Goal: Task Accomplishment & Management: Use online tool/utility

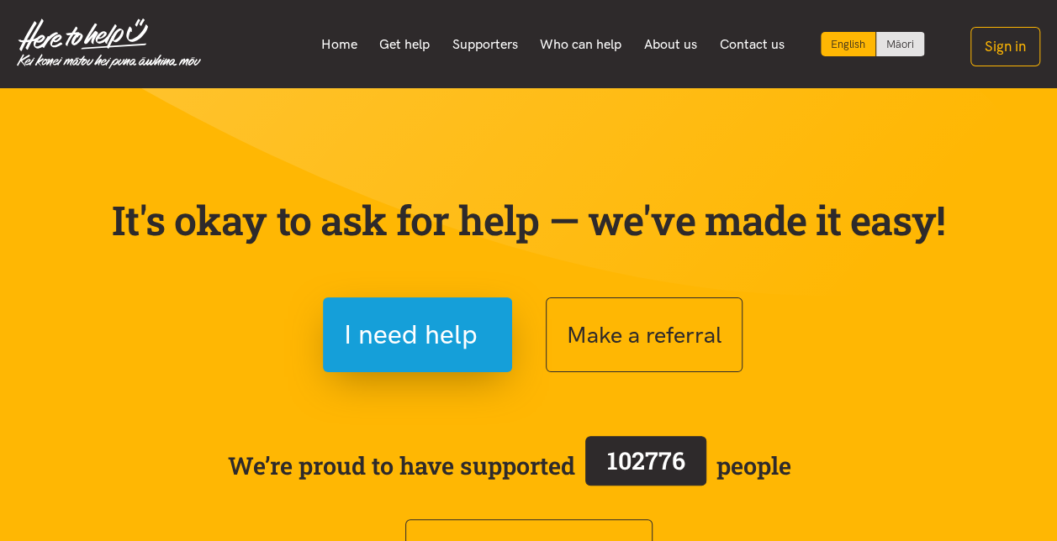
click at [1019, 48] on button "Sign in" at bounding box center [1005, 47] width 70 height 40
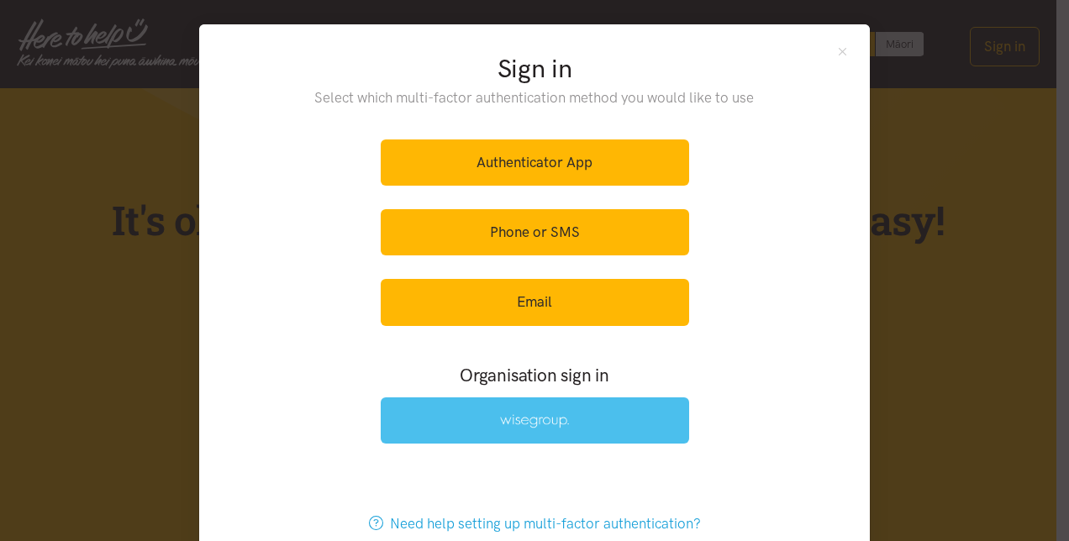
click at [525, 415] on img at bounding box center [534, 422] width 69 height 14
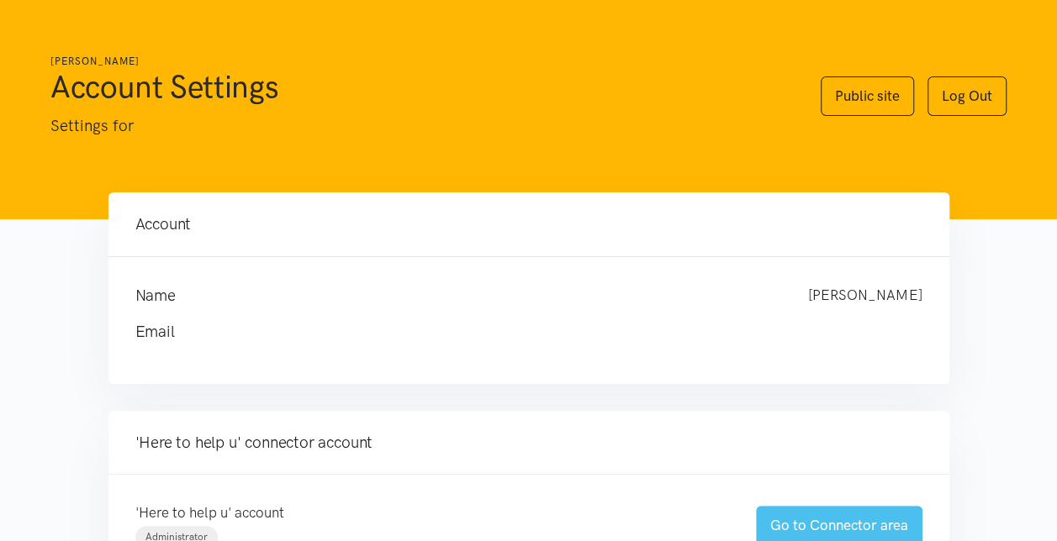
click at [814, 520] on link "Go to Connector area" at bounding box center [839, 526] width 166 height 40
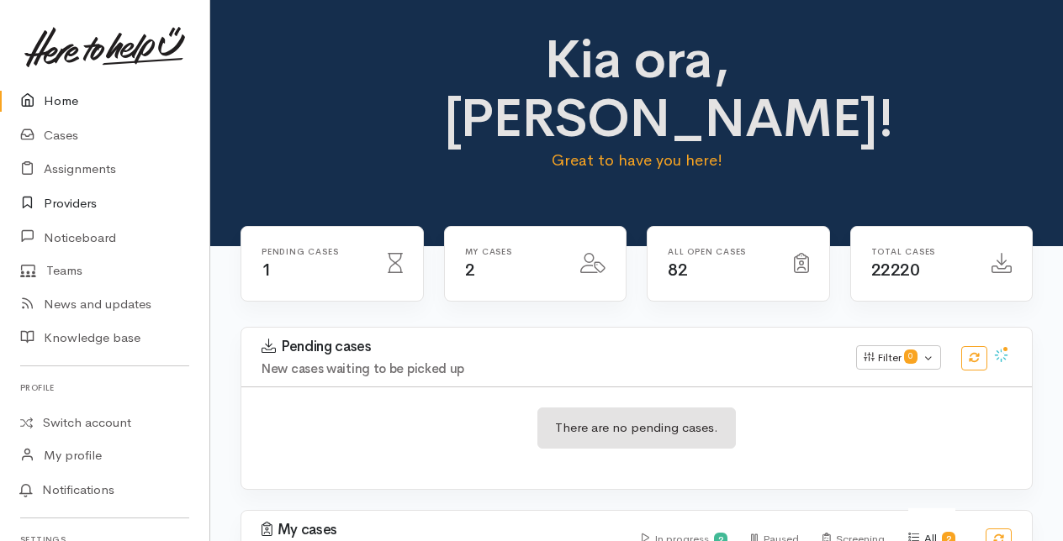
click at [69, 198] on link "Providers" at bounding box center [104, 204] width 209 height 34
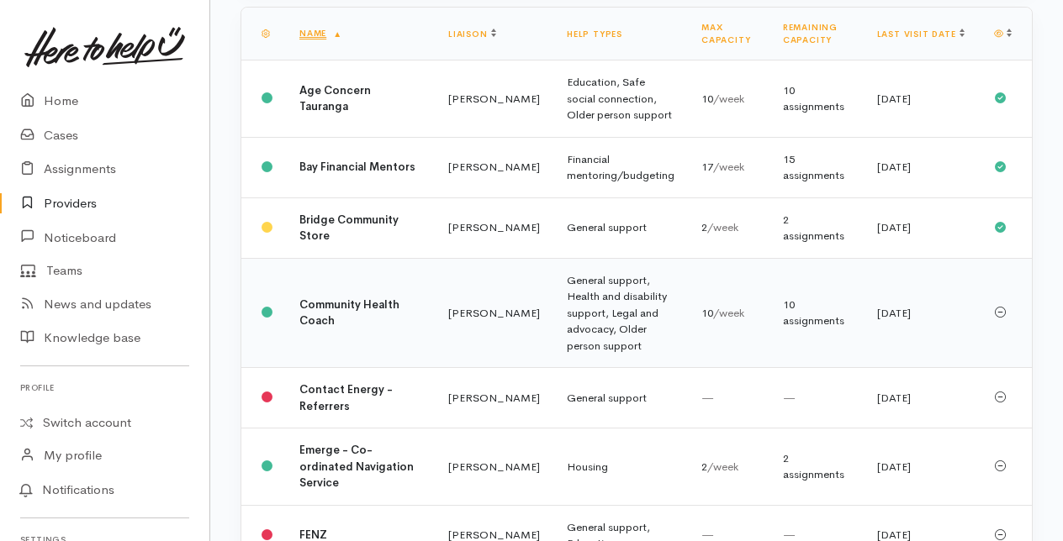
scroll to position [336, 0]
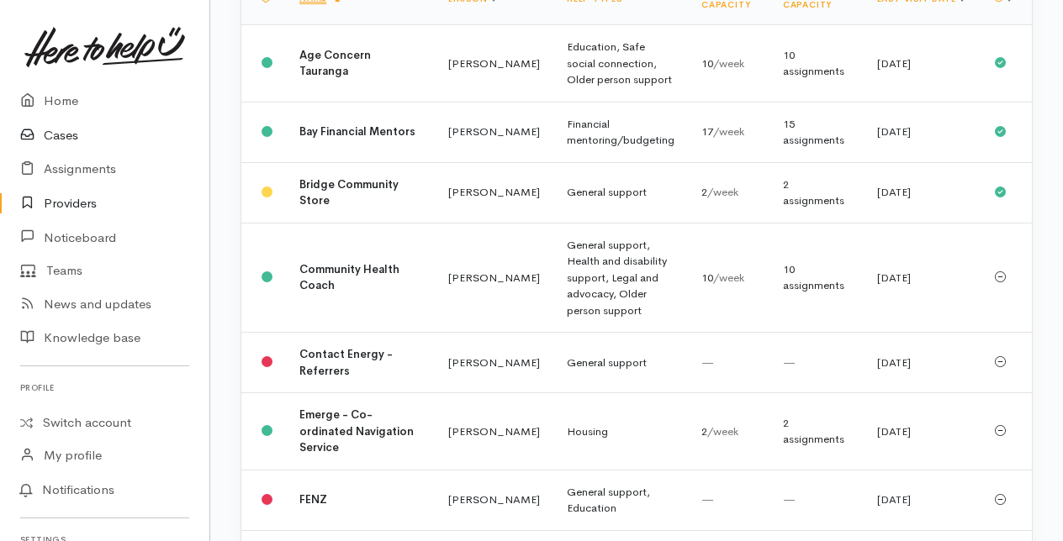
click at [60, 136] on link "Cases" at bounding box center [104, 136] width 209 height 34
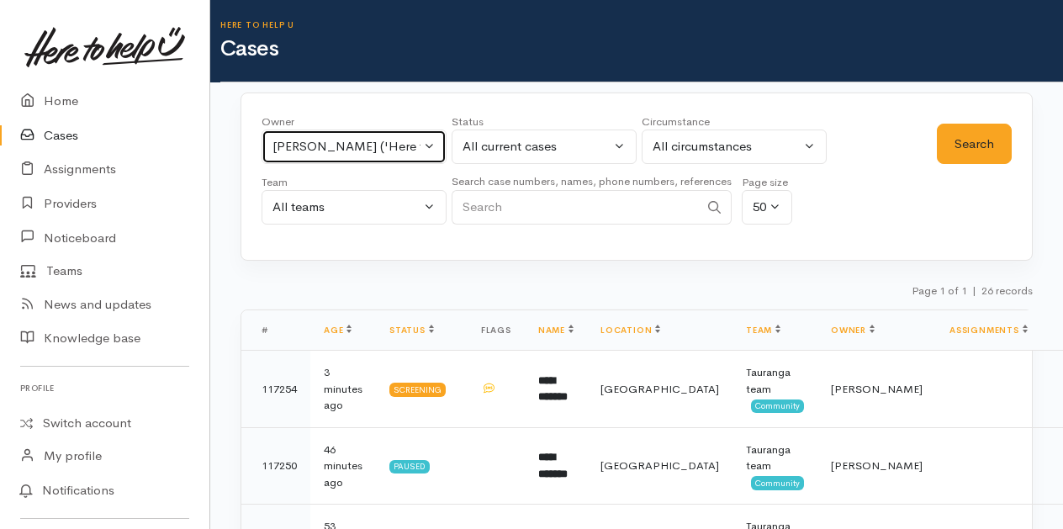
click at [430, 147] on button "[PERSON_NAME] ('Here to help u')" at bounding box center [353, 146] width 185 height 34
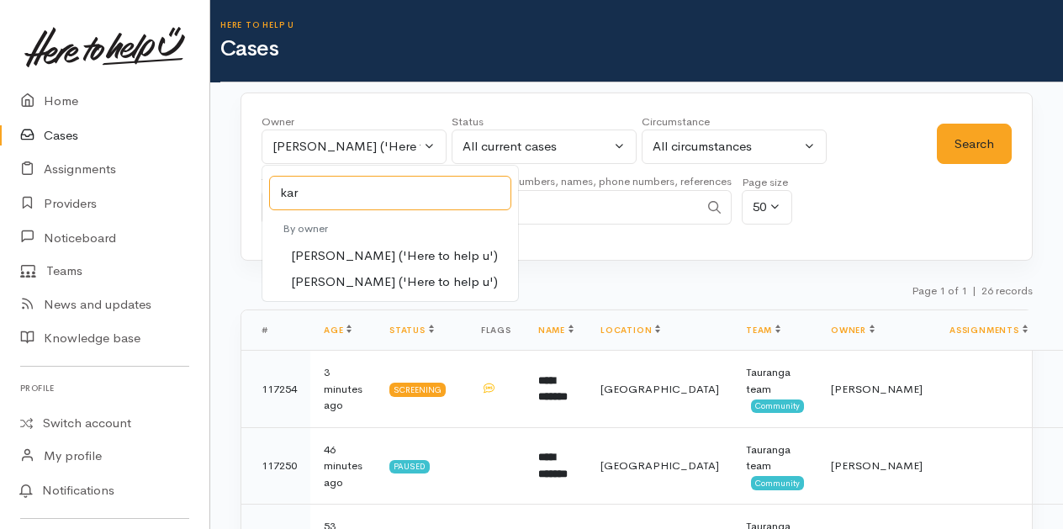
type input "kar"
click at [309, 256] on span "[PERSON_NAME] ('Here to help u')" at bounding box center [394, 255] width 207 height 19
select select "435"
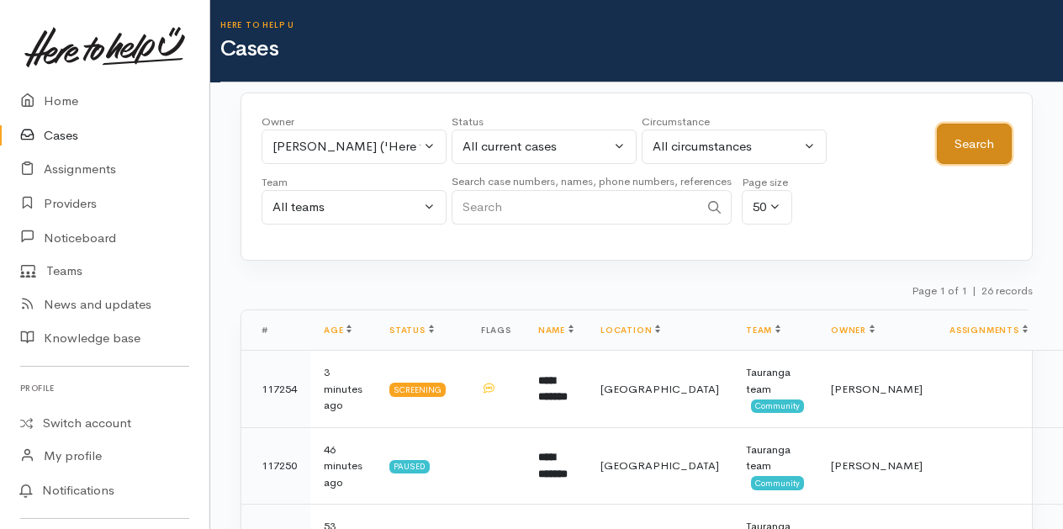
click at [988, 140] on button "Search" at bounding box center [974, 144] width 75 height 41
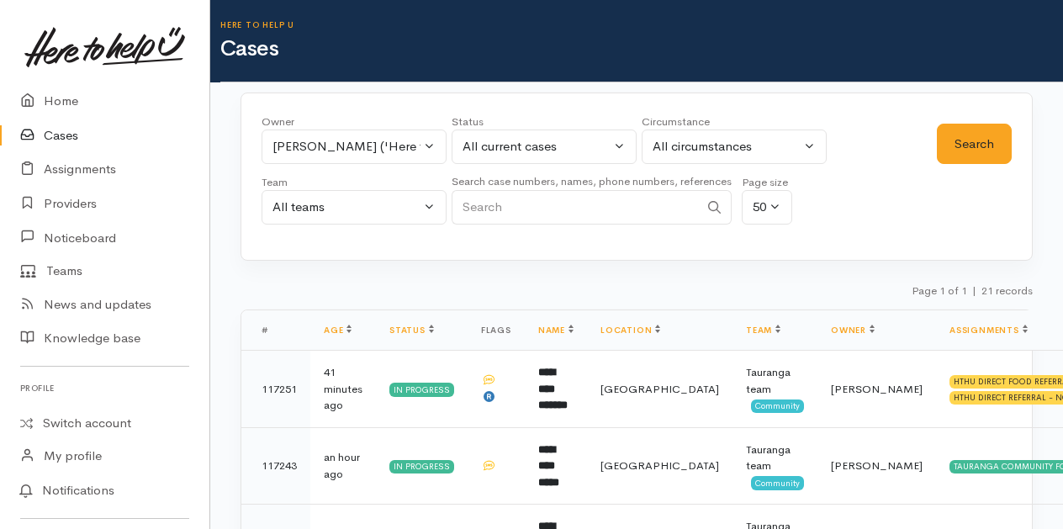
click at [56, 140] on link "Cases" at bounding box center [104, 136] width 209 height 34
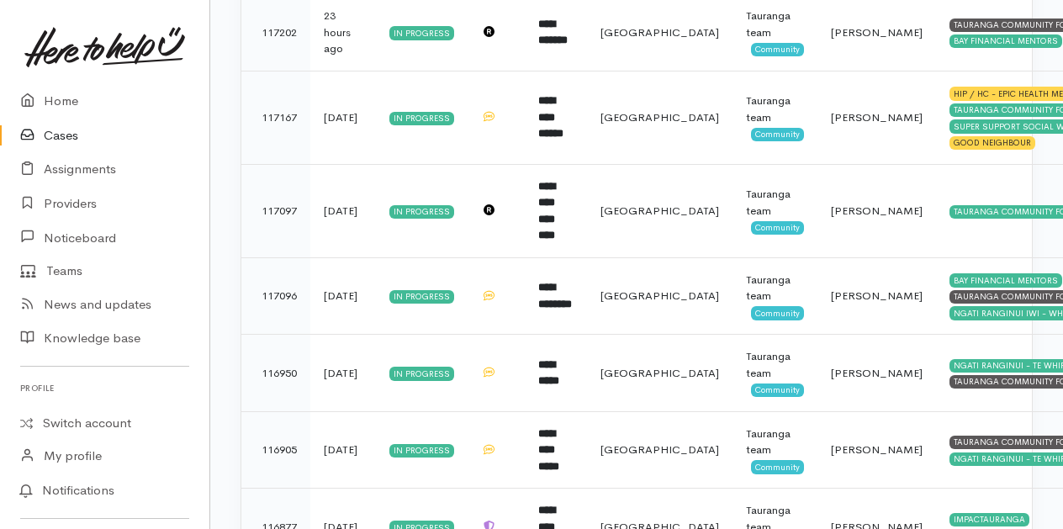
scroll to position [570, 0]
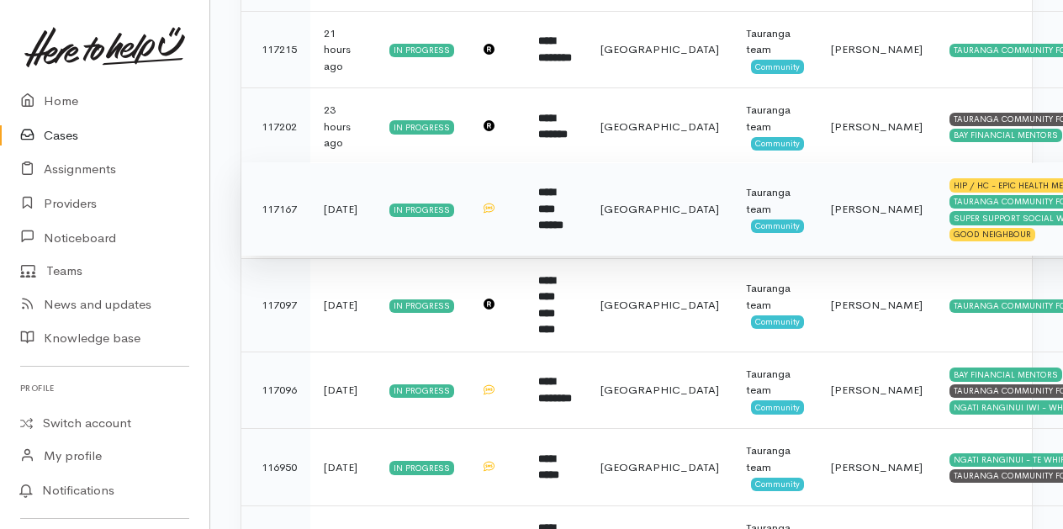
click at [563, 208] on b "**********" at bounding box center [550, 209] width 25 height 44
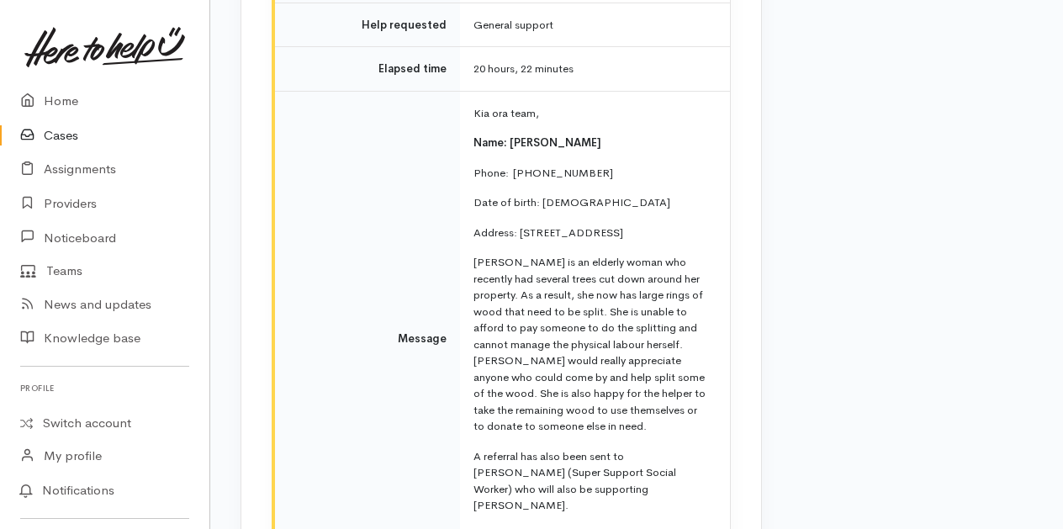
scroll to position [5465, 0]
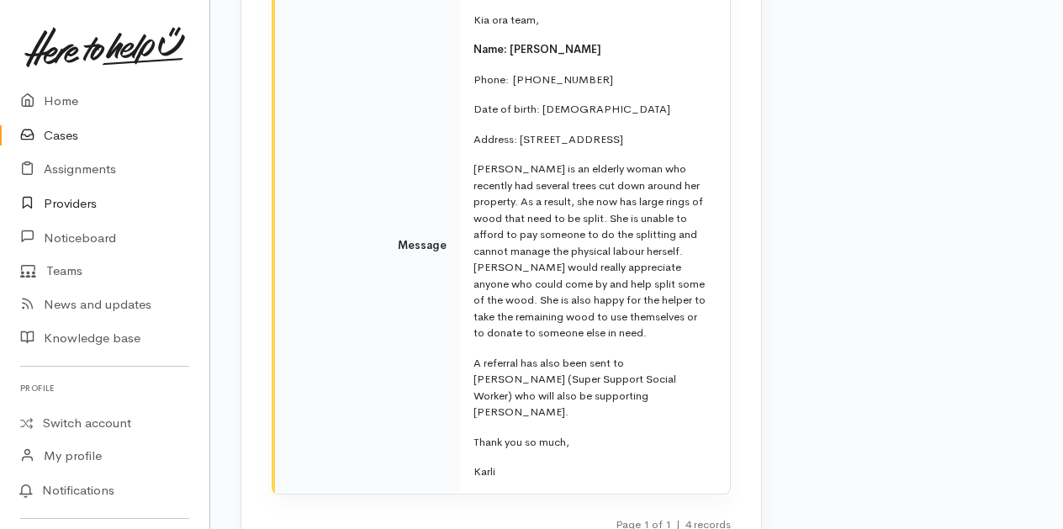
click at [79, 200] on link "Providers" at bounding box center [104, 204] width 209 height 34
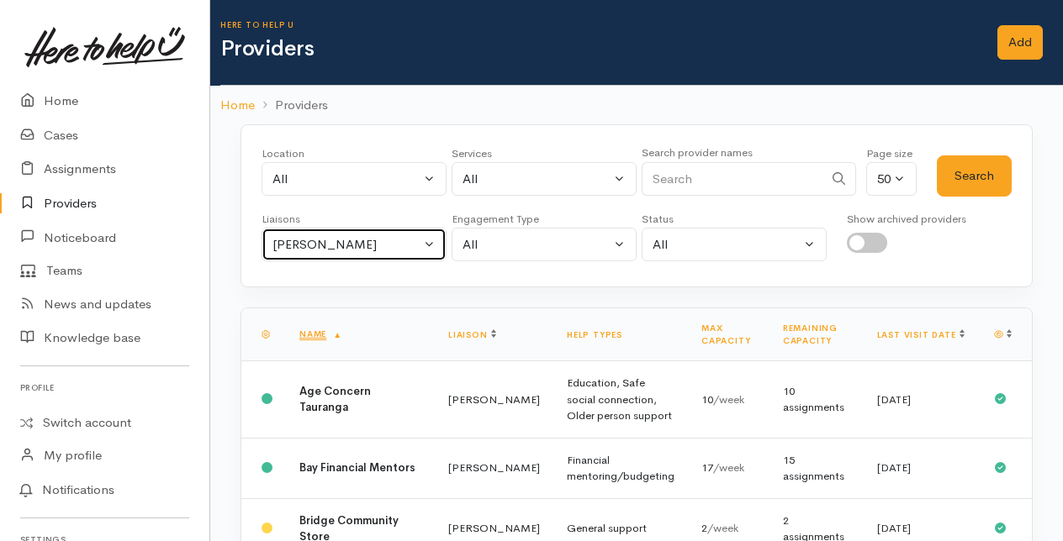
click at [431, 239] on button "[PERSON_NAME]" at bounding box center [353, 245] width 185 height 34
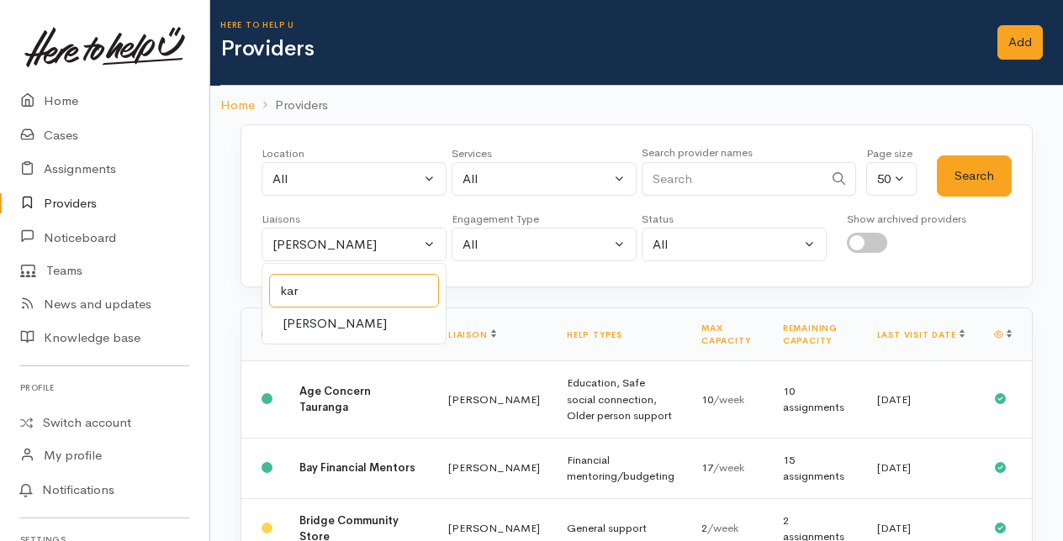
type input "kar"
click at [319, 321] on span "[PERSON_NAME]" at bounding box center [335, 323] width 104 height 19
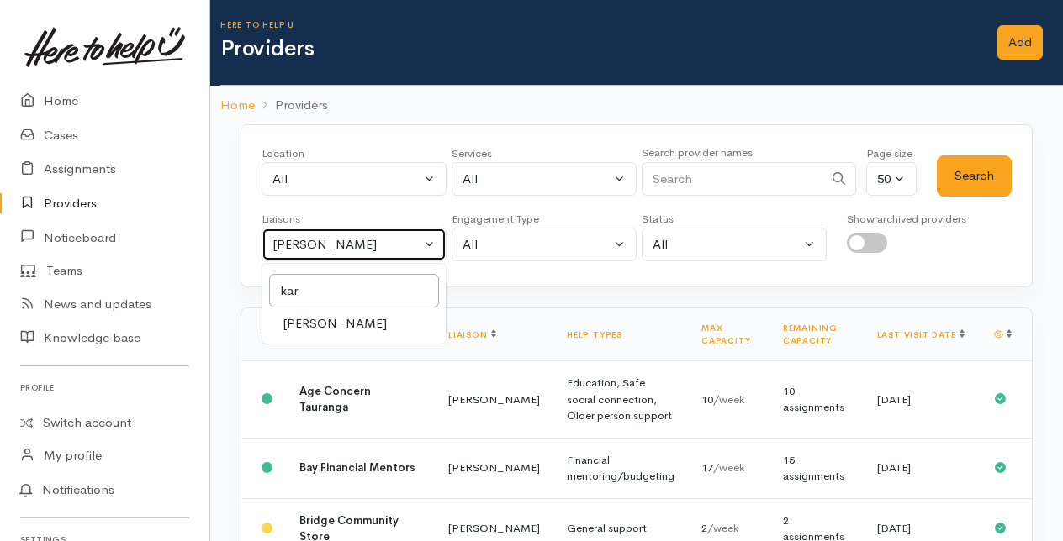
select select "435"
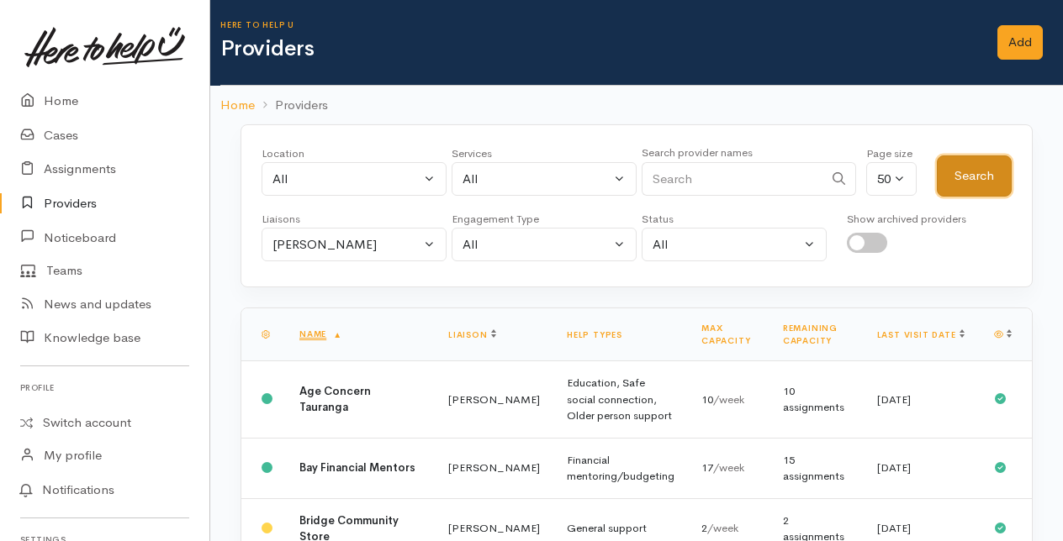
click at [977, 170] on button "Search" at bounding box center [974, 176] width 75 height 41
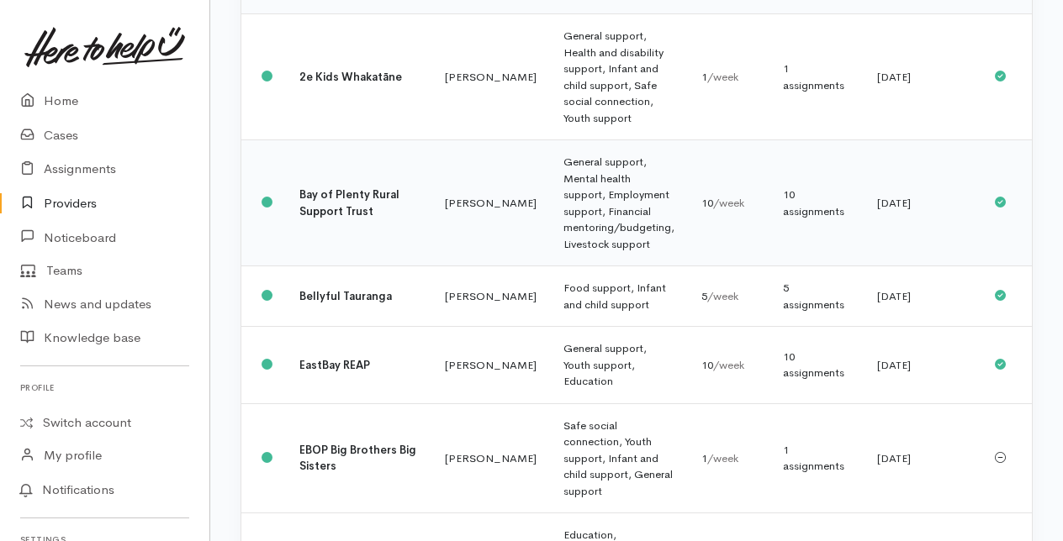
scroll to position [146, 0]
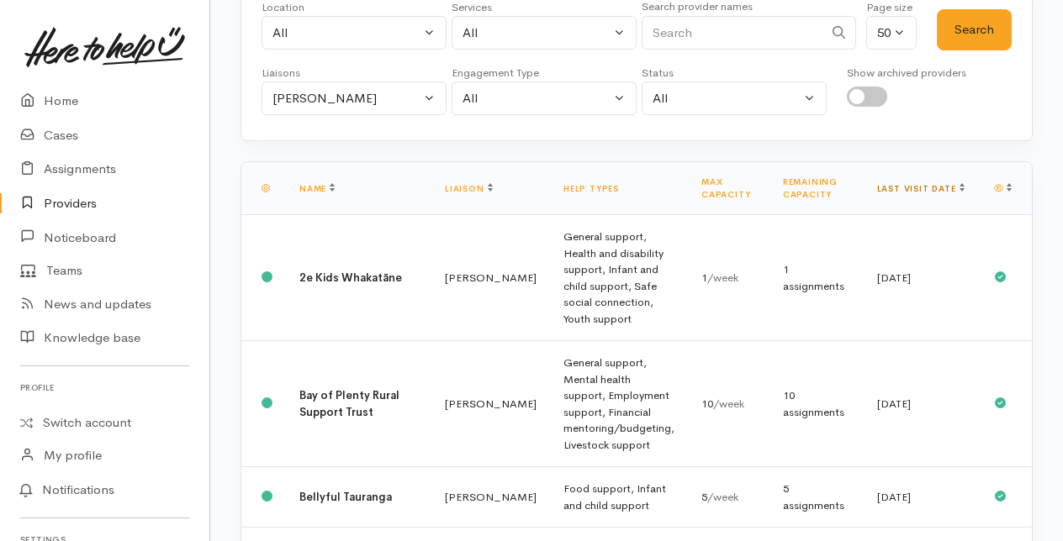
click at [943, 184] on link "Last visit date" at bounding box center [920, 188] width 87 height 11
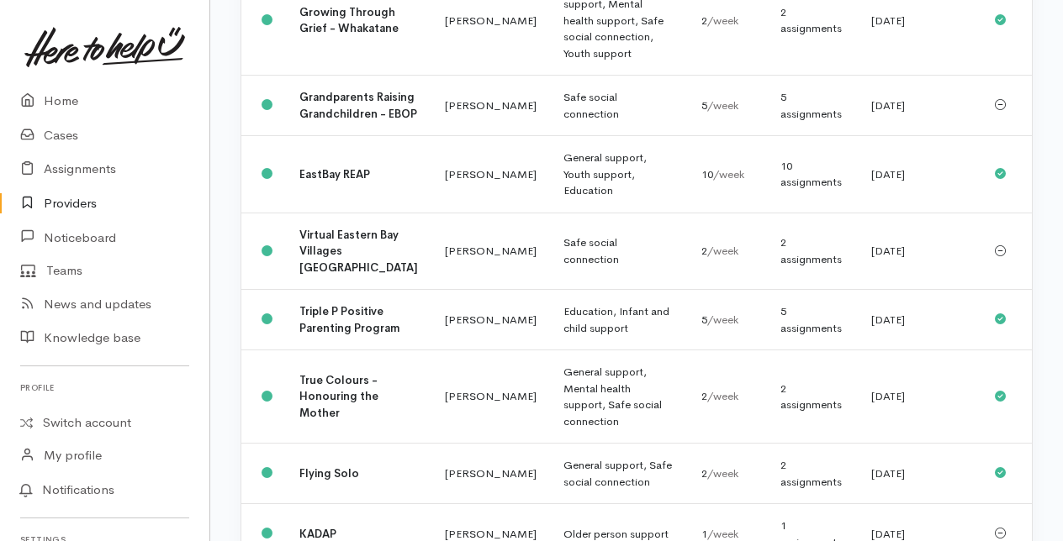
scroll to position [1492, 0]
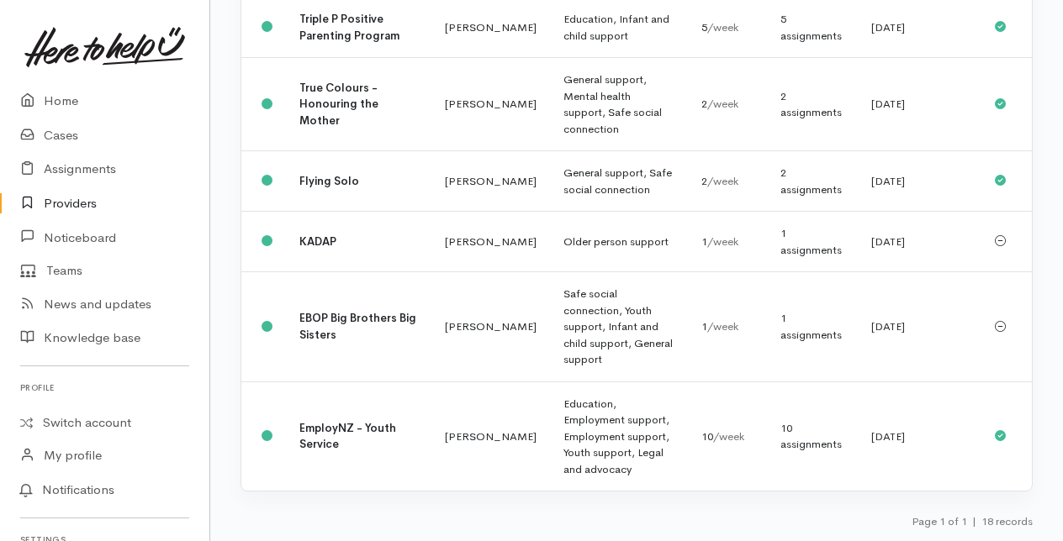
click at [71, 207] on link "Providers" at bounding box center [104, 204] width 209 height 34
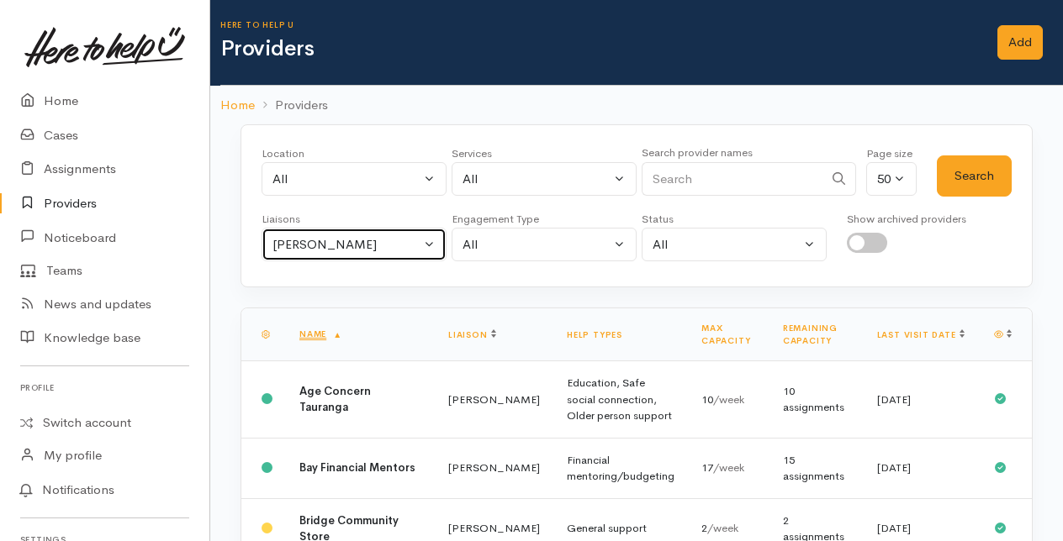
click at [431, 240] on button "[PERSON_NAME]" at bounding box center [353, 245] width 185 height 34
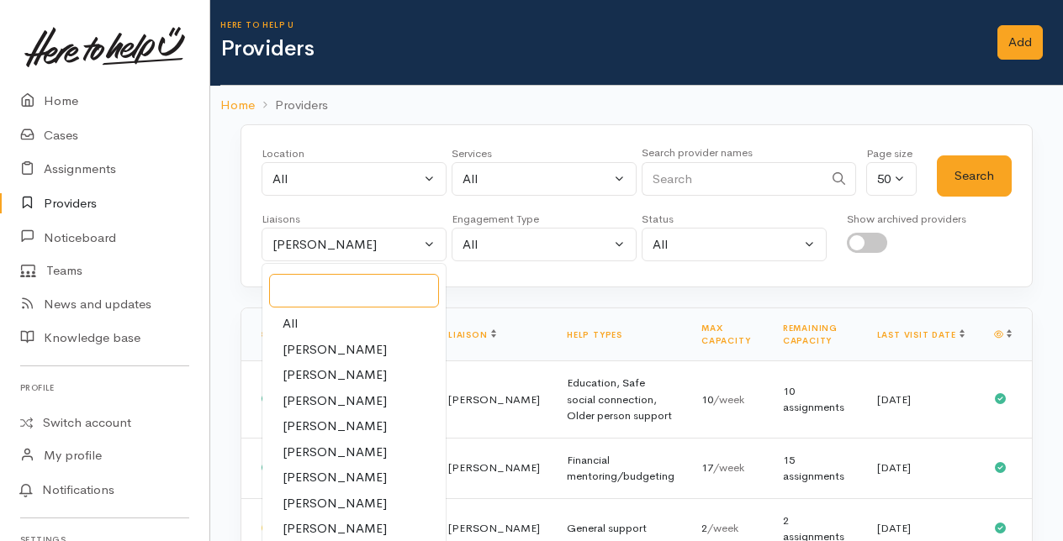
type input "n"
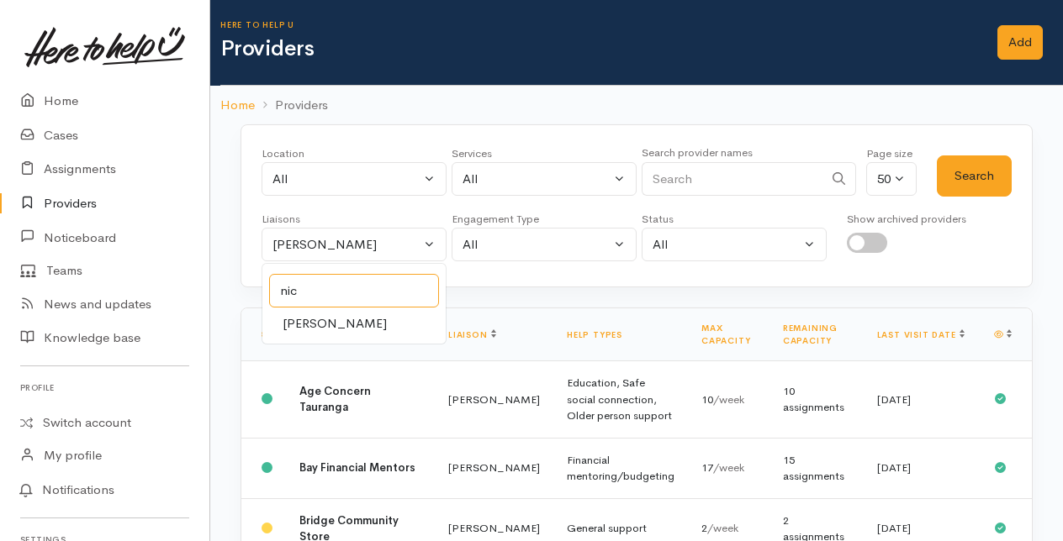
type input "nic"
click at [326, 316] on span "Nicole Rusk" at bounding box center [335, 323] width 104 height 19
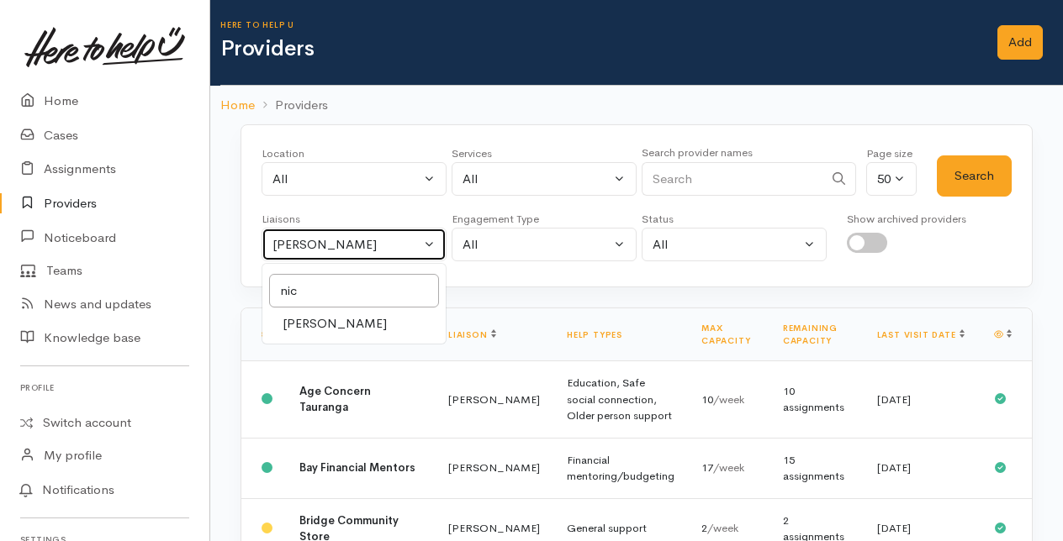
select select "2314"
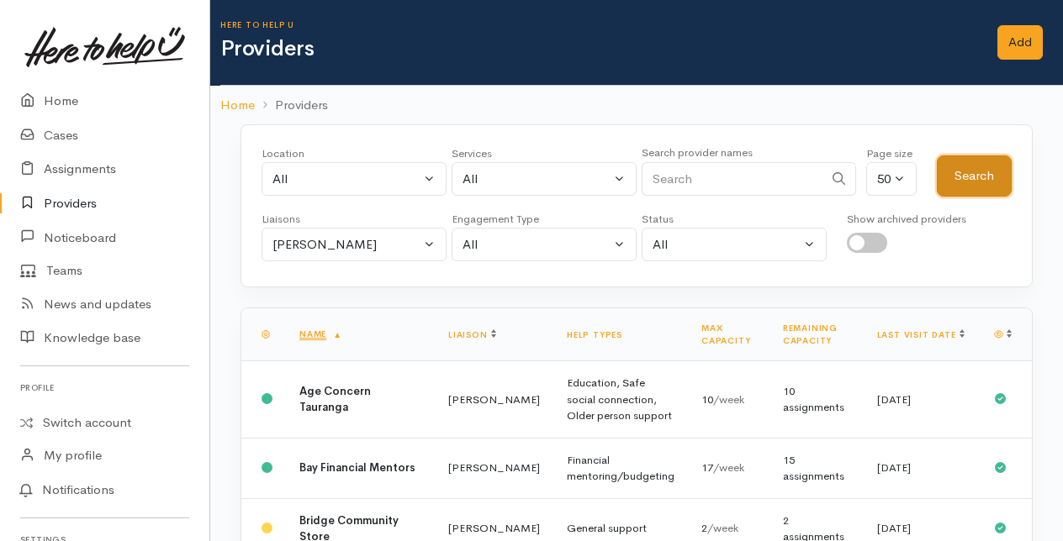
click at [958, 177] on button "Search" at bounding box center [974, 176] width 75 height 41
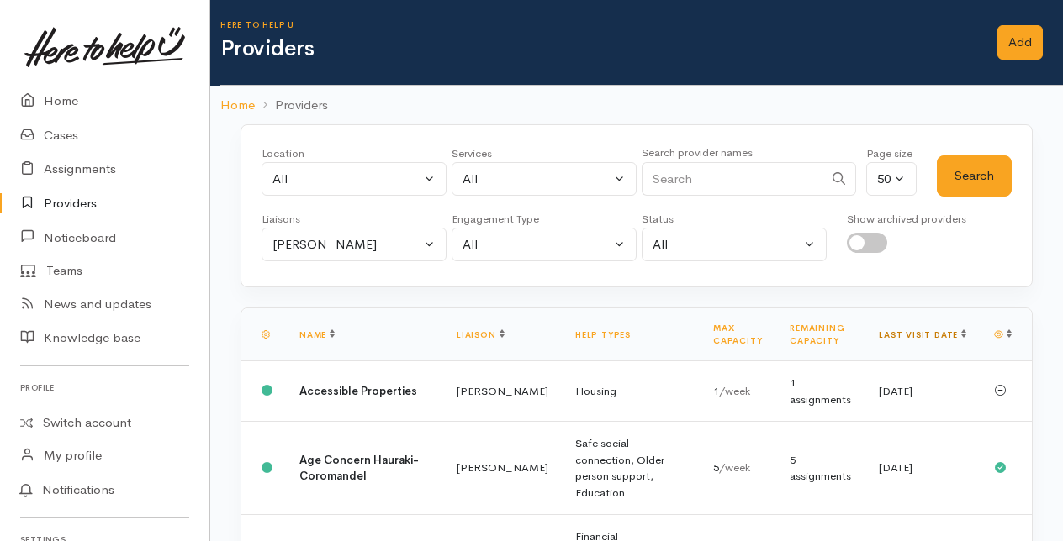
click at [942, 331] on link "Last visit date" at bounding box center [922, 335] width 87 height 11
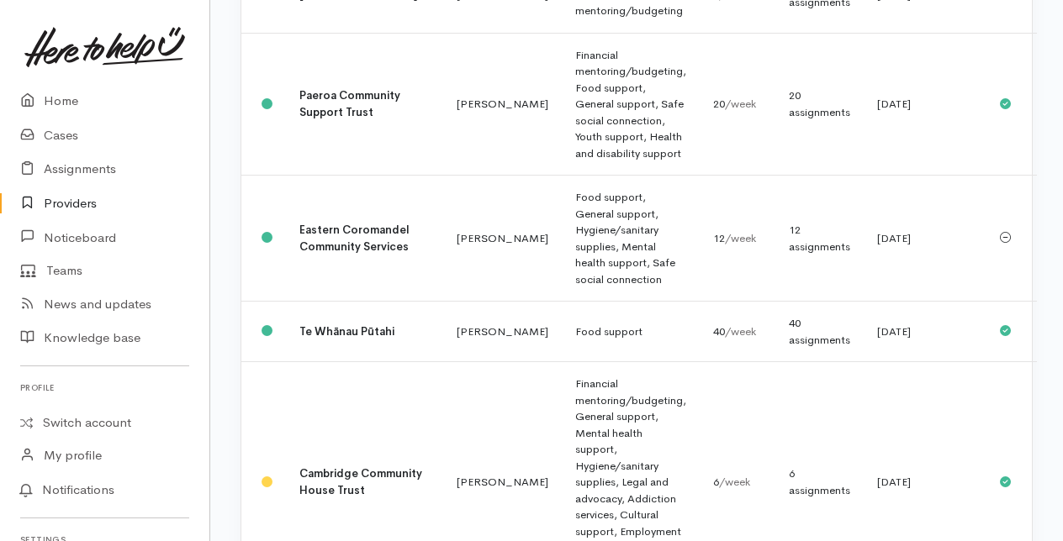
scroll to position [2186, 0]
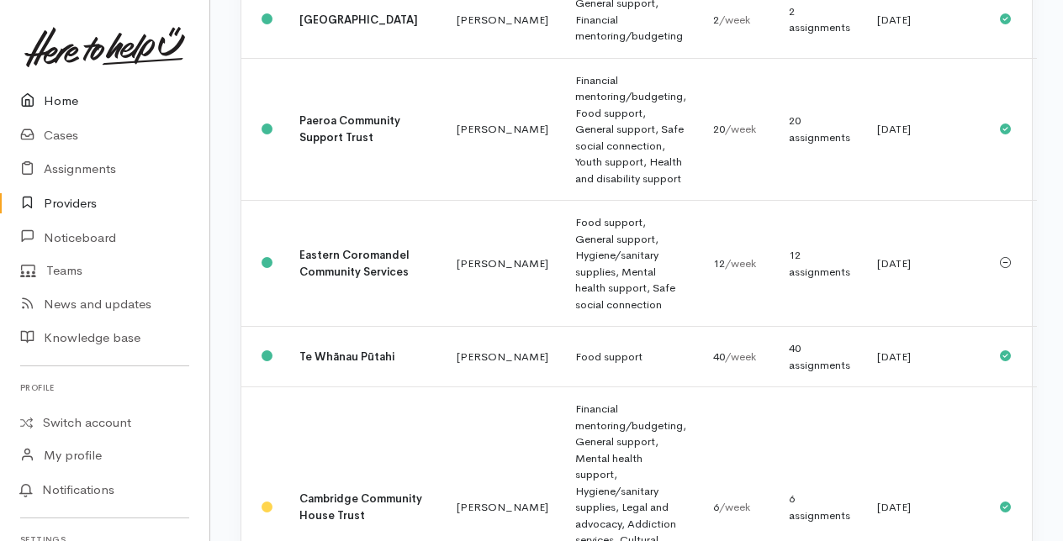
click at [53, 104] on link "Home" at bounding box center [104, 101] width 209 height 34
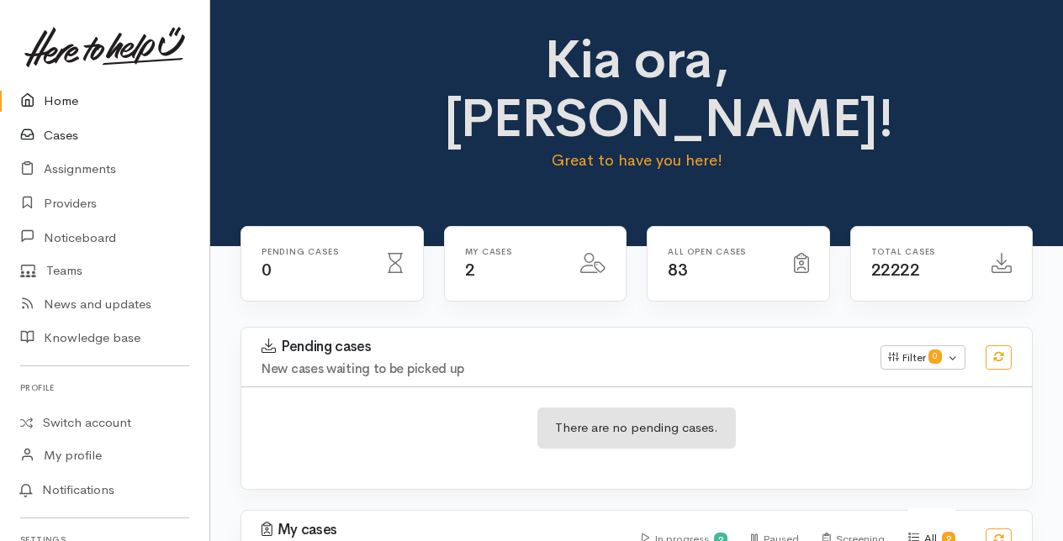
click at [62, 136] on link "Cases" at bounding box center [104, 136] width 209 height 34
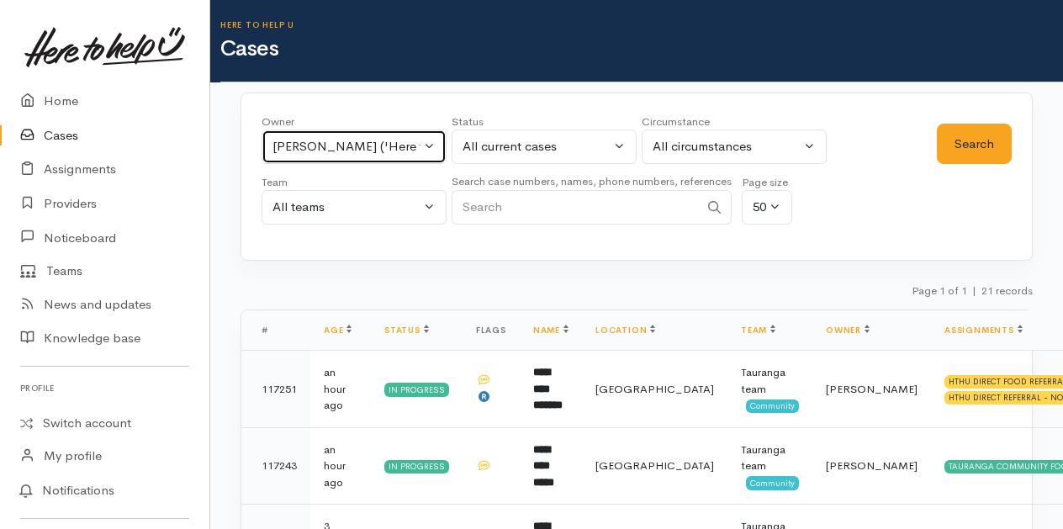
click at [431, 150] on button "Karli Morris ('Here to help u')" at bounding box center [353, 146] width 185 height 34
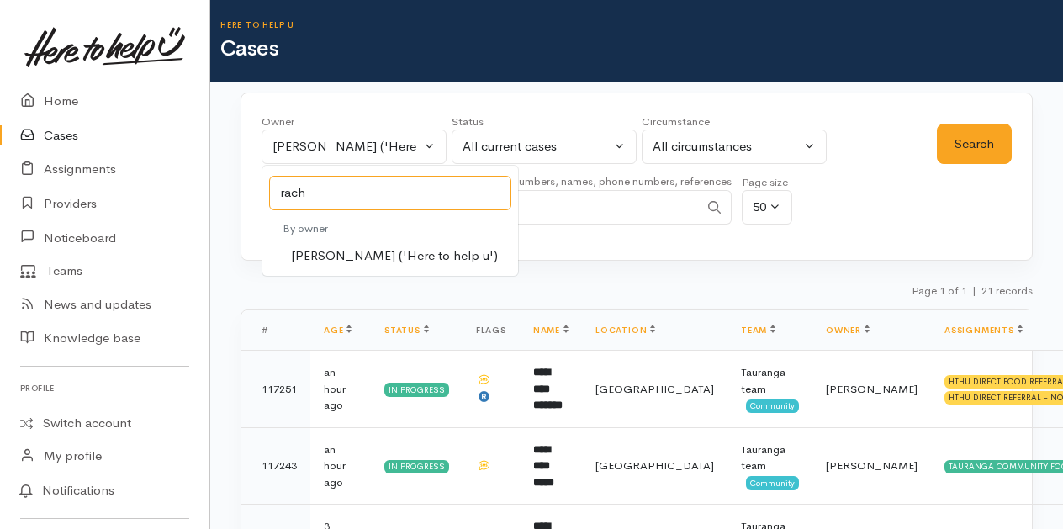
type input "rach"
click at [335, 244] on link "Rachel Proctor ('Here to help u')" at bounding box center [390, 256] width 256 height 26
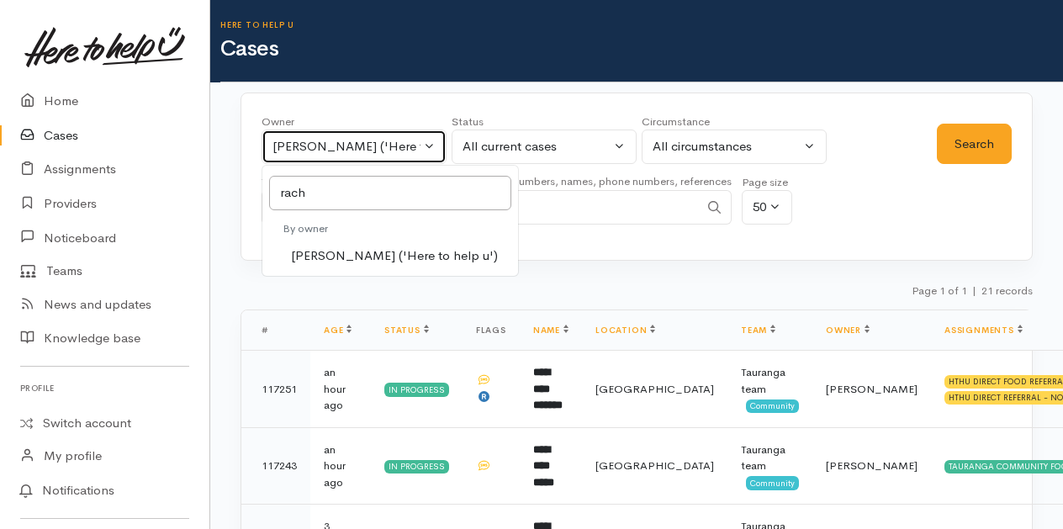
select select "1612"
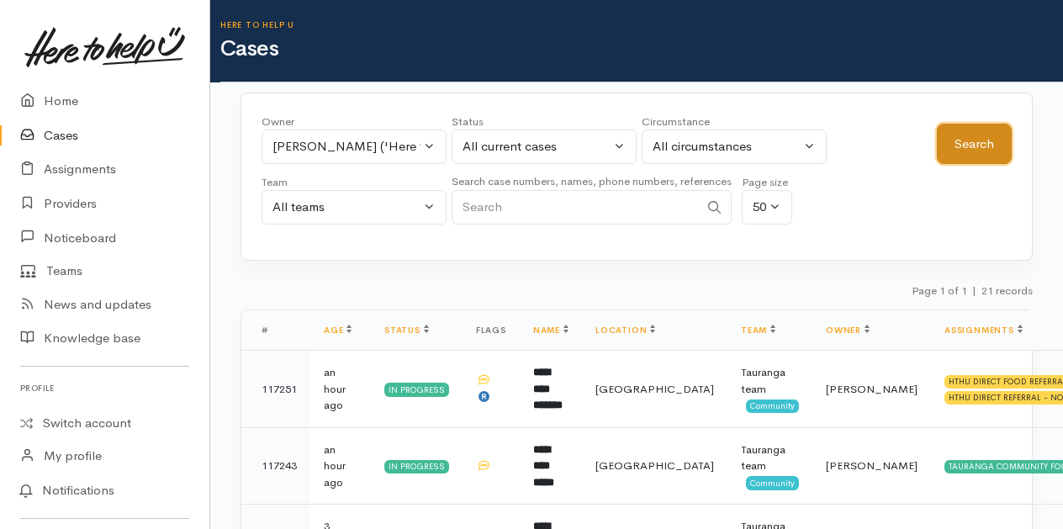
click at [982, 143] on button "Search" at bounding box center [974, 144] width 75 height 41
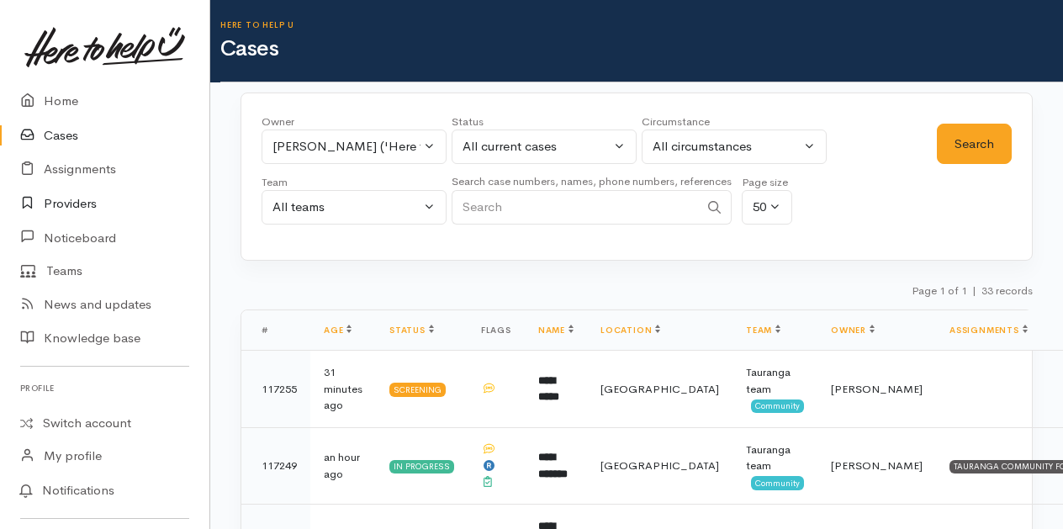
click at [64, 202] on link "Providers" at bounding box center [104, 204] width 209 height 34
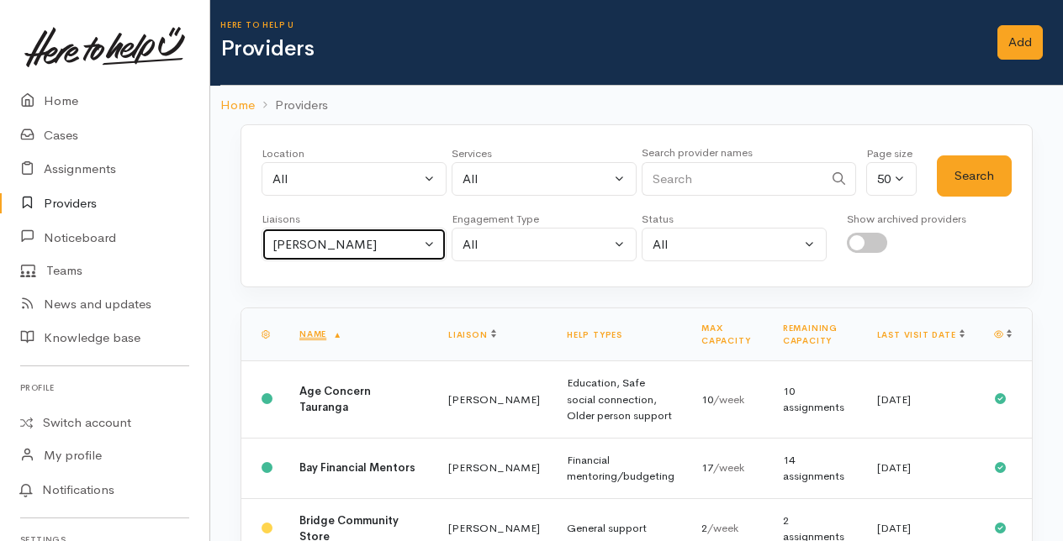
click at [434, 240] on button "[PERSON_NAME]" at bounding box center [353, 245] width 185 height 34
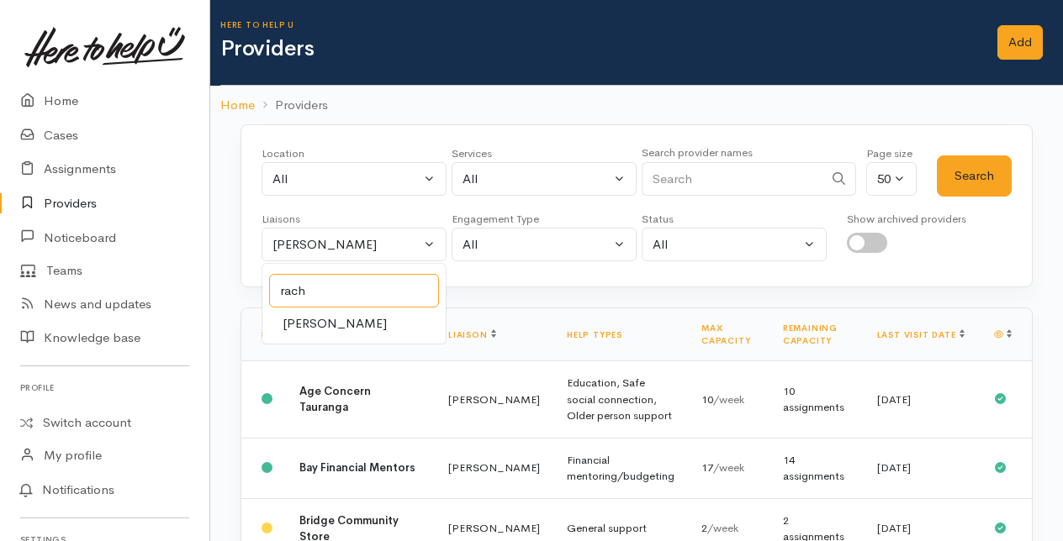
type input "rach"
click at [325, 327] on span "[PERSON_NAME]" at bounding box center [335, 323] width 104 height 19
select select "1612"
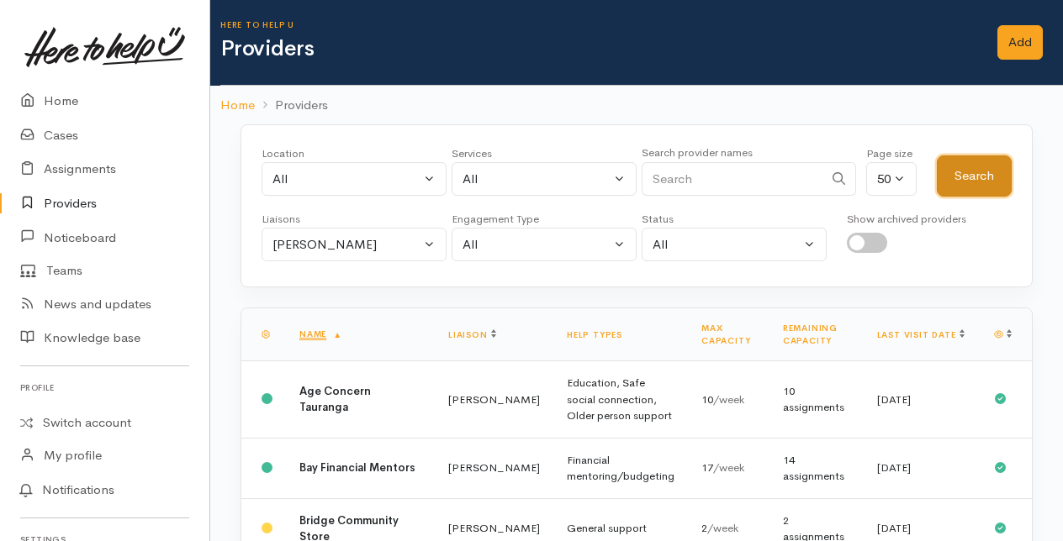
click at [957, 175] on button "Search" at bounding box center [974, 176] width 75 height 41
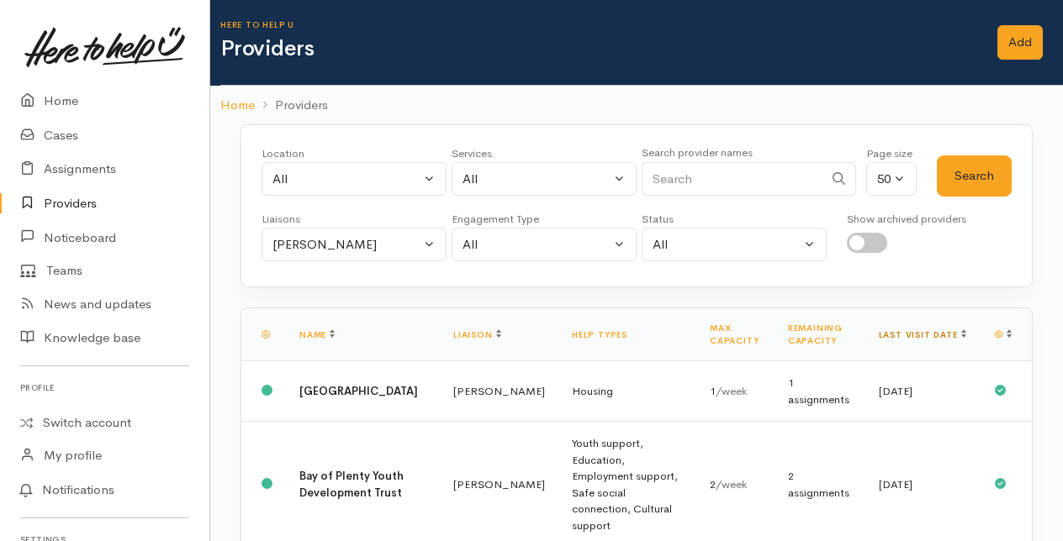
click at [947, 330] on link "Last visit date" at bounding box center [922, 335] width 87 height 11
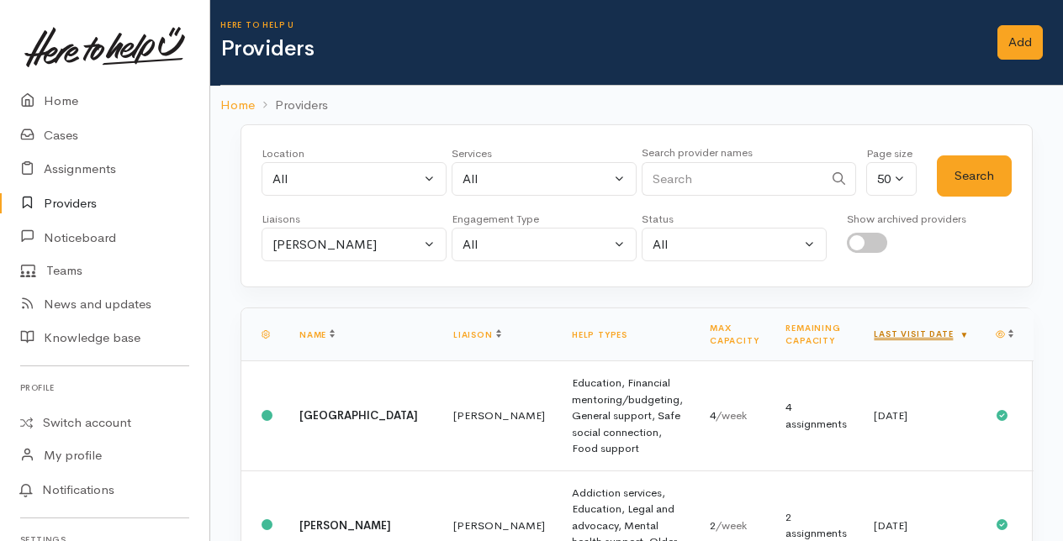
click at [952, 329] on link "Last visit date" at bounding box center [921, 334] width 95 height 11
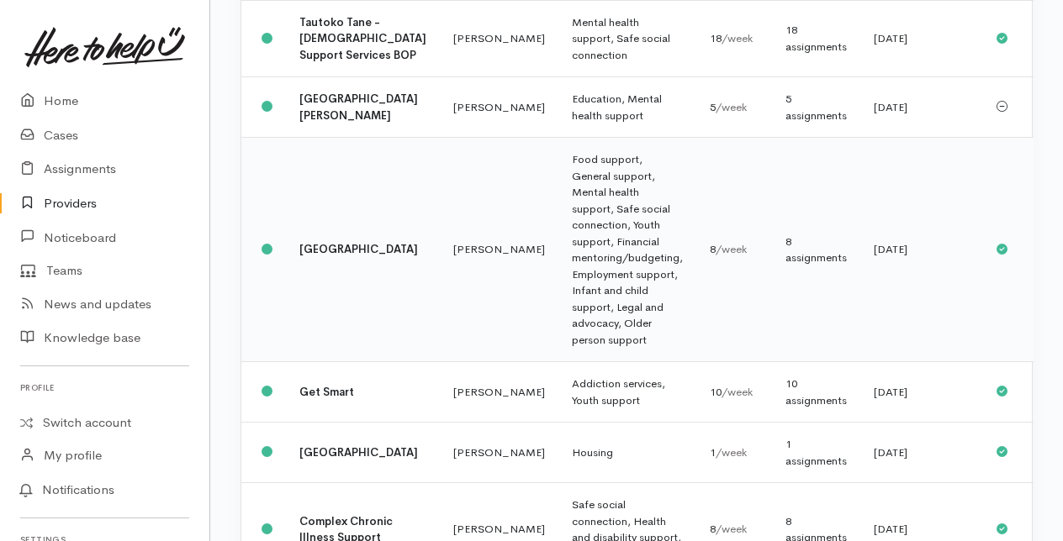
scroll to position [1894, 0]
click at [64, 133] on link "Cases" at bounding box center [104, 136] width 209 height 34
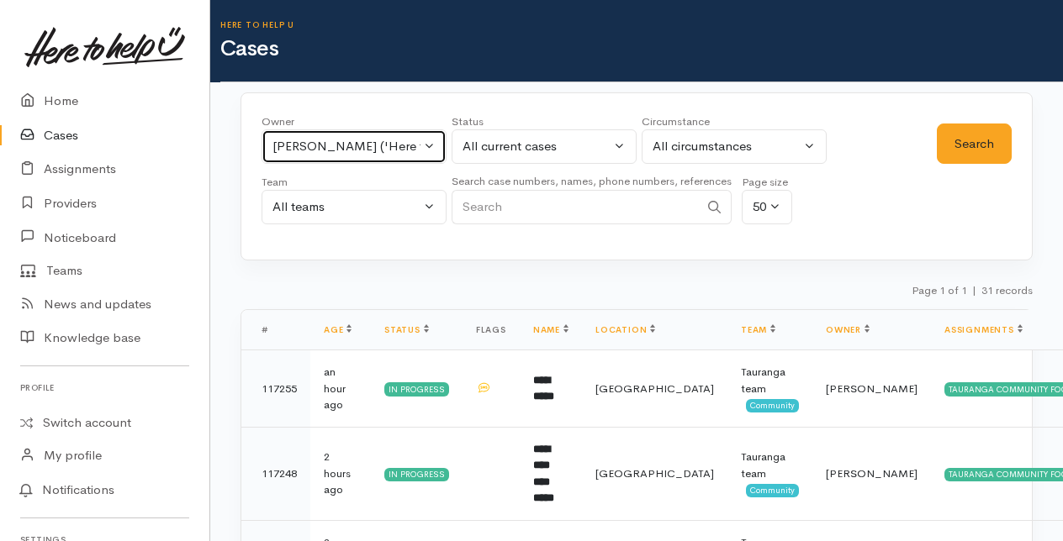
click at [426, 145] on button "[PERSON_NAME] ('Here to help u')" at bounding box center [353, 146] width 185 height 34
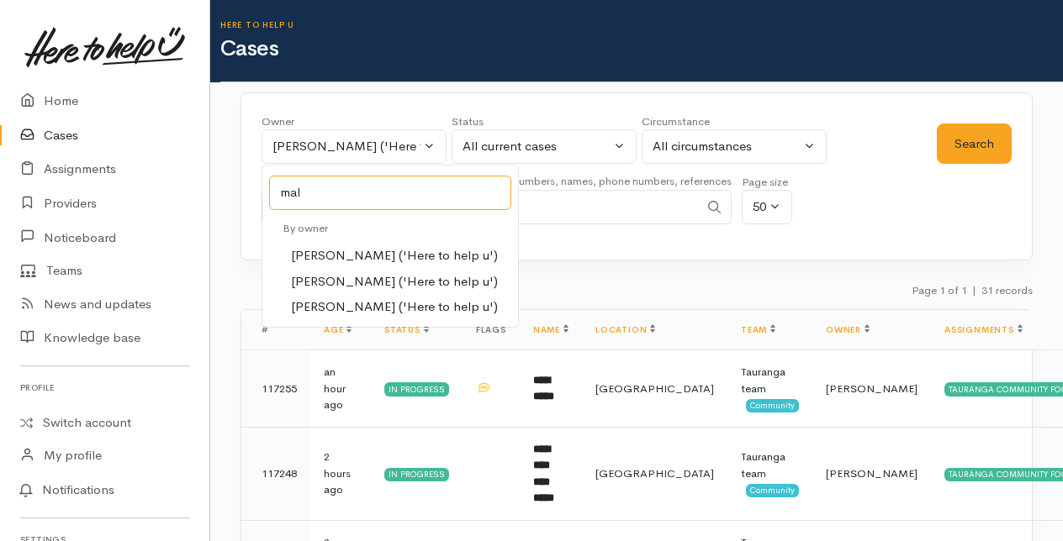
type input "mal"
click at [325, 277] on span "[PERSON_NAME] ('Here to help u')" at bounding box center [394, 281] width 207 height 19
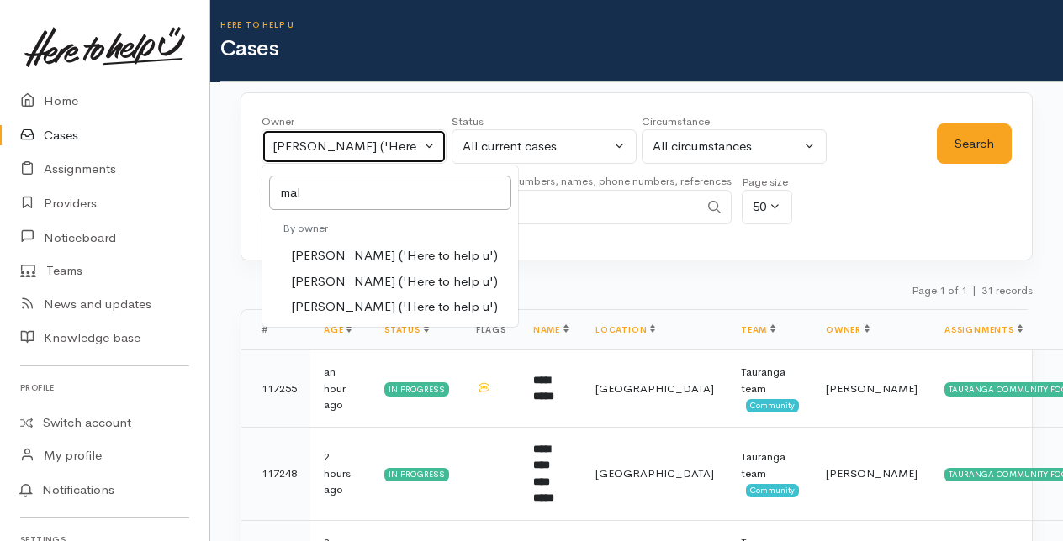
select select "1613"
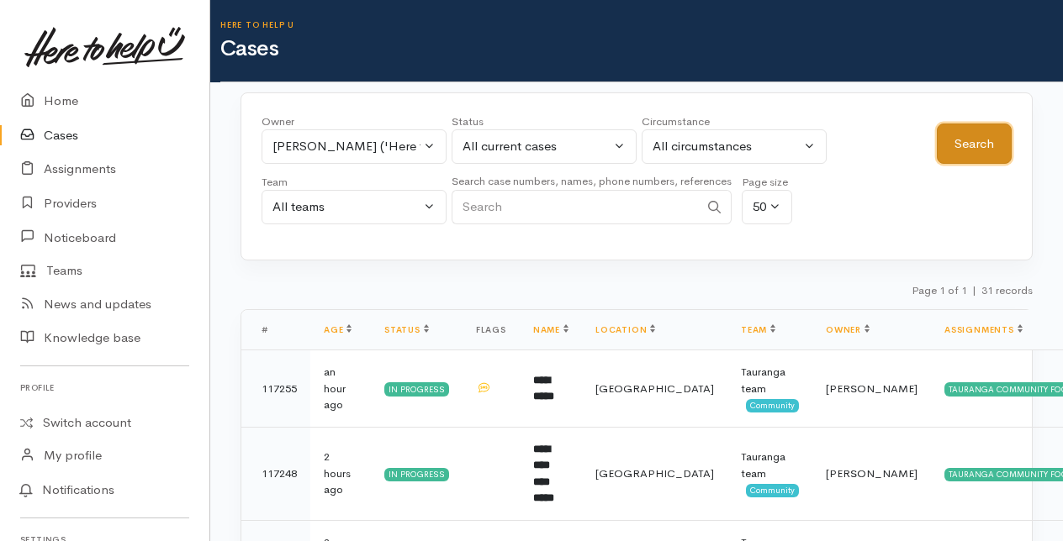
click at [974, 145] on button "Search" at bounding box center [974, 144] width 75 height 41
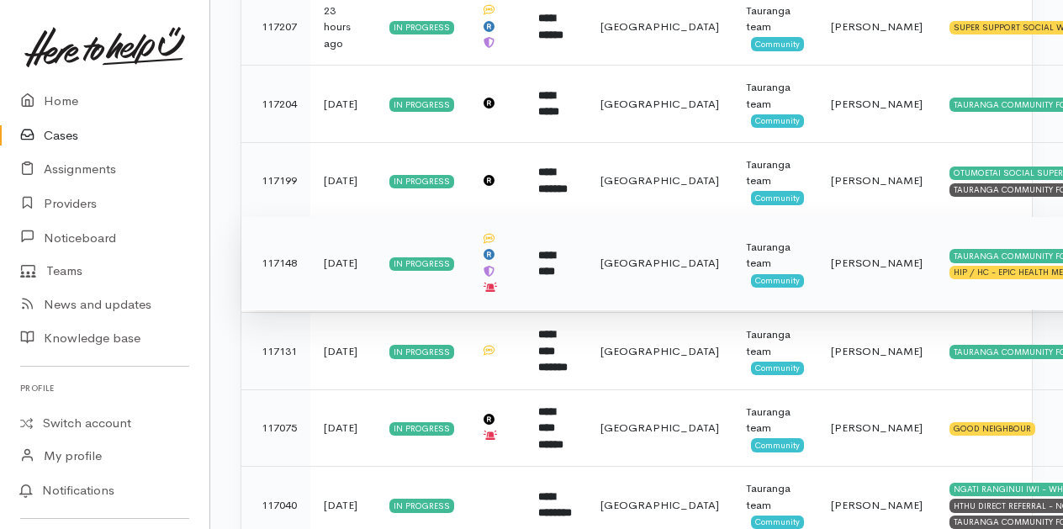
scroll to position [1452, 0]
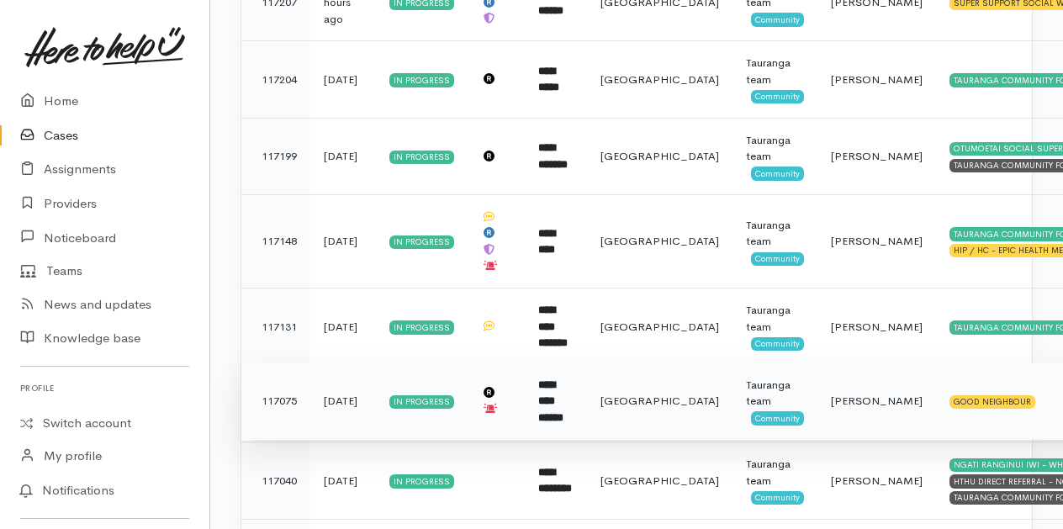
click at [566, 362] on td "**********" at bounding box center [556, 400] width 62 height 77
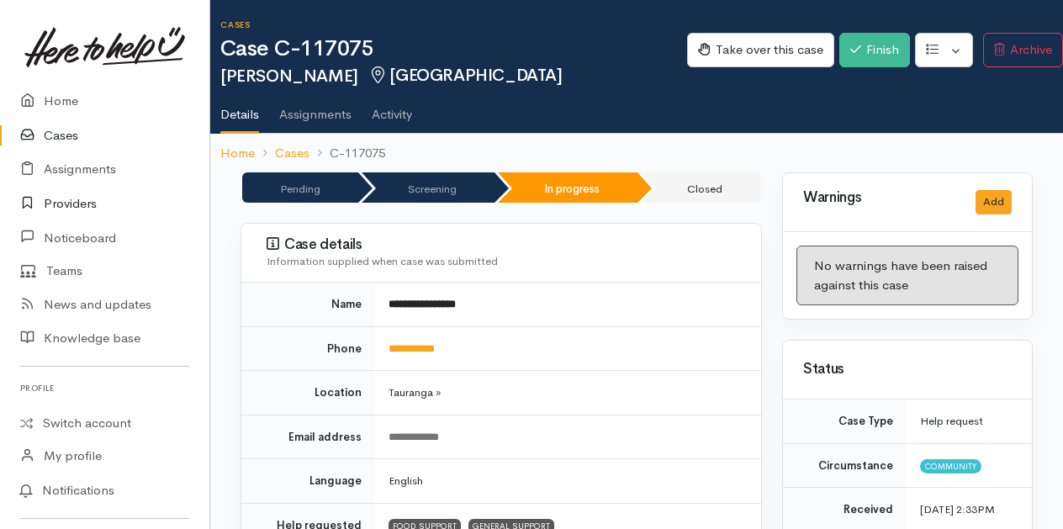
click at [63, 202] on link "Providers" at bounding box center [104, 204] width 209 height 34
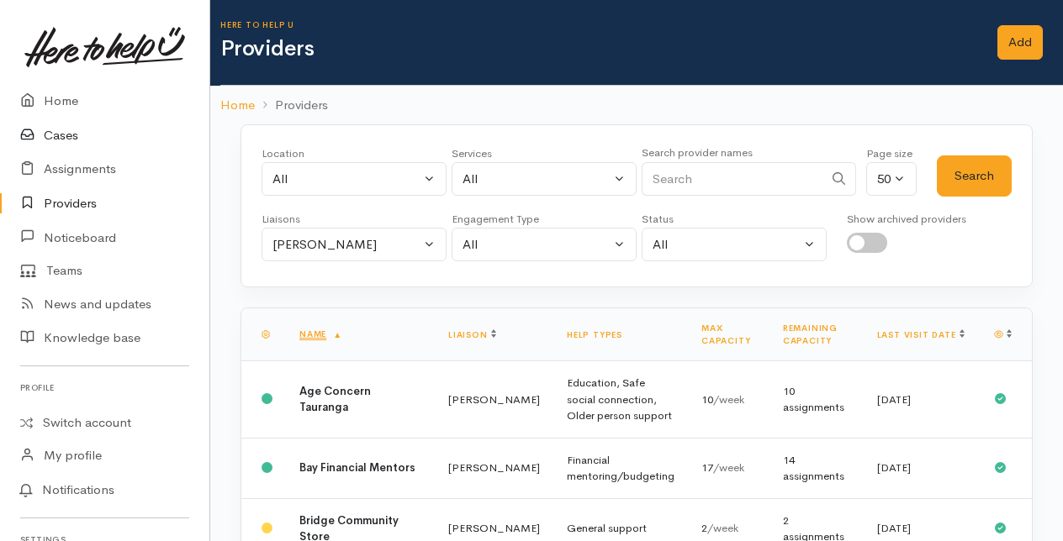
click at [58, 142] on link "Cases" at bounding box center [104, 136] width 209 height 34
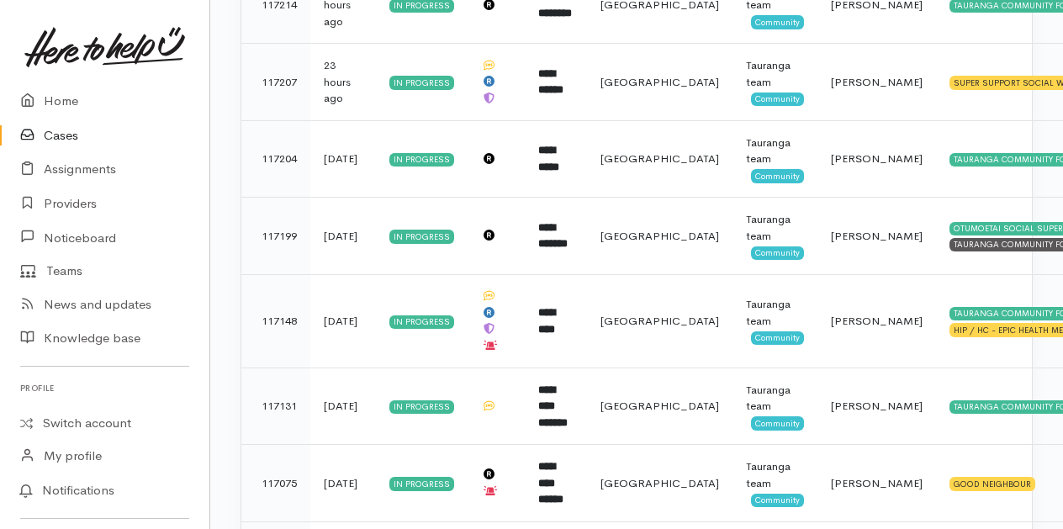
scroll to position [1345, 0]
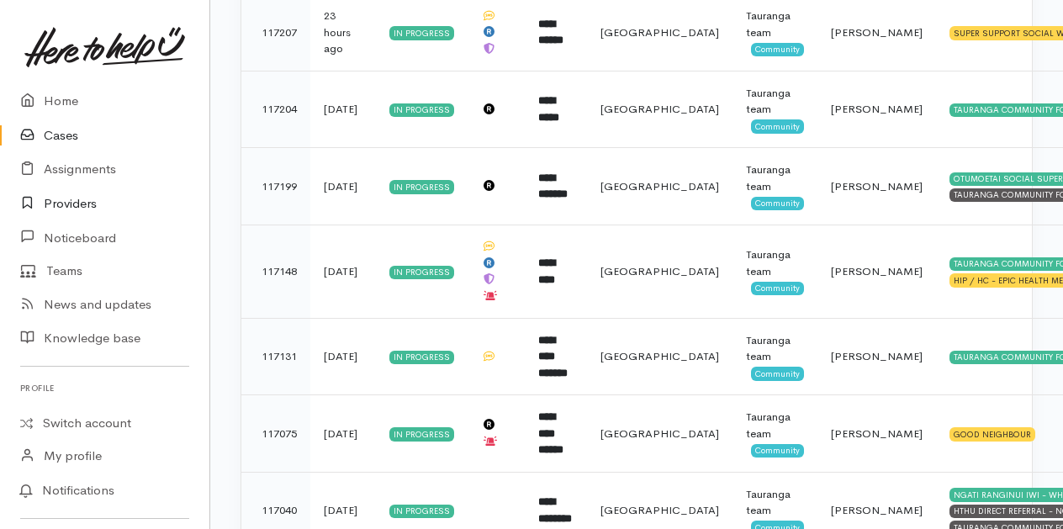
click at [56, 208] on link "Providers" at bounding box center [104, 204] width 209 height 34
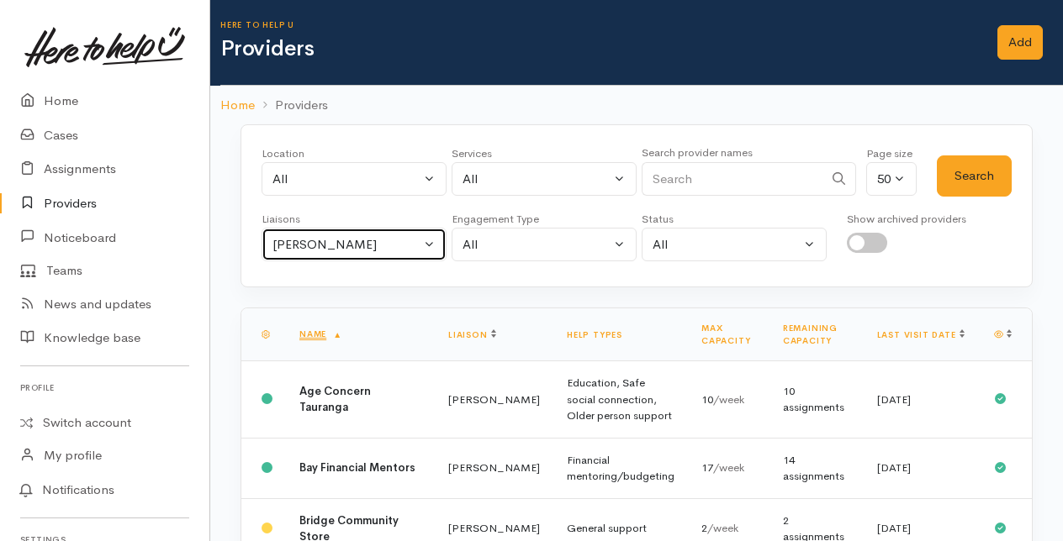
click at [425, 237] on button "[PERSON_NAME]" at bounding box center [353, 245] width 185 height 34
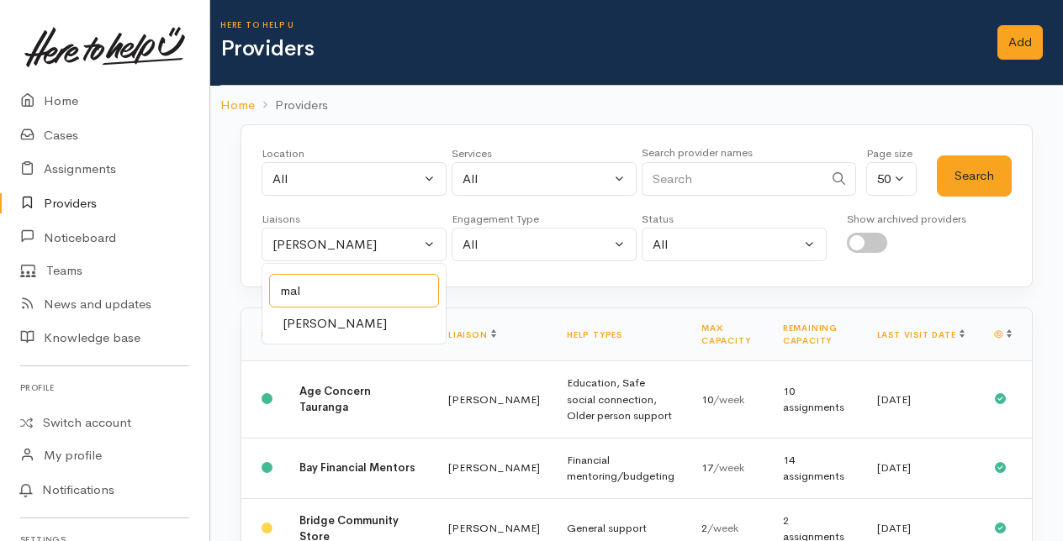
type input "mal"
click at [311, 320] on span "[PERSON_NAME]" at bounding box center [335, 323] width 104 height 19
select select "1613"
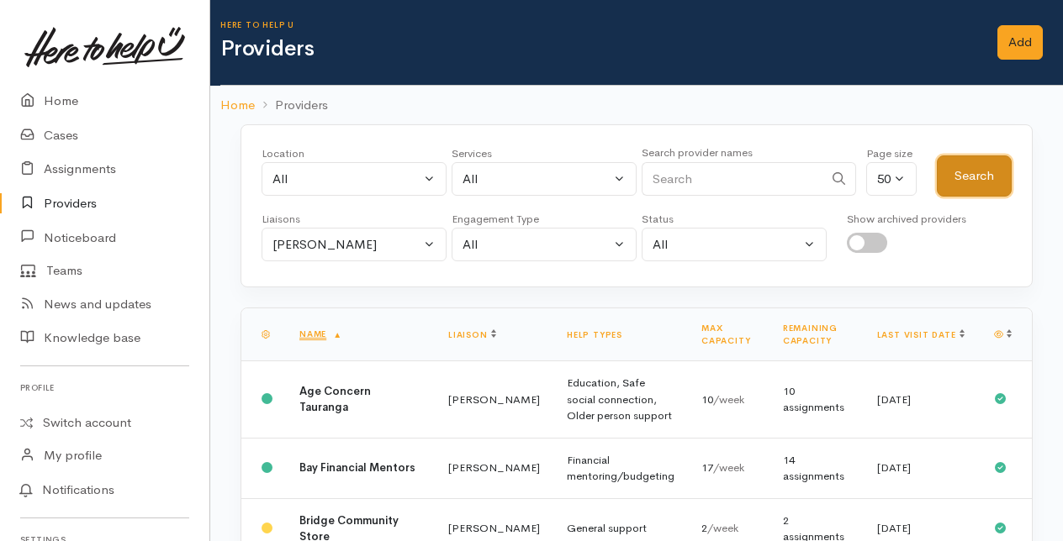
click at [970, 173] on button "Search" at bounding box center [974, 176] width 75 height 41
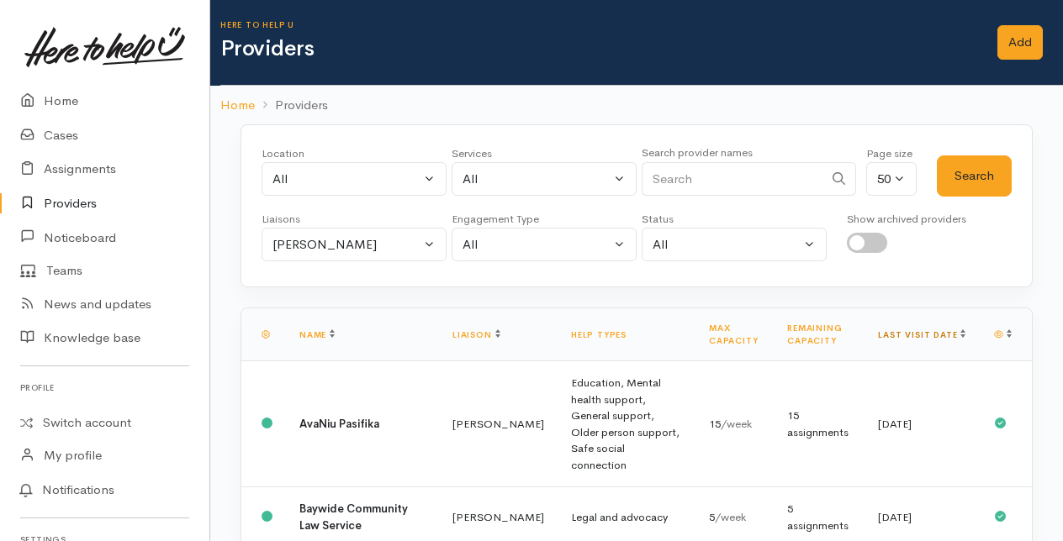
click at [946, 330] on link "Last visit date" at bounding box center [921, 335] width 87 height 11
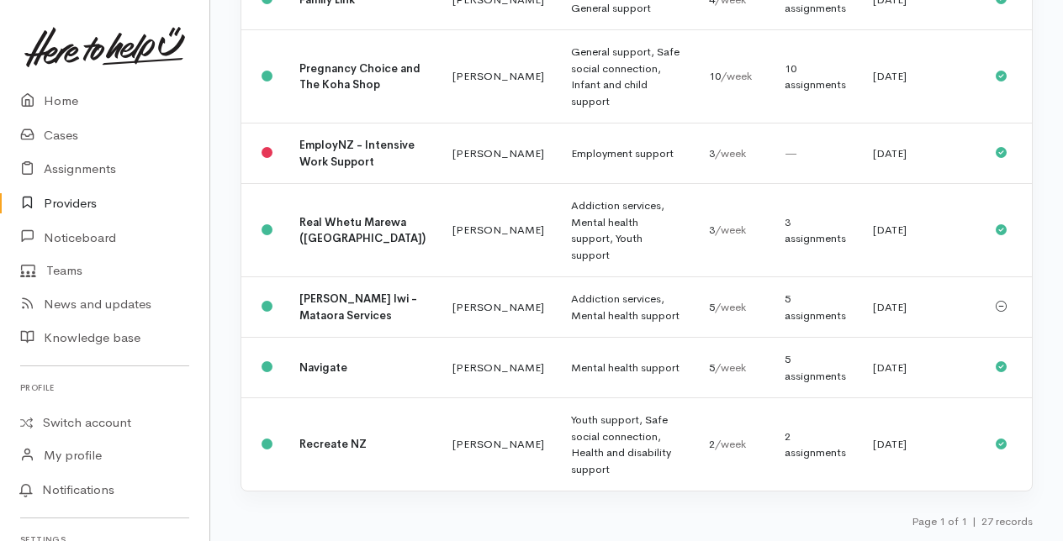
scroll to position [2395, 0]
click at [58, 133] on link "Cases" at bounding box center [104, 136] width 209 height 34
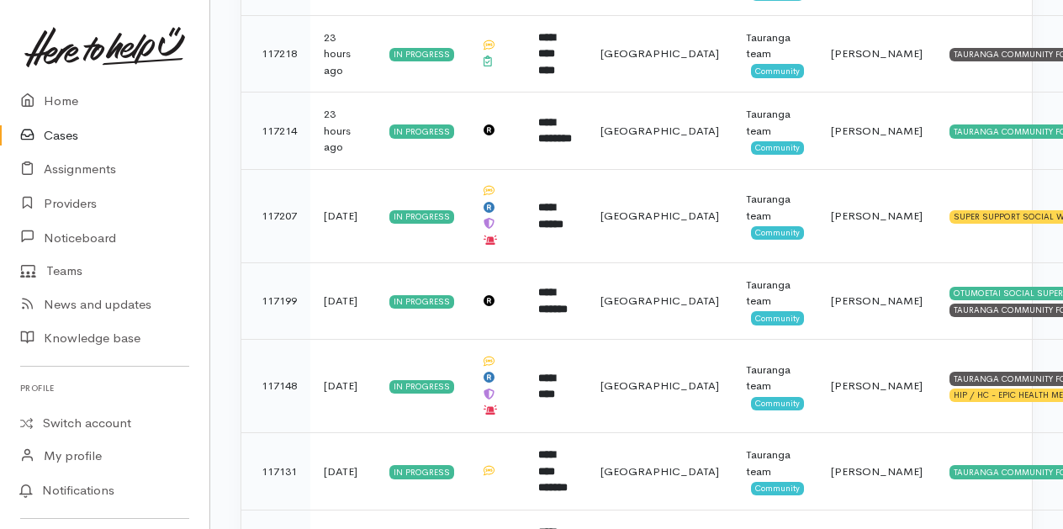
scroll to position [1177, 0]
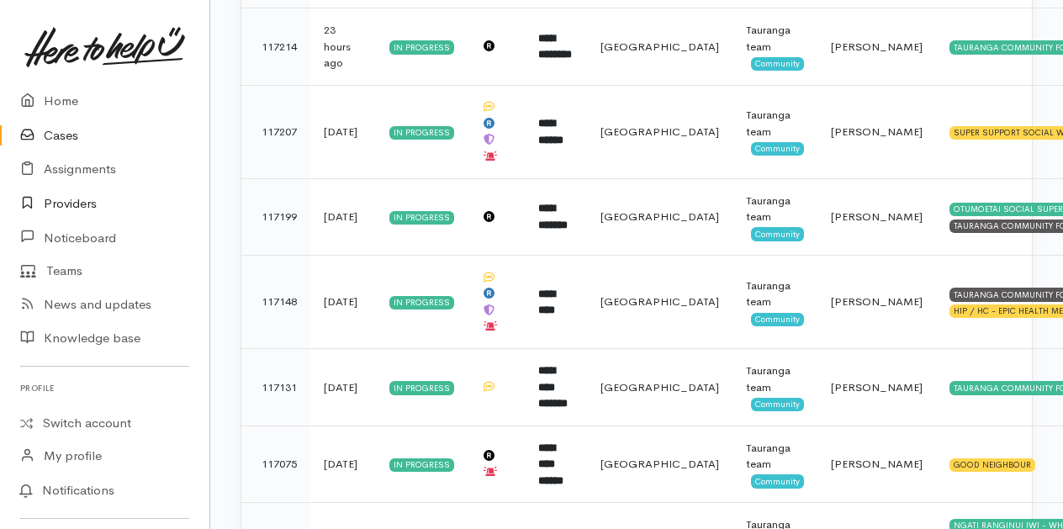
click at [68, 198] on link "Providers" at bounding box center [104, 204] width 209 height 34
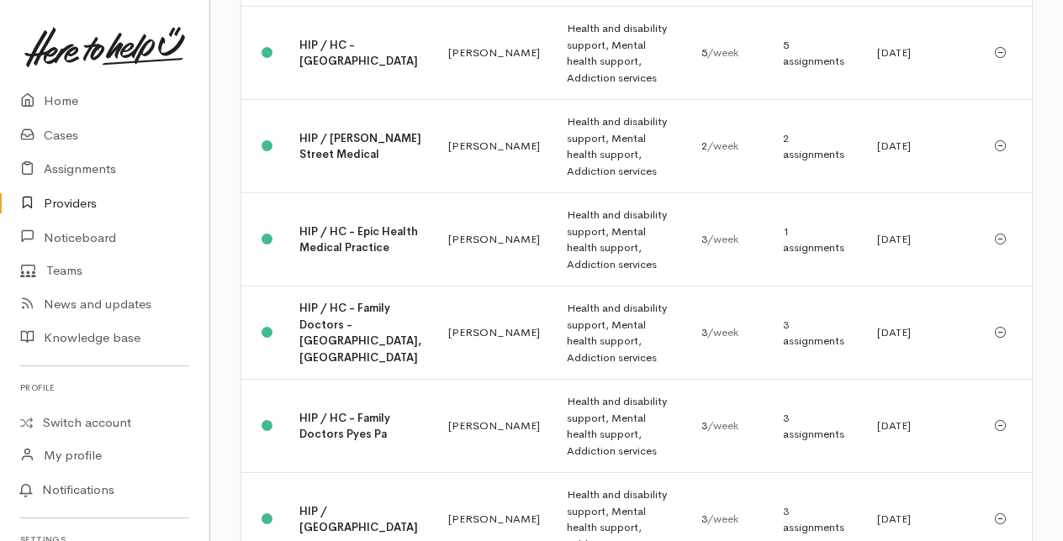
scroll to position [1766, 0]
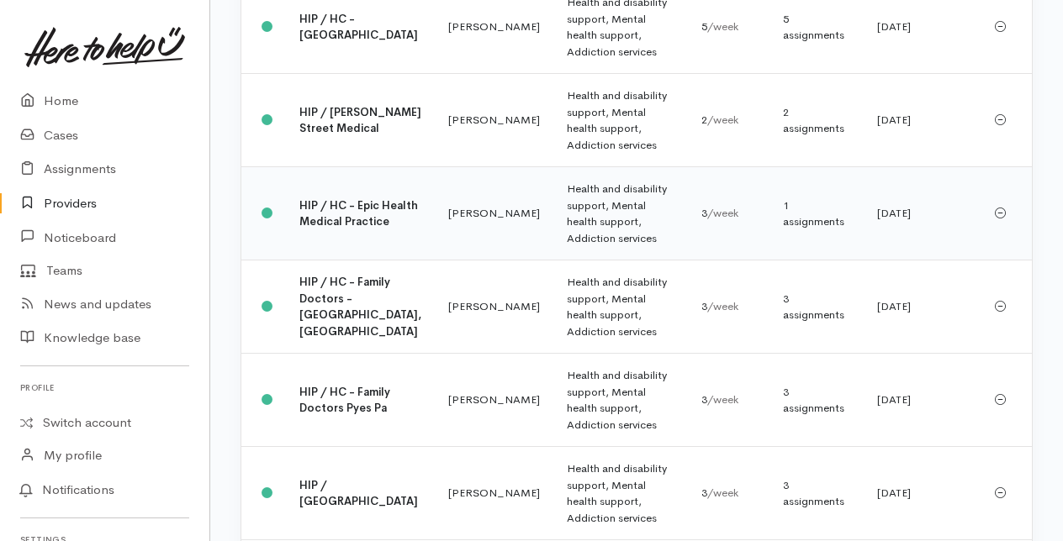
click at [325, 230] on b "HIP / HC - Epic Health Medical Practice" at bounding box center [358, 213] width 119 height 31
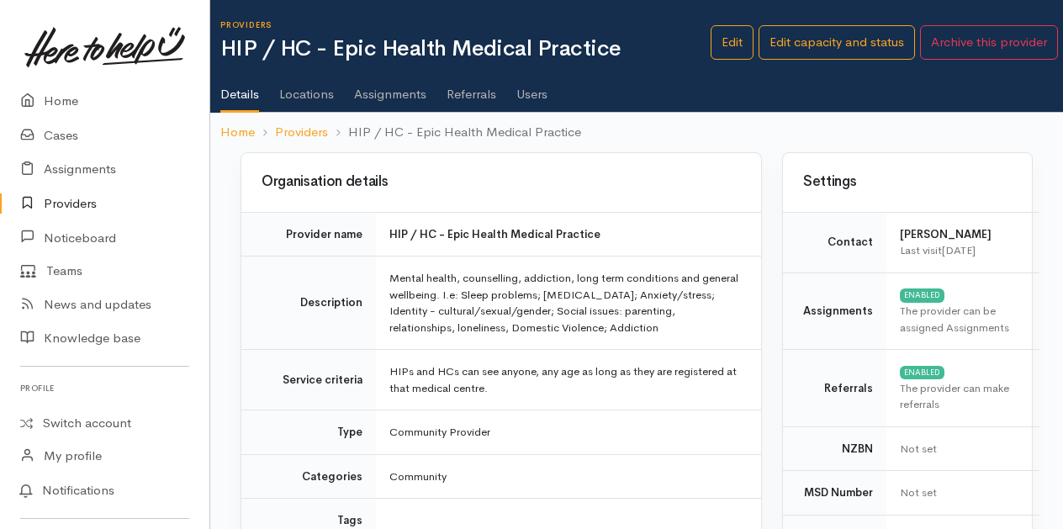
click at [528, 96] on link "Users" at bounding box center [531, 88] width 31 height 47
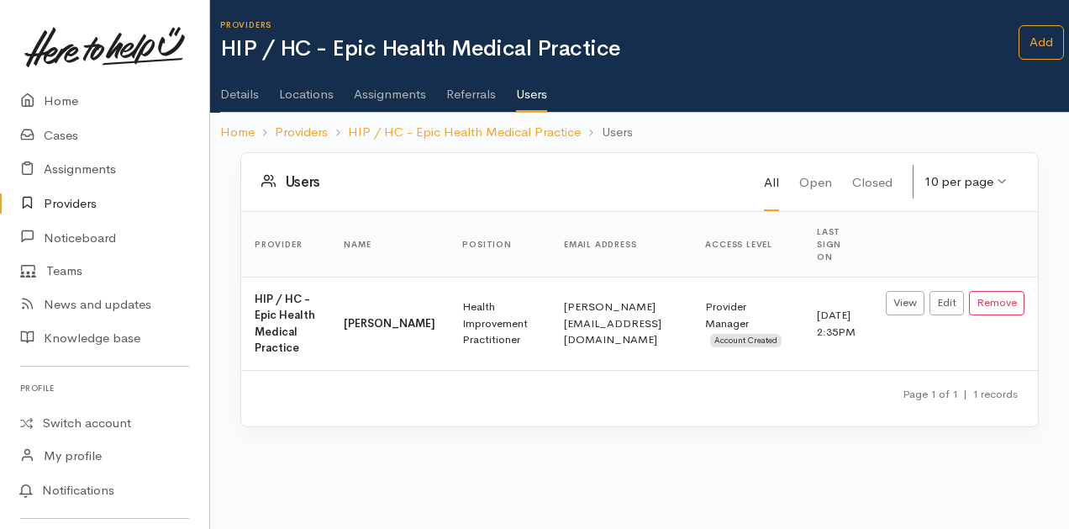
click at [375, 88] on link "Assignments" at bounding box center [390, 88] width 72 height 47
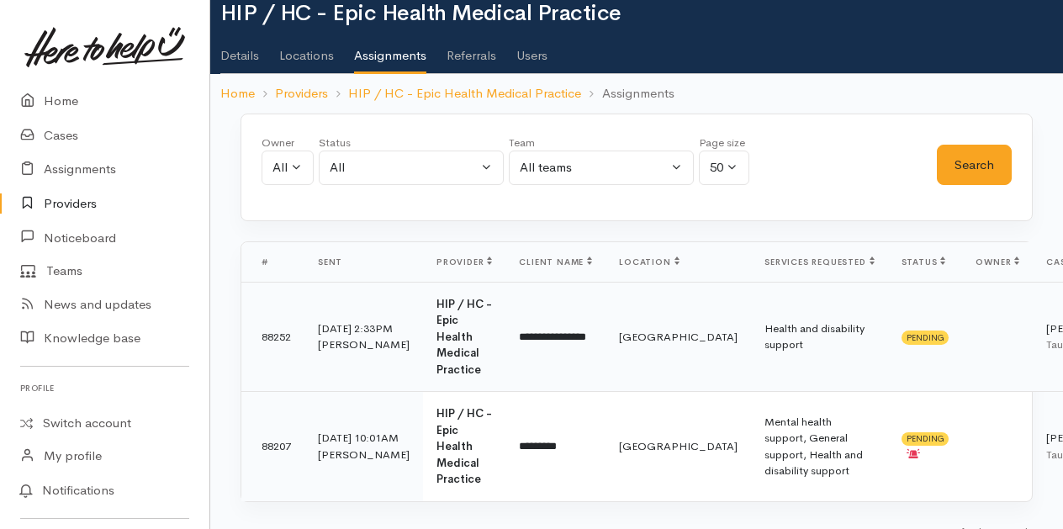
scroll to position [55, 0]
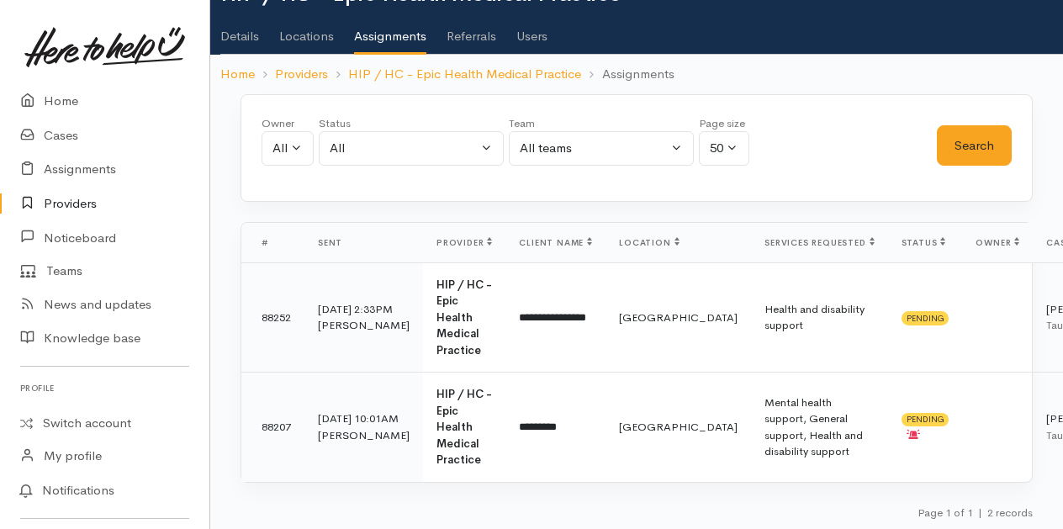
click at [530, 35] on link "Users" at bounding box center [531, 30] width 31 height 47
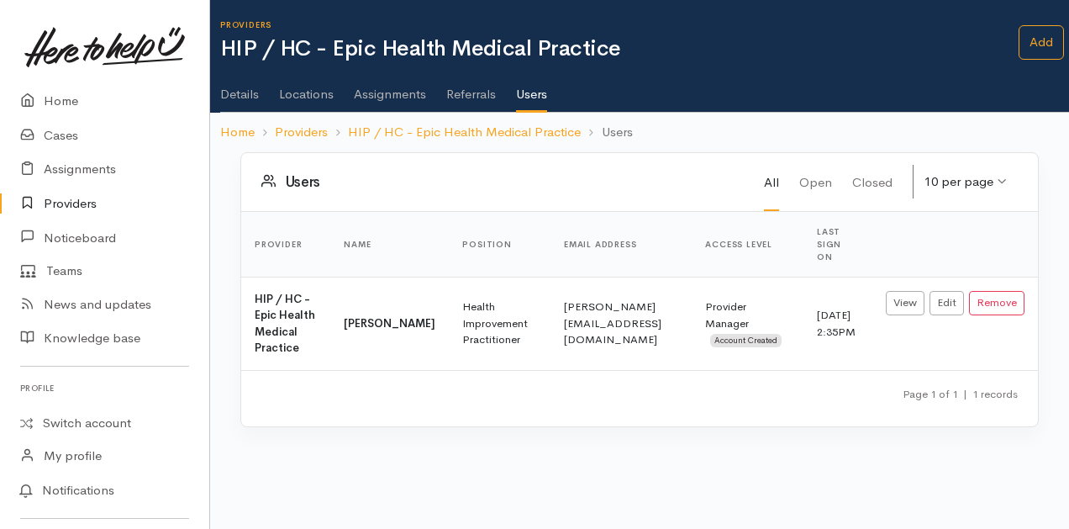
click at [397, 95] on link "Assignments" at bounding box center [390, 88] width 72 height 47
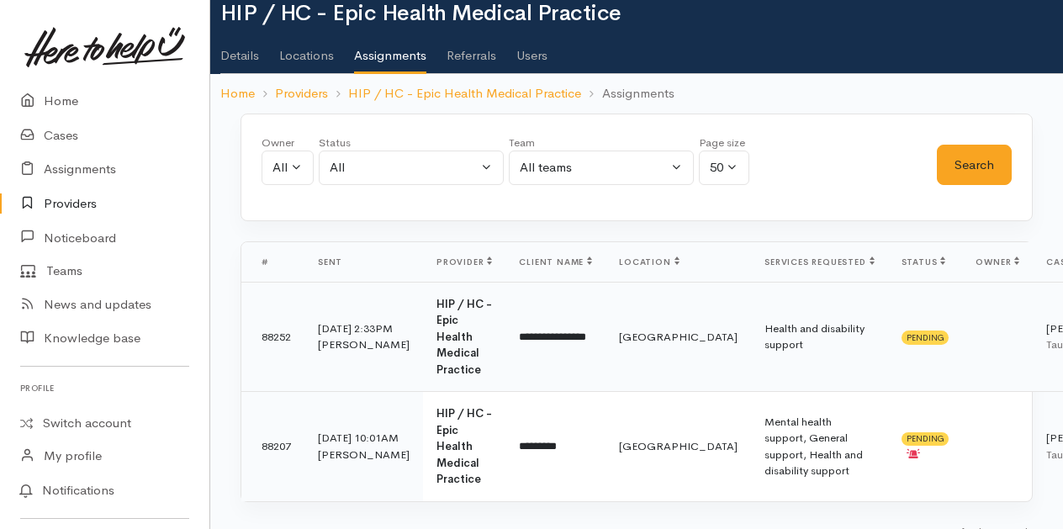
scroll to position [55, 0]
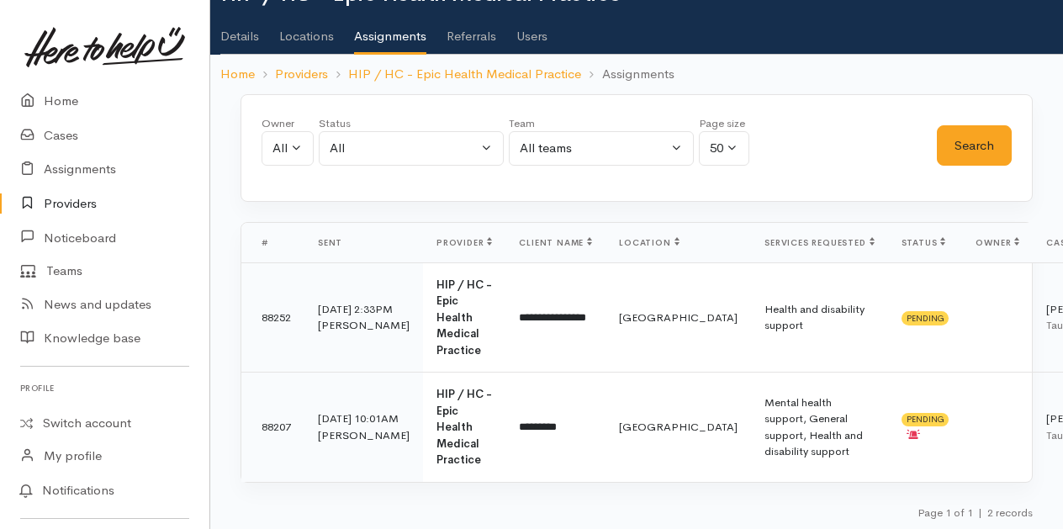
click at [536, 33] on link "Users" at bounding box center [531, 30] width 31 height 47
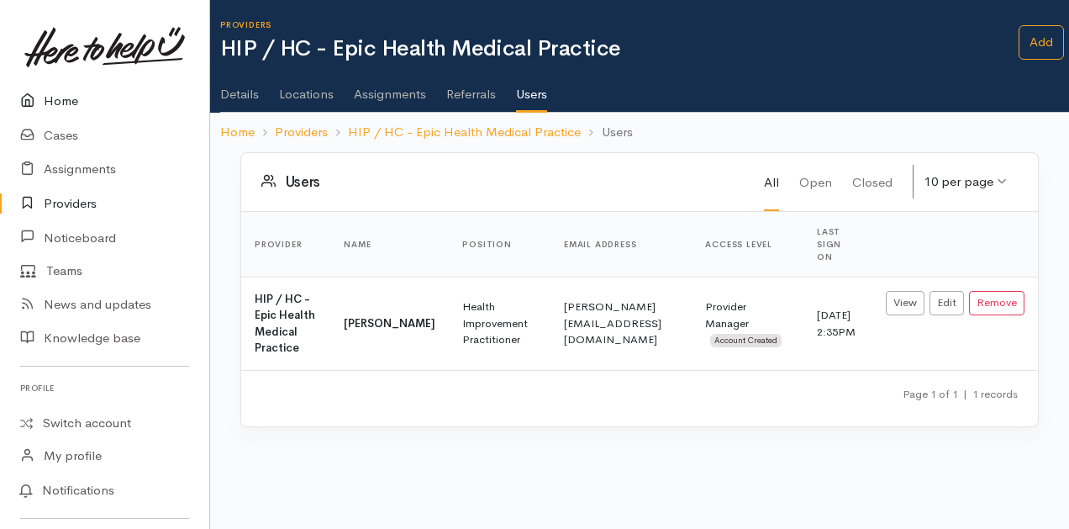
click at [65, 97] on link "Home" at bounding box center [104, 101] width 209 height 34
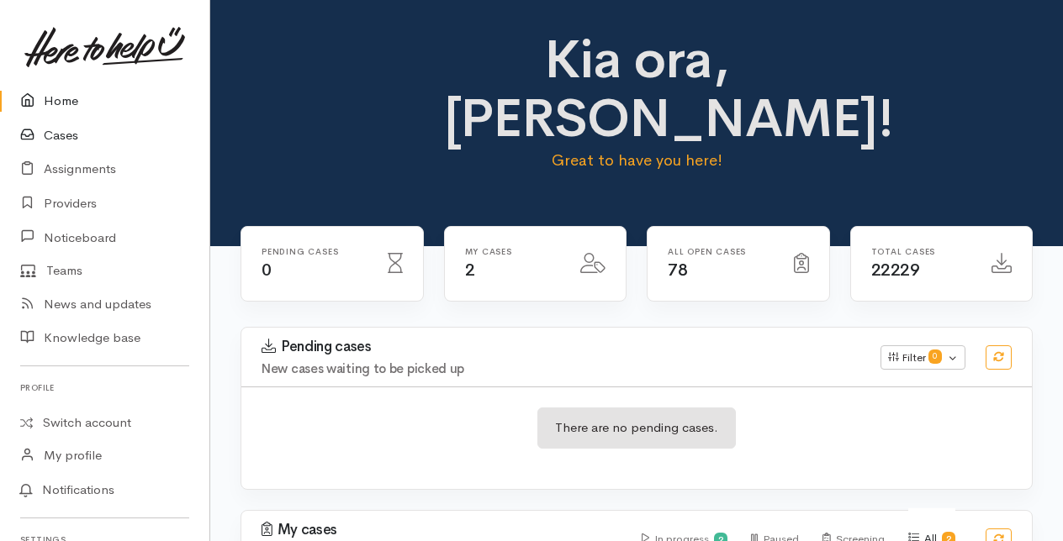
click at [57, 131] on link "Cases" at bounding box center [104, 136] width 209 height 34
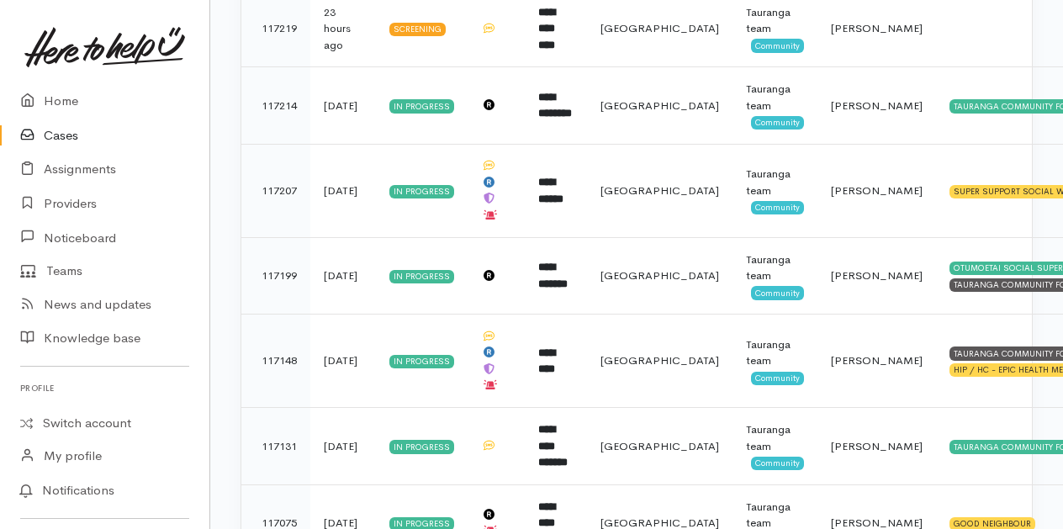
scroll to position [1093, 0]
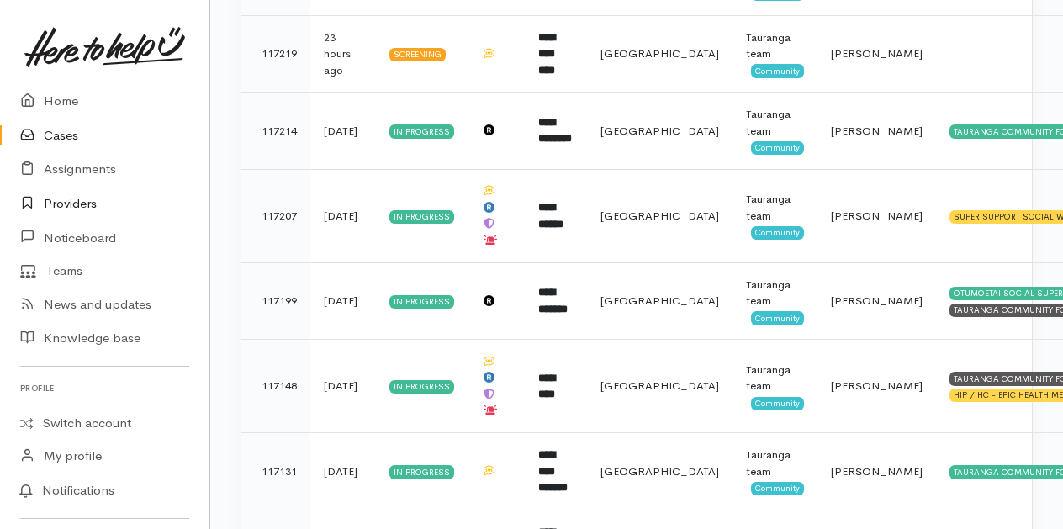
click at [69, 205] on link "Providers" at bounding box center [104, 204] width 209 height 34
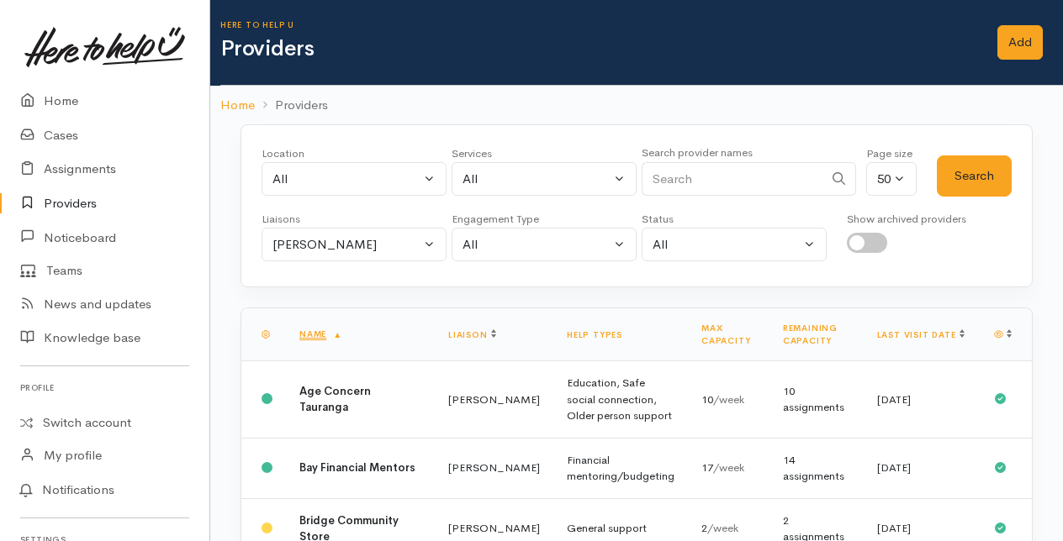
click at [702, 173] on input "Search" at bounding box center [733, 179] width 182 height 34
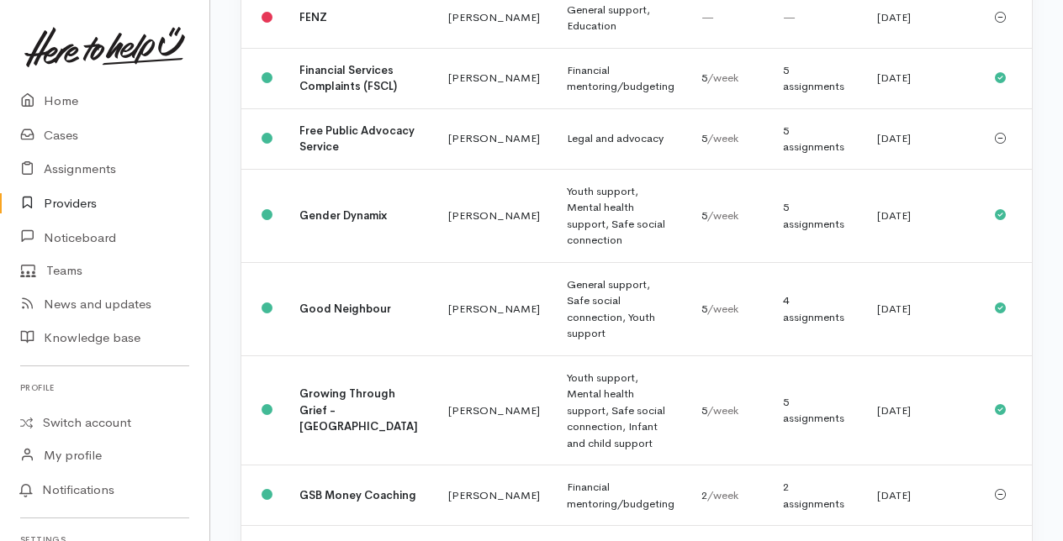
scroll to position [841, 0]
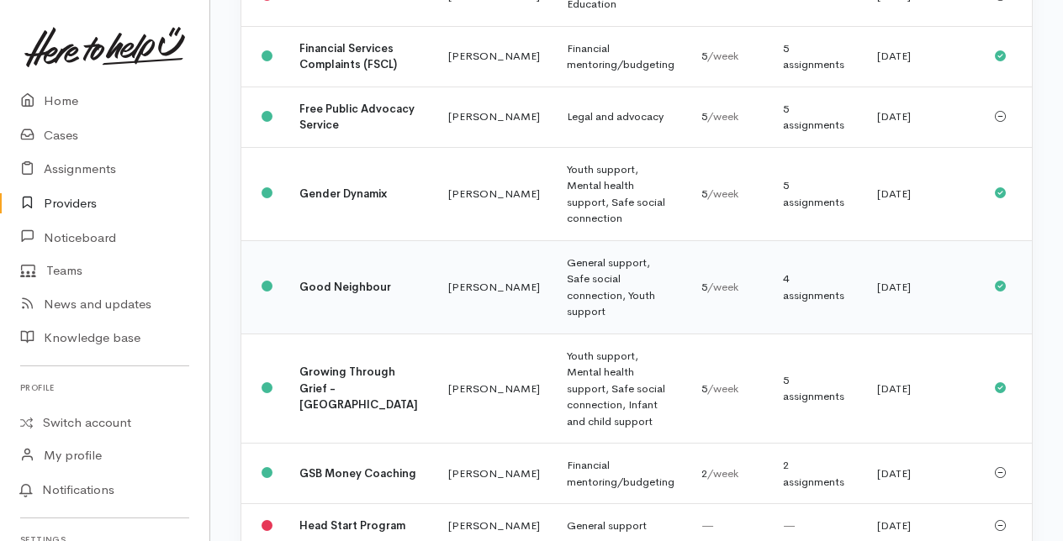
click at [325, 294] on b "Good Neighbour" at bounding box center [345, 287] width 92 height 14
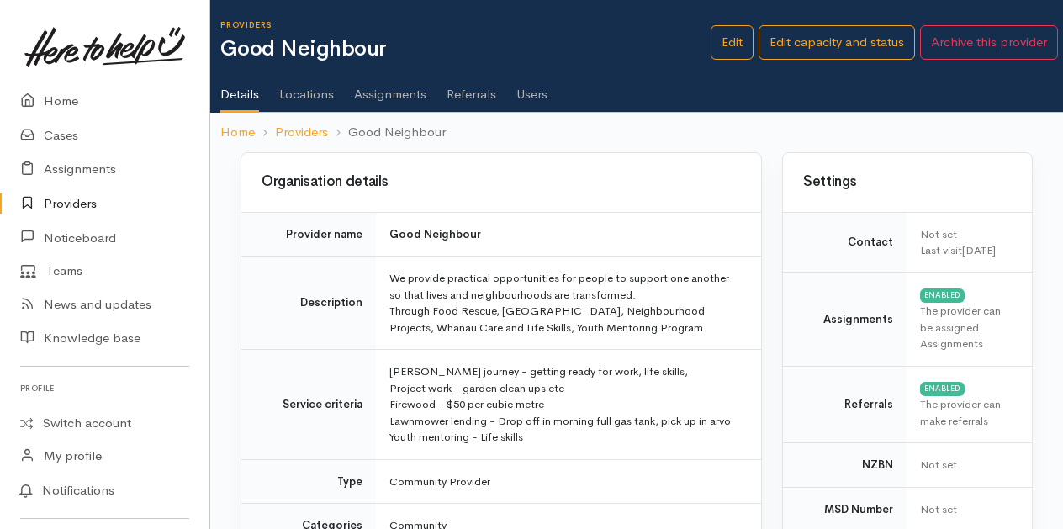
click at [545, 95] on link "Users" at bounding box center [531, 88] width 31 height 47
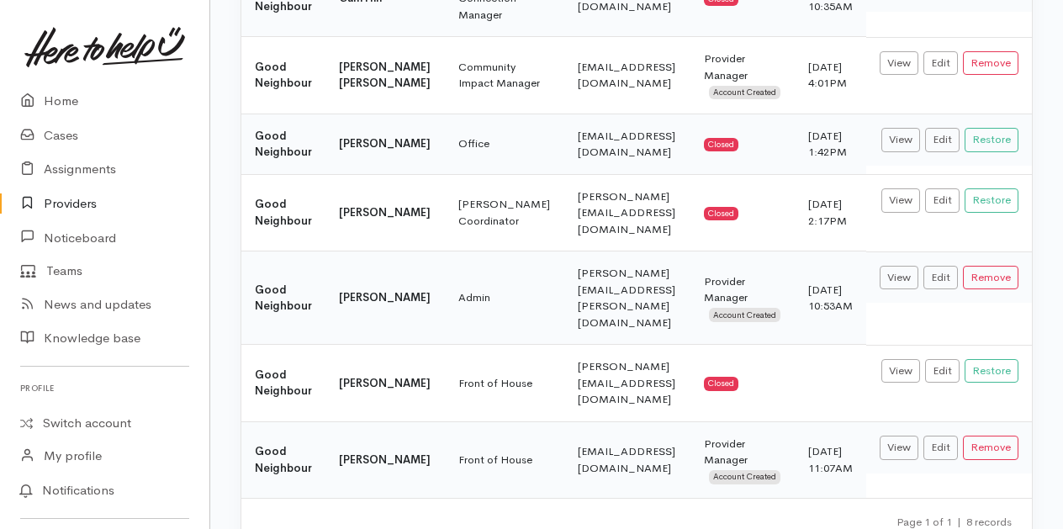
scroll to position [391, 0]
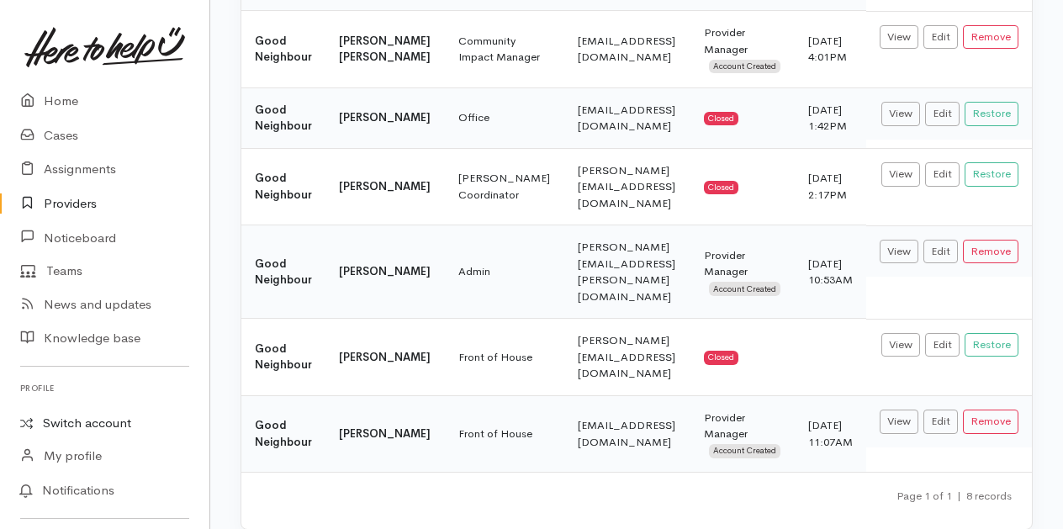
click at [53, 422] on link "Switch account" at bounding box center [104, 423] width 209 height 33
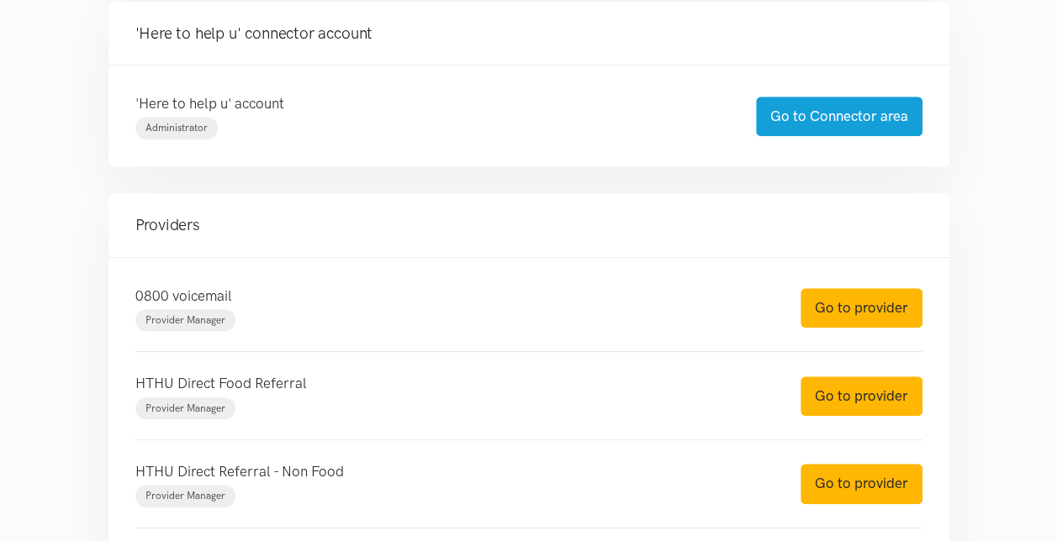
scroll to position [420, 0]
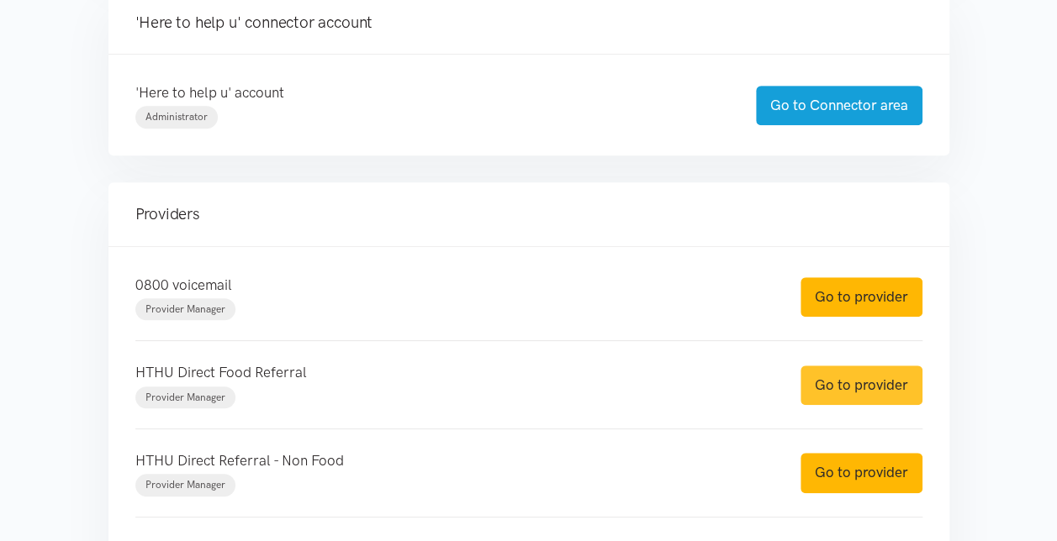
click at [856, 382] on link "Go to provider" at bounding box center [861, 386] width 122 height 40
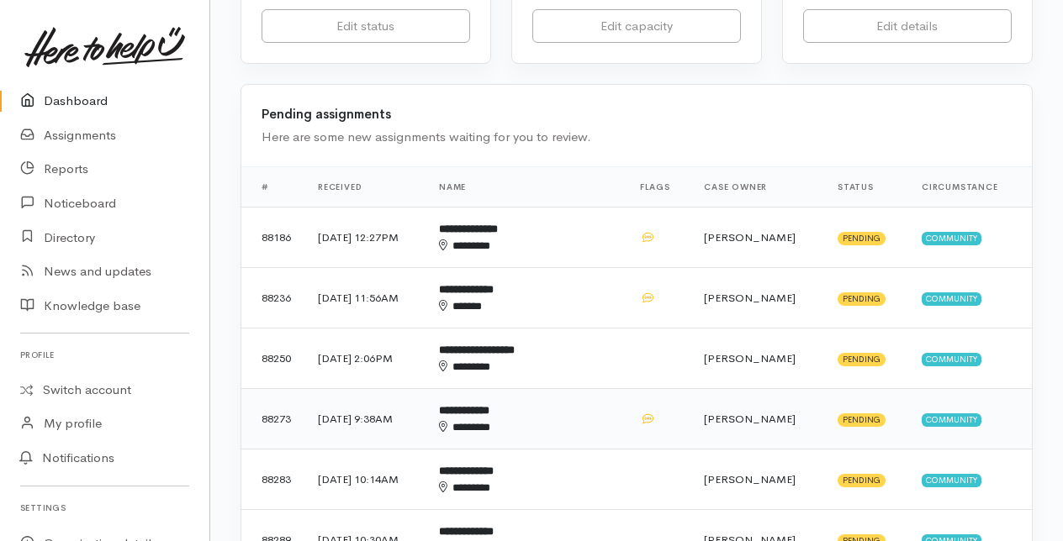
scroll to position [504, 0]
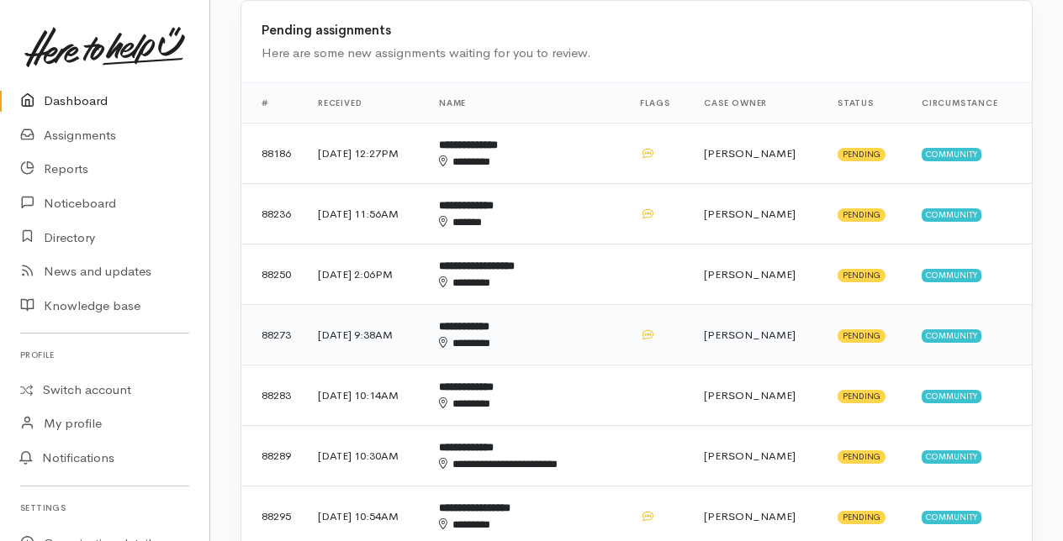
click at [513, 335] on div "********" at bounding box center [514, 343] width 151 height 17
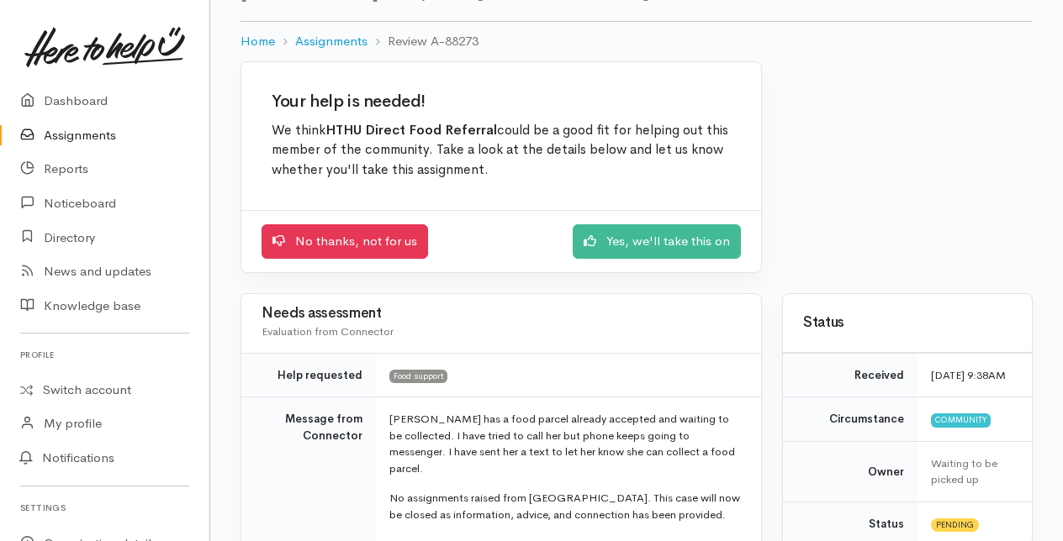
scroll to position [168, 0]
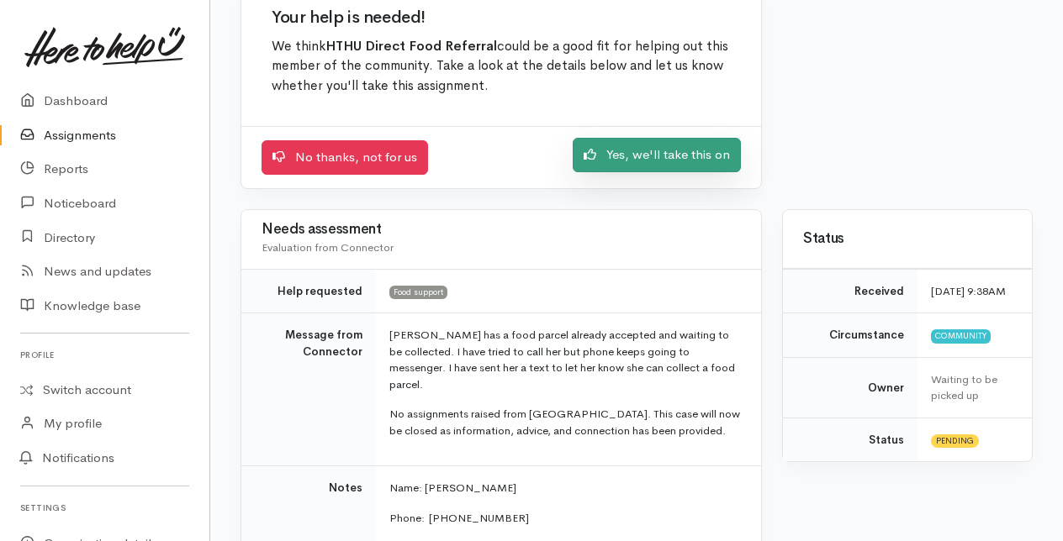
click at [631, 160] on link "Yes, we'll take this on" at bounding box center [657, 155] width 168 height 34
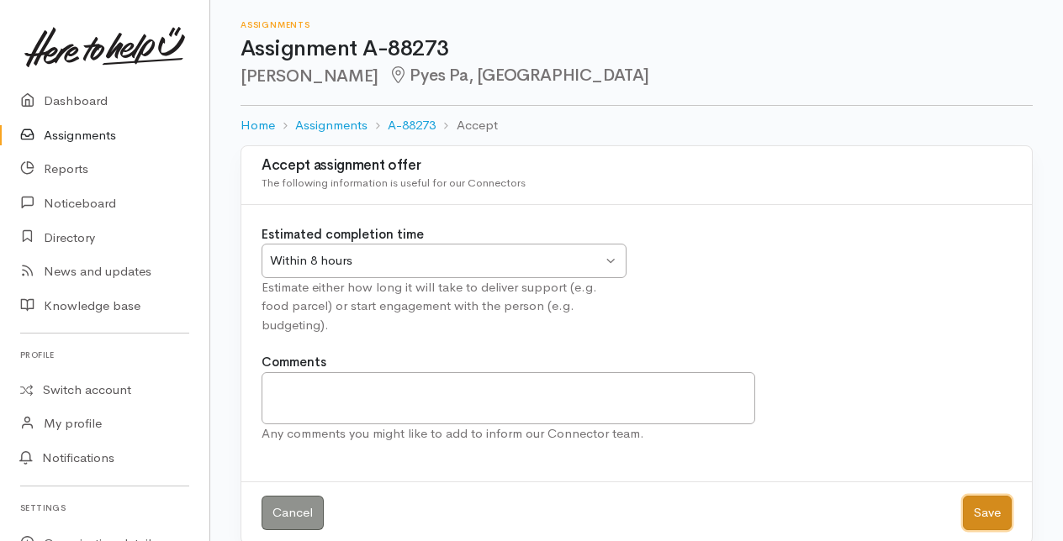
click at [990, 496] on button "Save" at bounding box center [987, 513] width 49 height 34
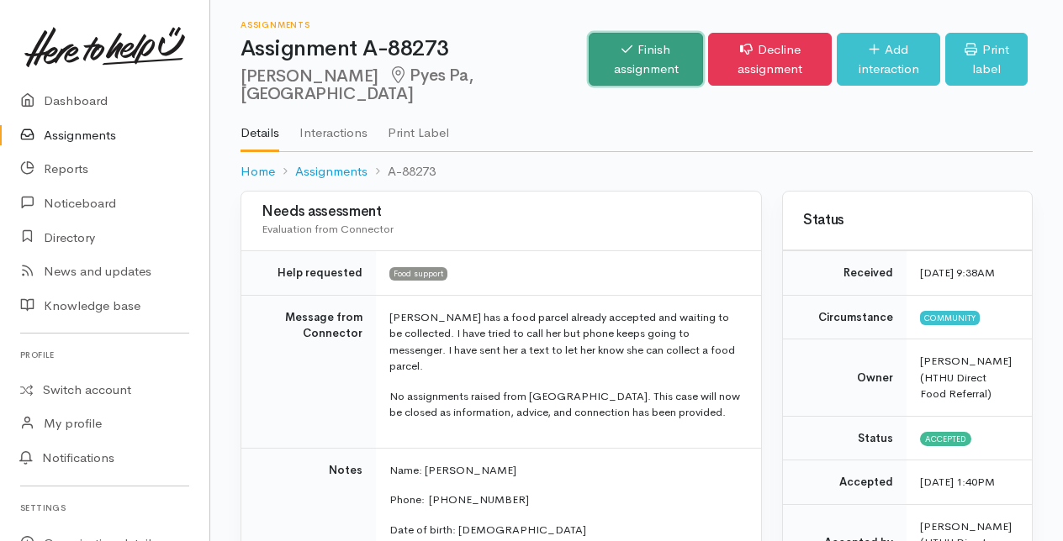
click at [594, 72] on link "Finish assignment" at bounding box center [646, 59] width 114 height 53
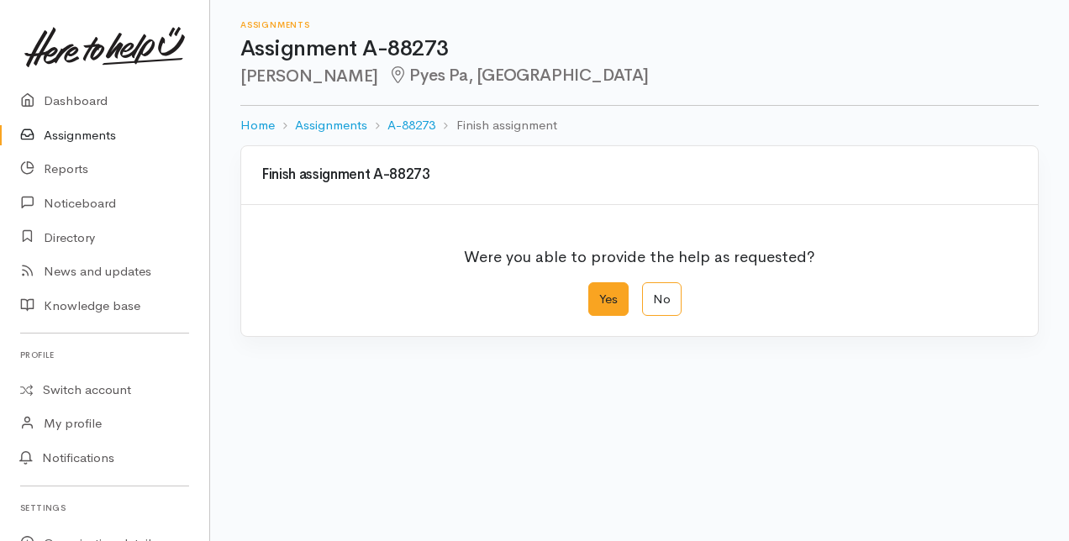
click at [617, 304] on label "Yes" at bounding box center [609, 300] width 40 height 34
click at [599, 293] on input "Yes" at bounding box center [594, 288] width 11 height 11
radio input "true"
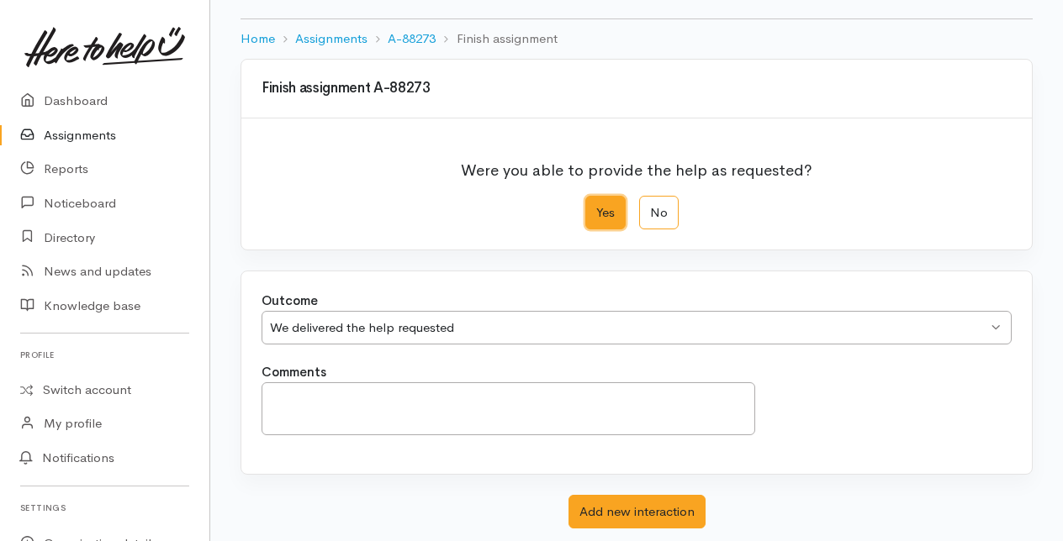
scroll to position [185, 0]
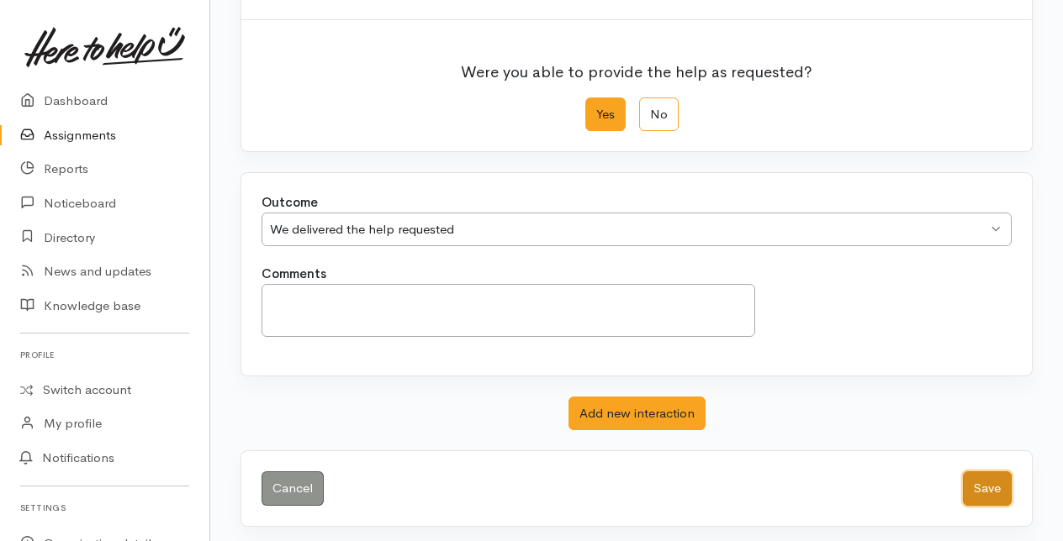
click at [985, 486] on button "Save" at bounding box center [987, 489] width 49 height 34
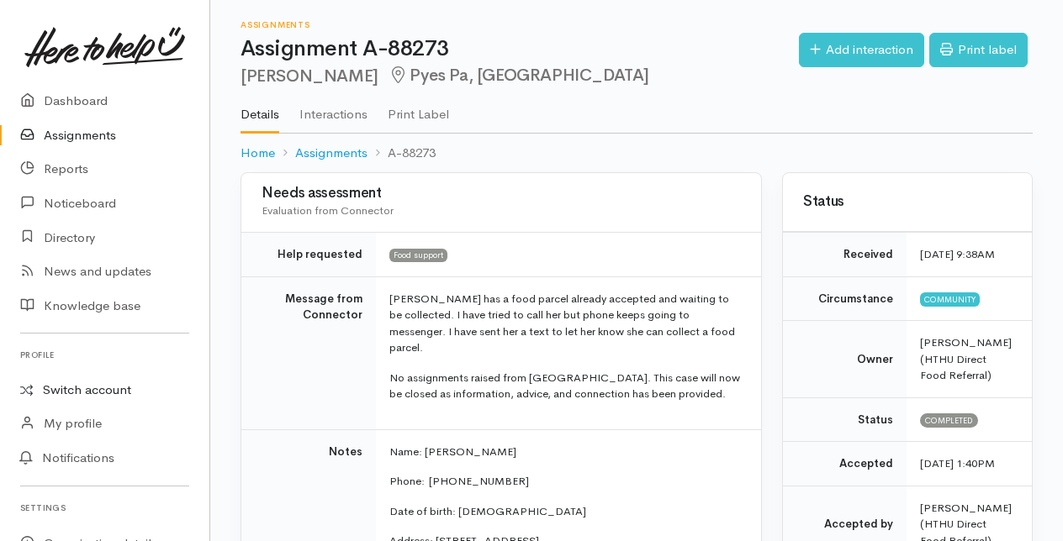
click at [81, 387] on link "Switch account" at bounding box center [104, 390] width 209 height 33
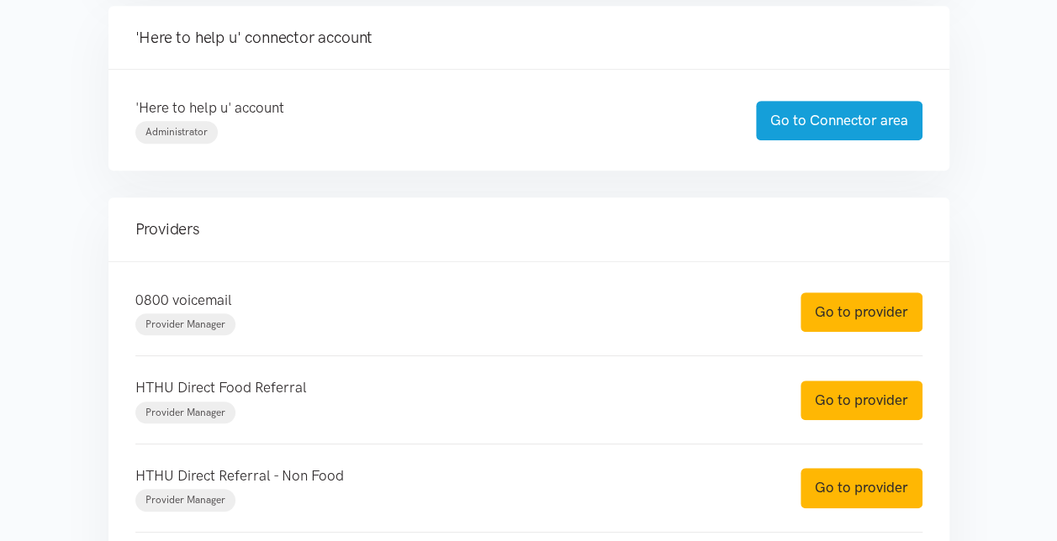
scroll to position [420, 0]
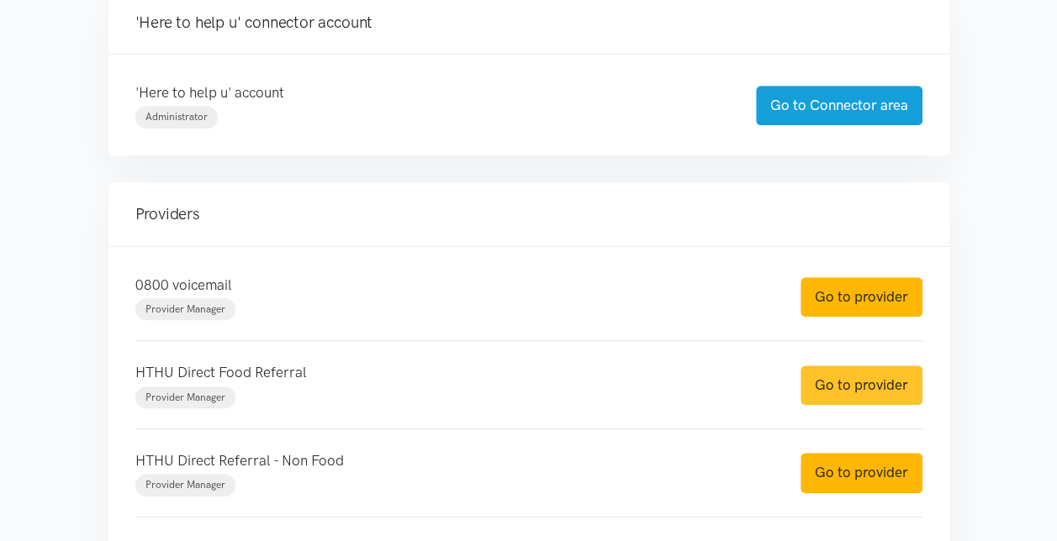
click at [848, 379] on link "Go to provider" at bounding box center [861, 386] width 122 height 40
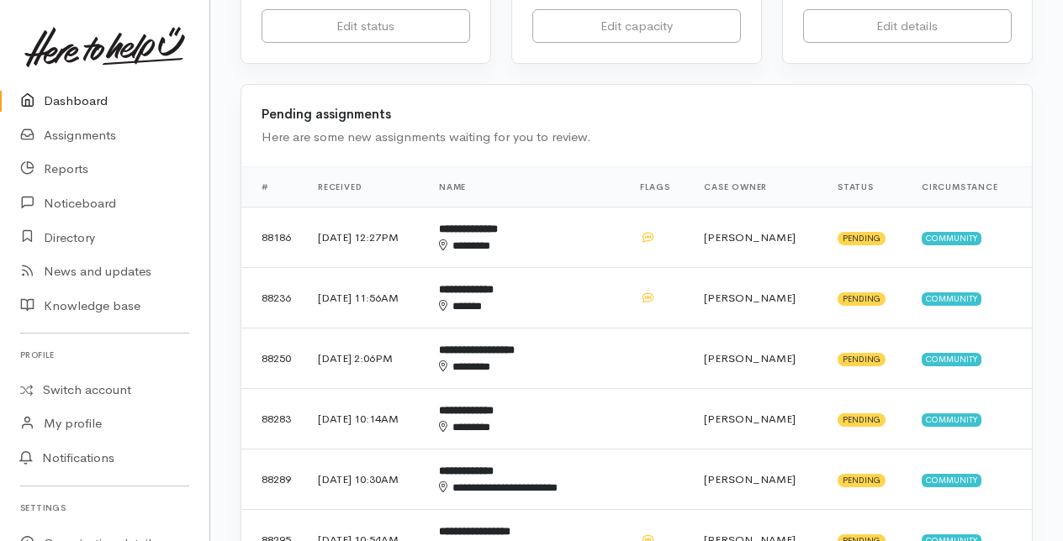
scroll to position [504, 0]
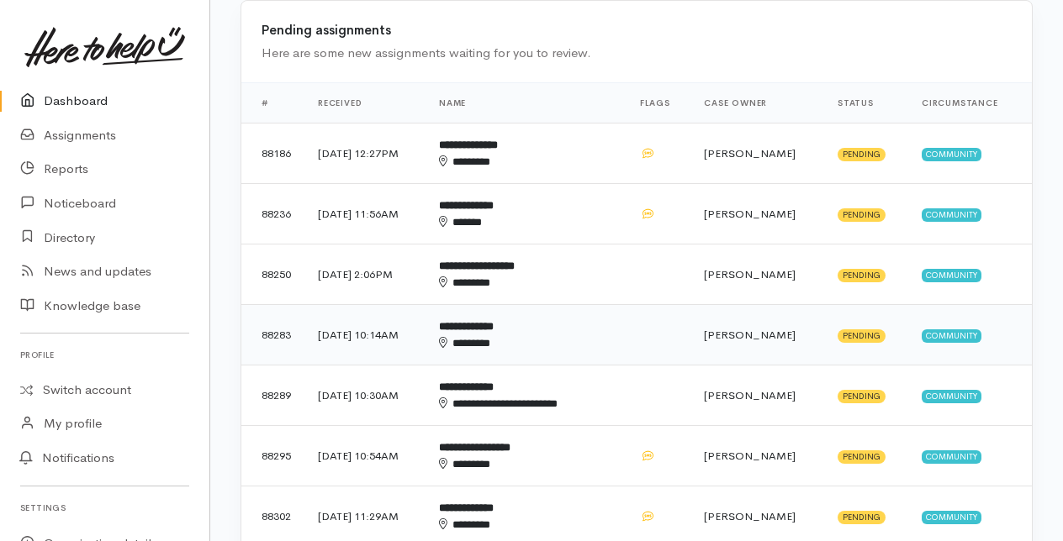
click at [510, 335] on div "********" at bounding box center [514, 343] width 151 height 17
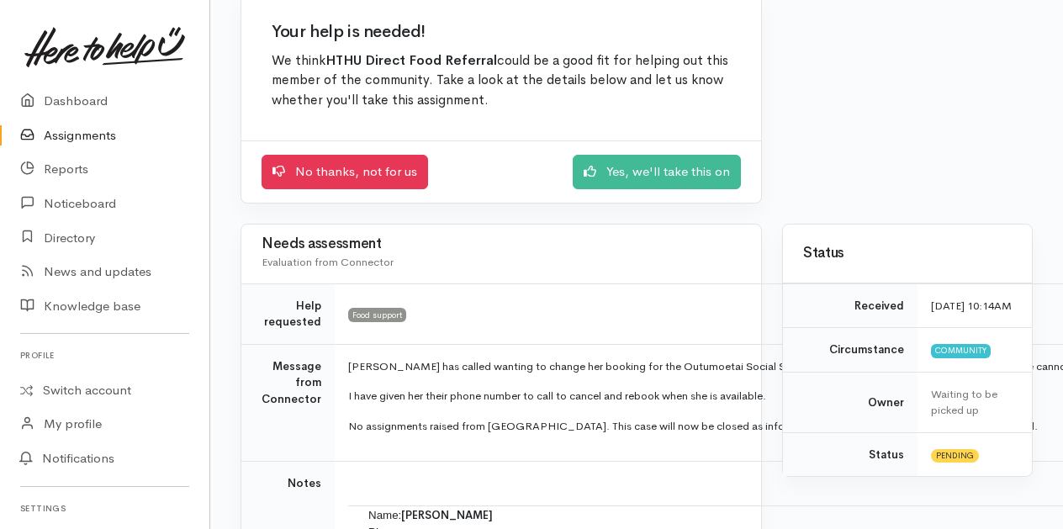
scroll to position [168, 0]
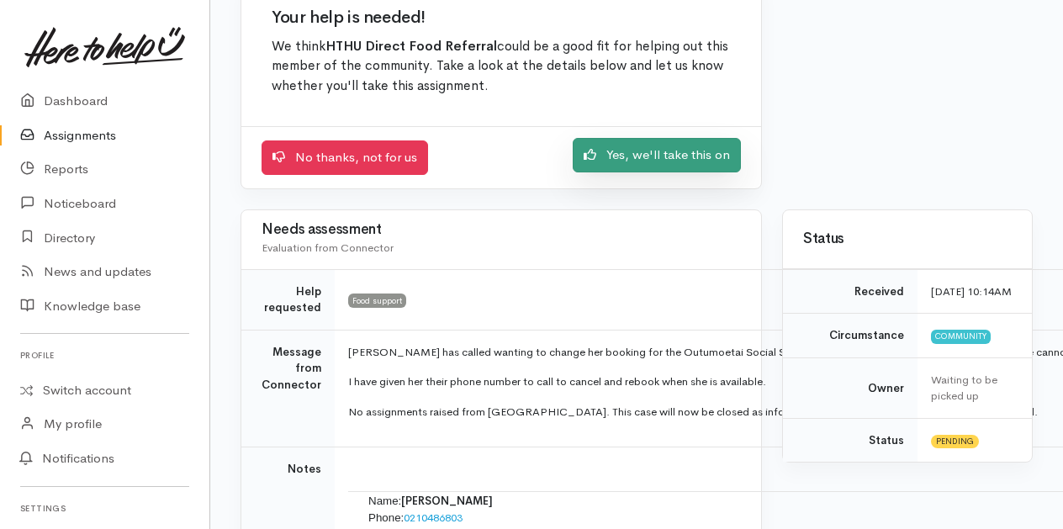
click at [656, 156] on link "Yes, we'll take this on" at bounding box center [657, 155] width 168 height 34
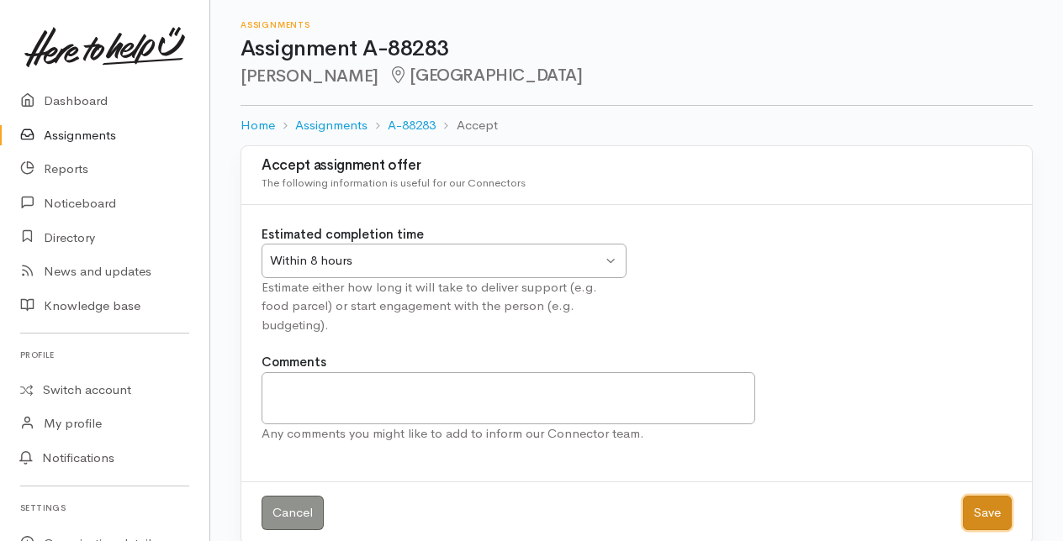
click at [989, 496] on button "Save" at bounding box center [987, 513] width 49 height 34
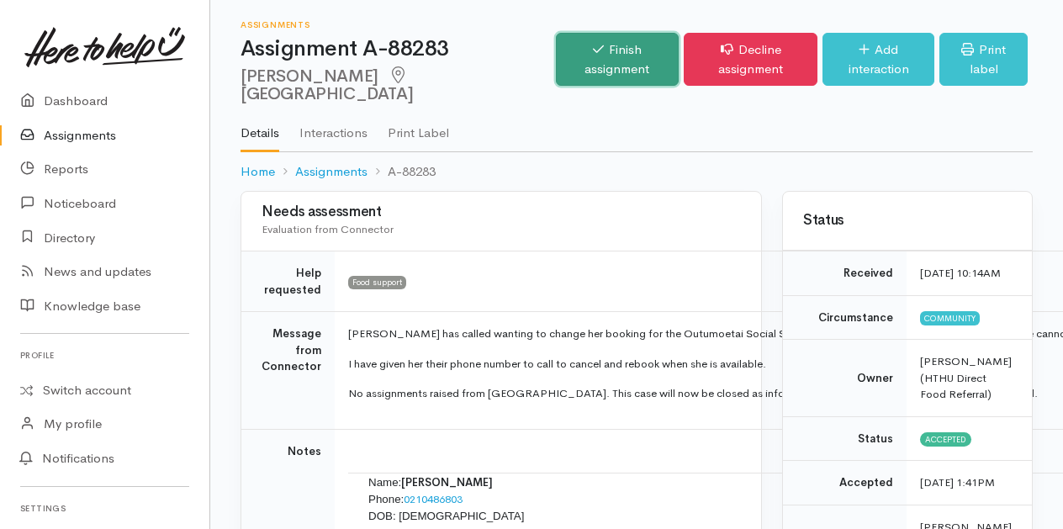
click at [557, 49] on link "Finish assignment" at bounding box center [618, 59] width 124 height 53
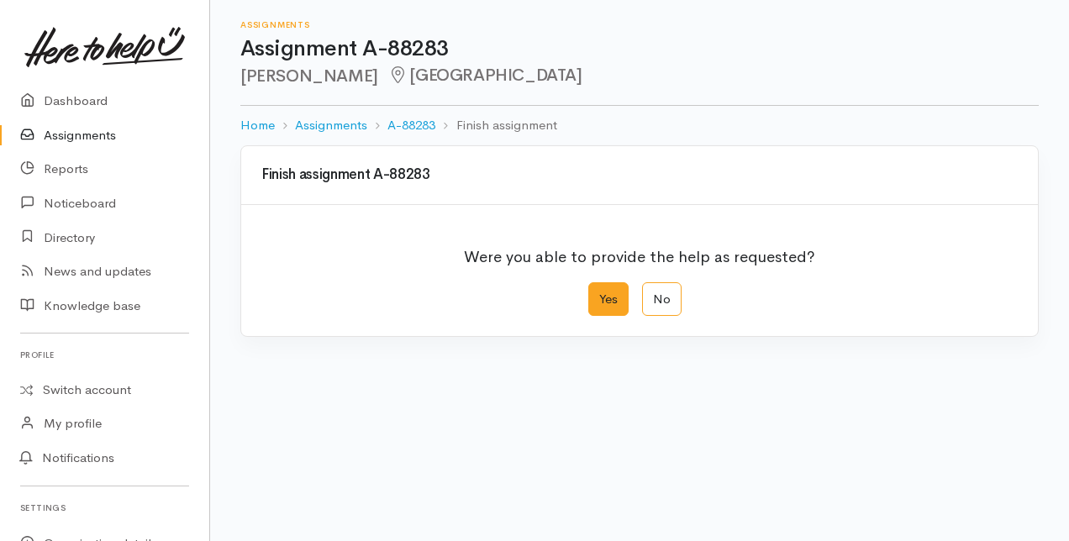
click at [610, 306] on label "Yes" at bounding box center [609, 300] width 40 height 34
click at [599, 293] on input "Yes" at bounding box center [594, 288] width 11 height 11
radio input "true"
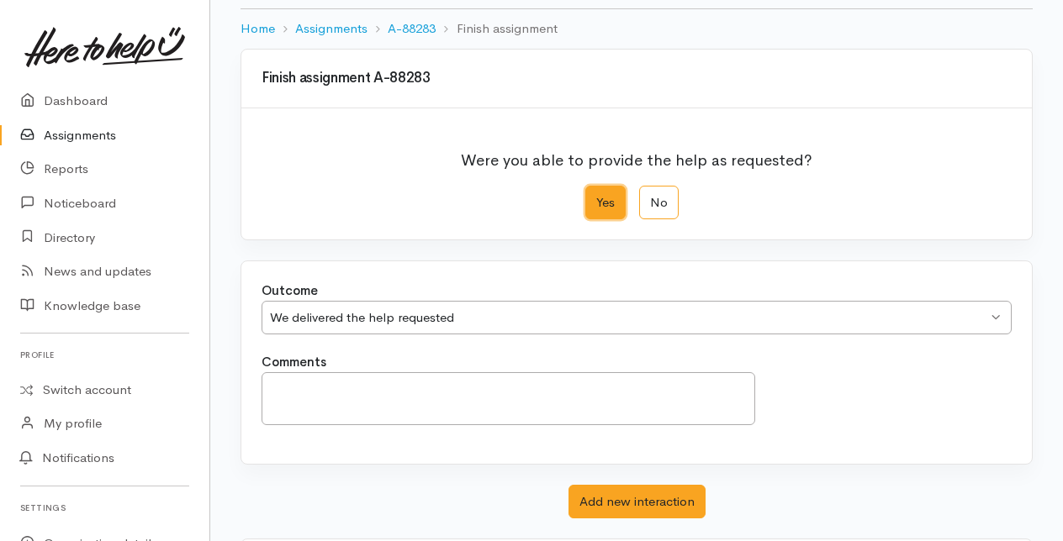
scroll to position [185, 0]
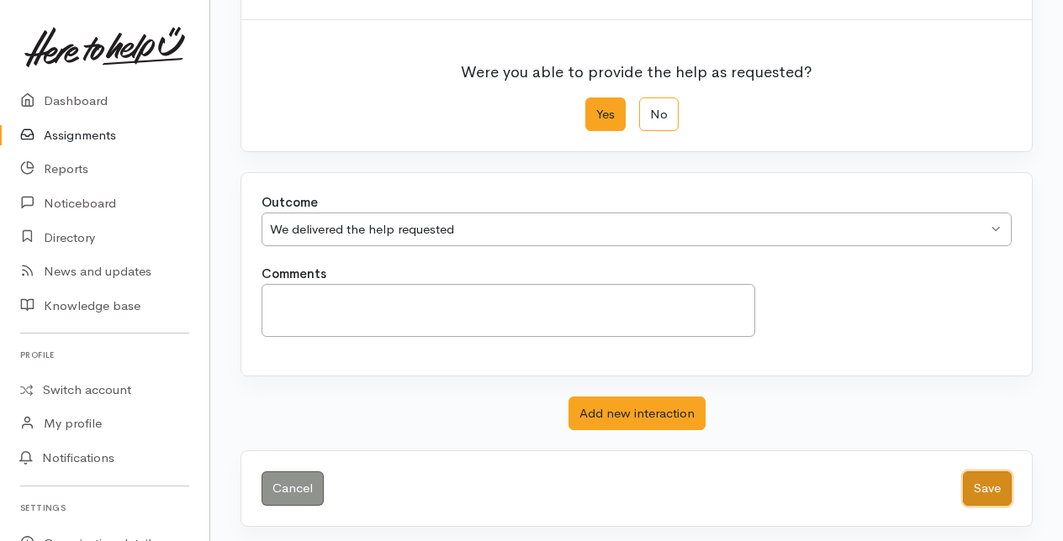
click at [989, 489] on button "Save" at bounding box center [987, 489] width 49 height 34
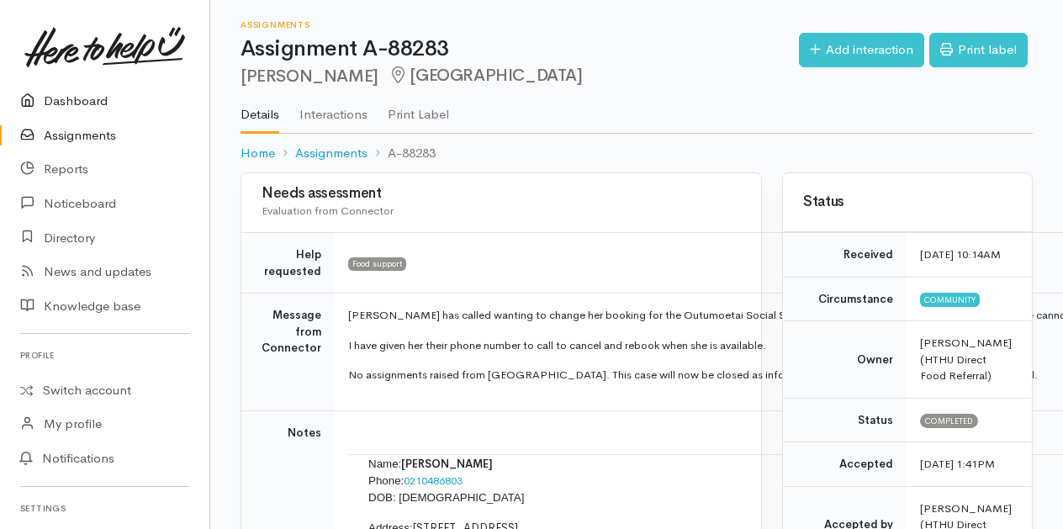
click at [66, 100] on link "Dashboard" at bounding box center [104, 101] width 209 height 34
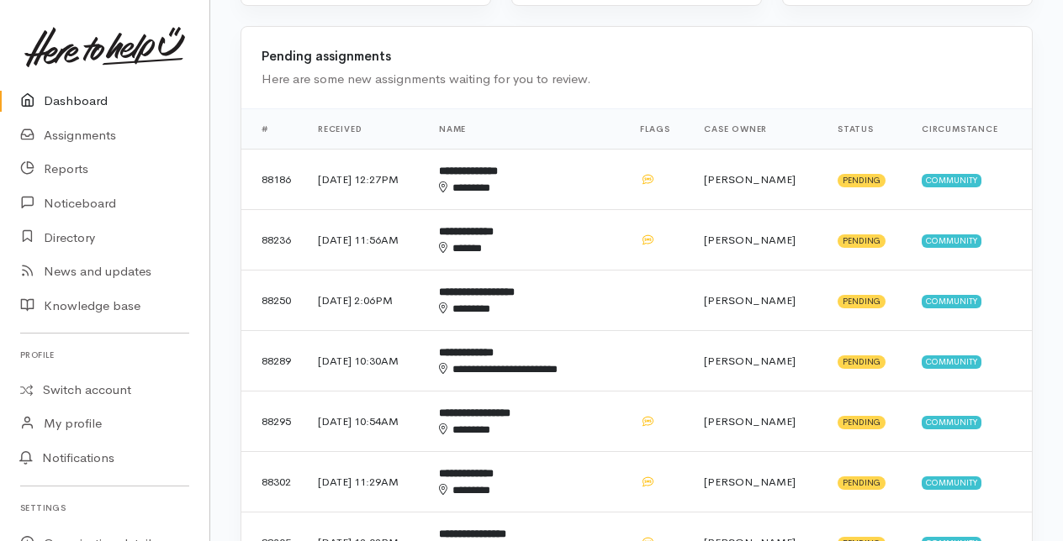
scroll to position [504, 0]
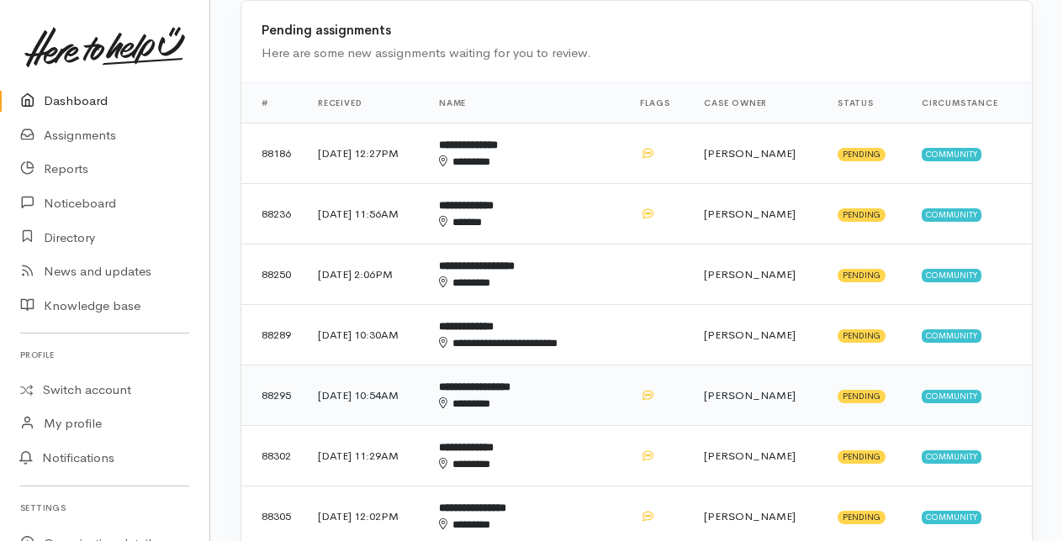
click at [510, 388] on b "**********" at bounding box center [474, 387] width 71 height 11
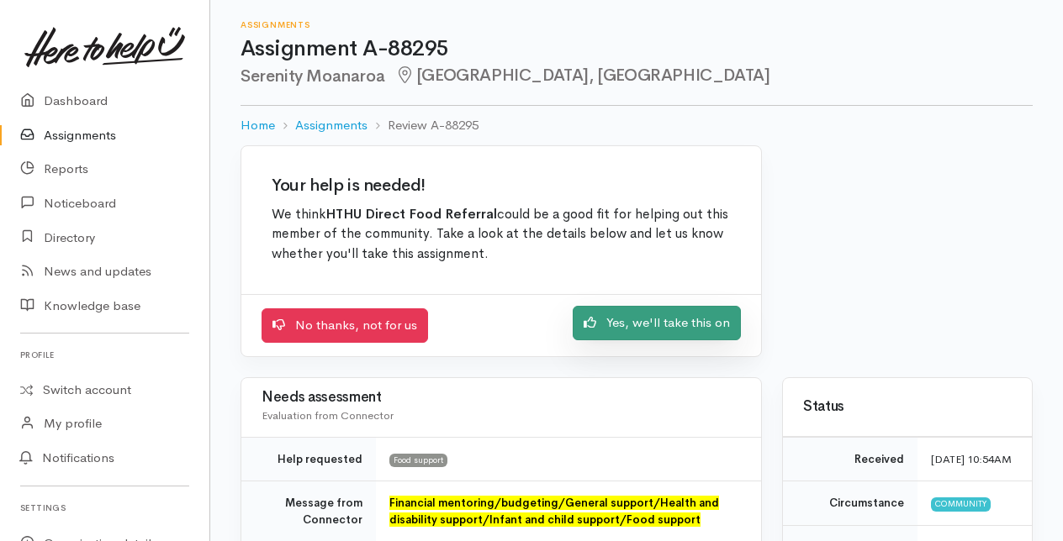
click at [670, 324] on link "Yes, we'll take this on" at bounding box center [657, 323] width 168 height 34
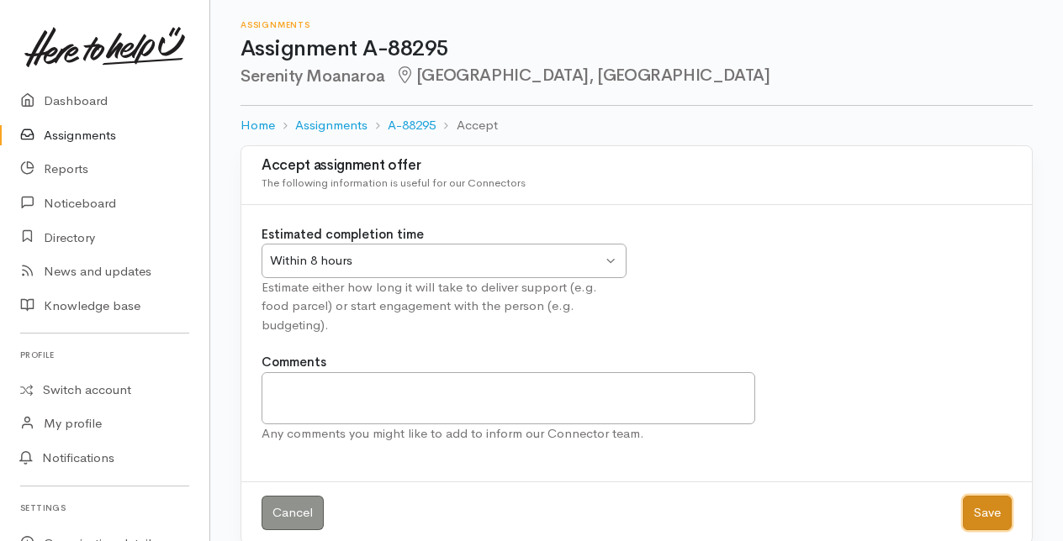
click at [995, 496] on button "Save" at bounding box center [987, 513] width 49 height 34
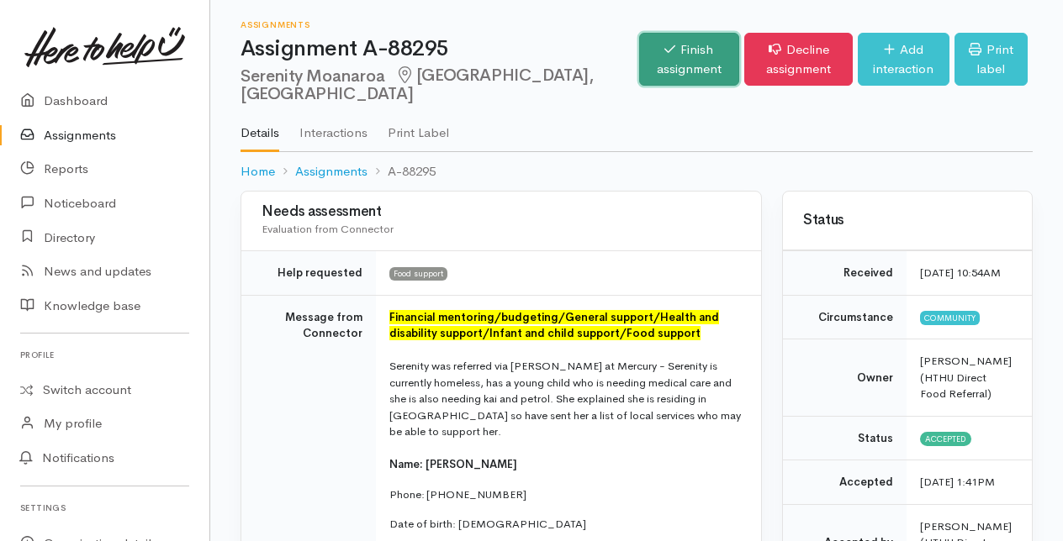
click at [639, 60] on link "Finish assignment" at bounding box center [689, 59] width 101 height 53
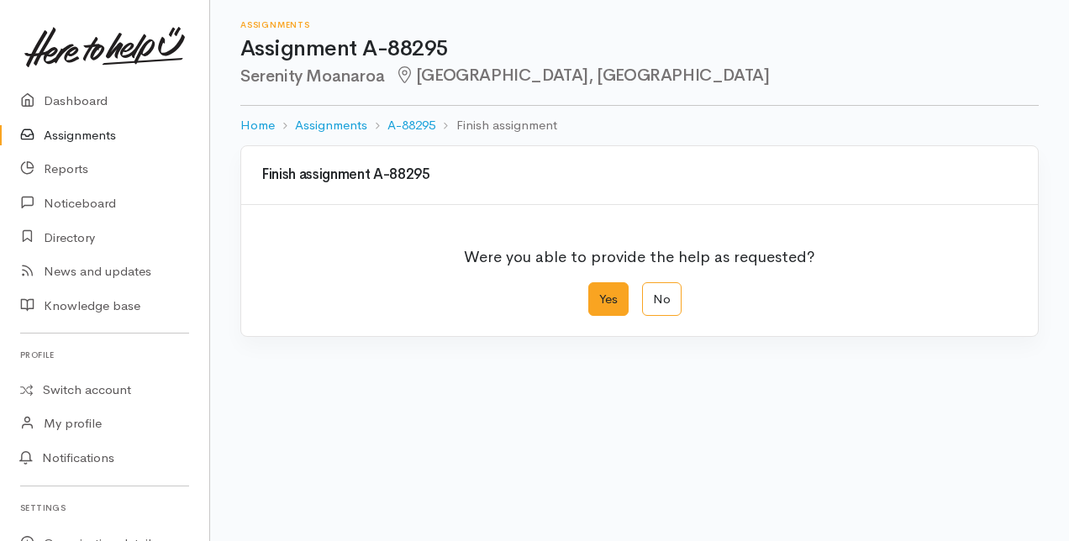
click at [599, 296] on label "Yes" at bounding box center [609, 300] width 40 height 34
click at [599, 293] on input "Yes" at bounding box center [594, 288] width 11 height 11
radio input "true"
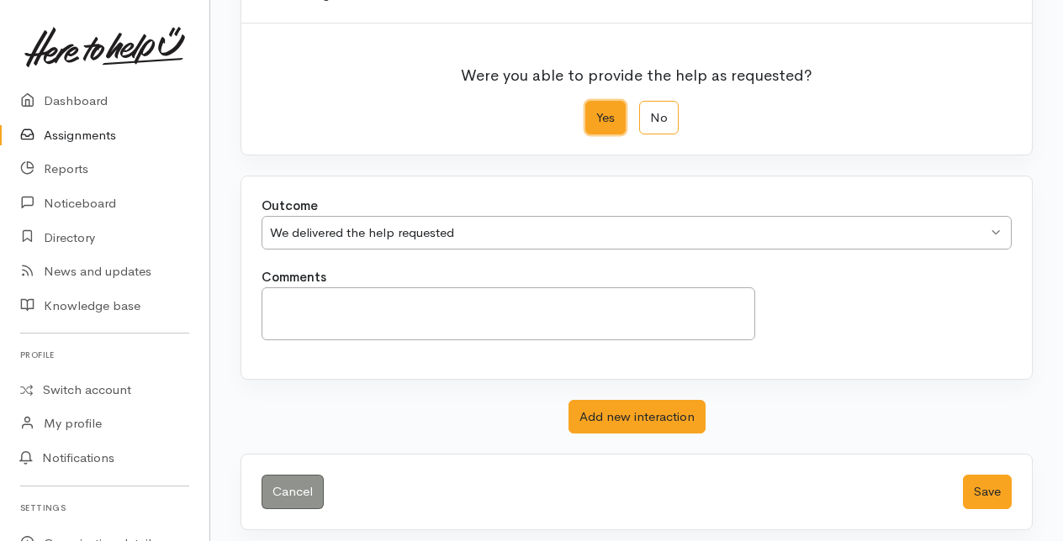
scroll to position [185, 0]
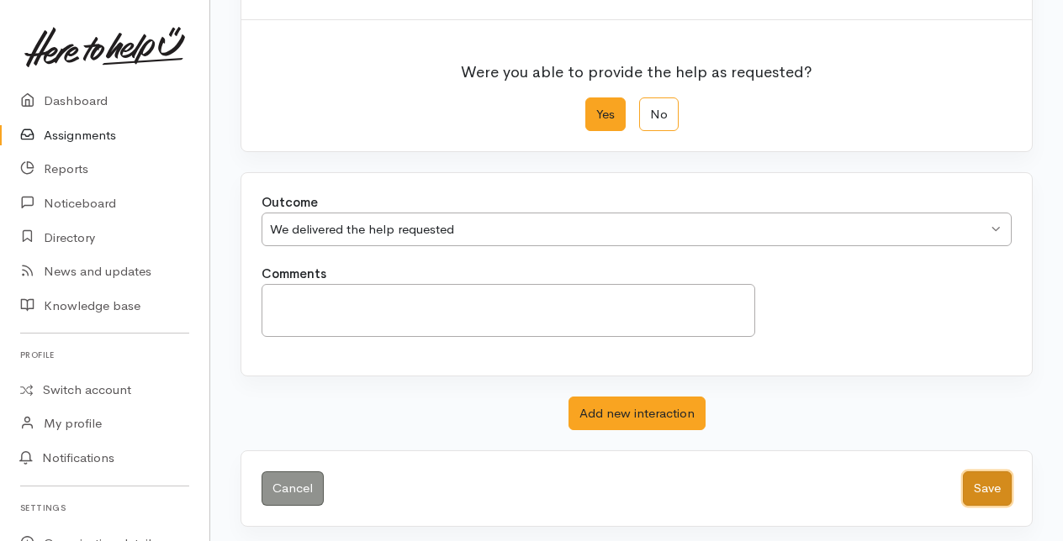
click at [980, 483] on button "Save" at bounding box center [987, 489] width 49 height 34
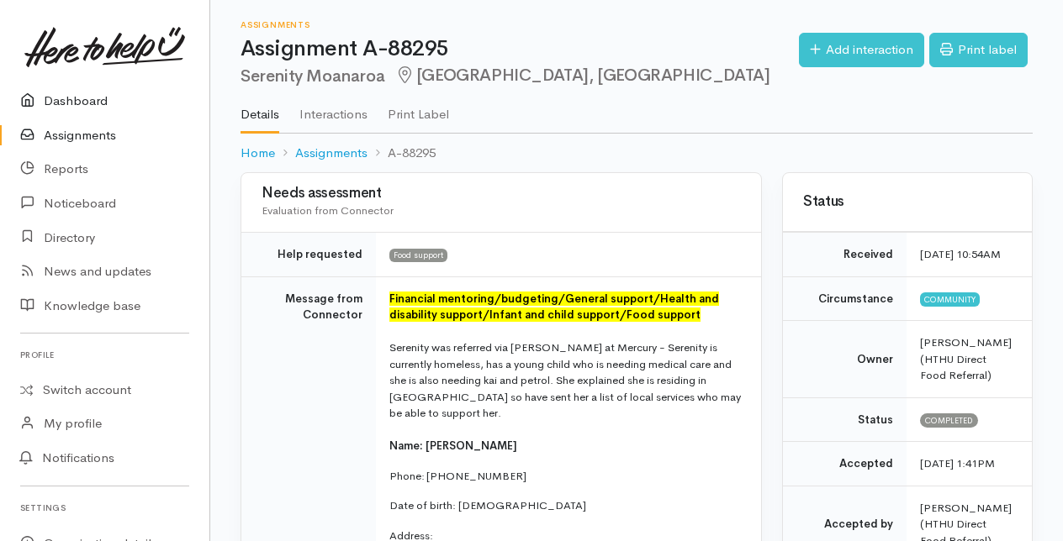
click at [59, 94] on link "Dashboard" at bounding box center [104, 101] width 209 height 34
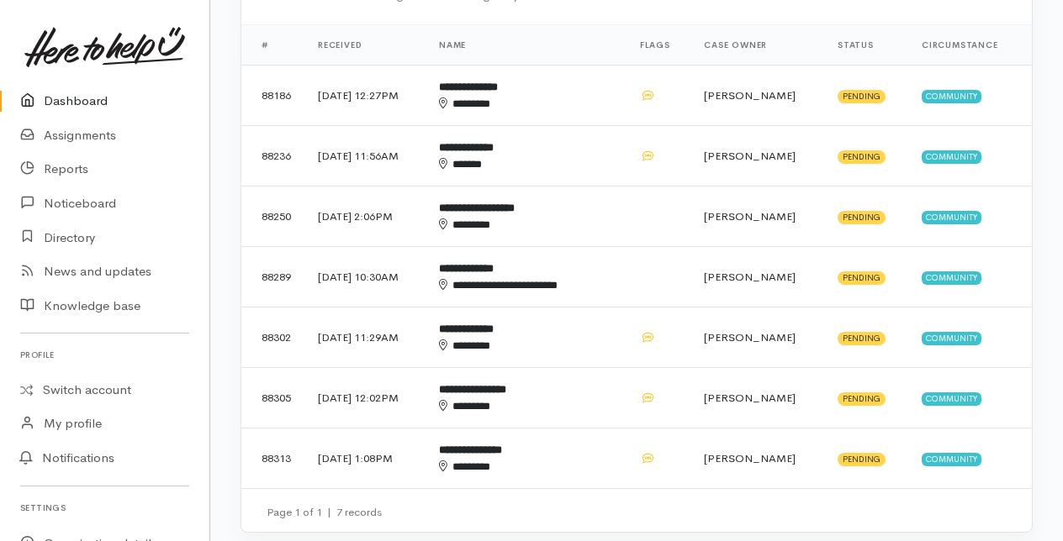
scroll to position [589, 0]
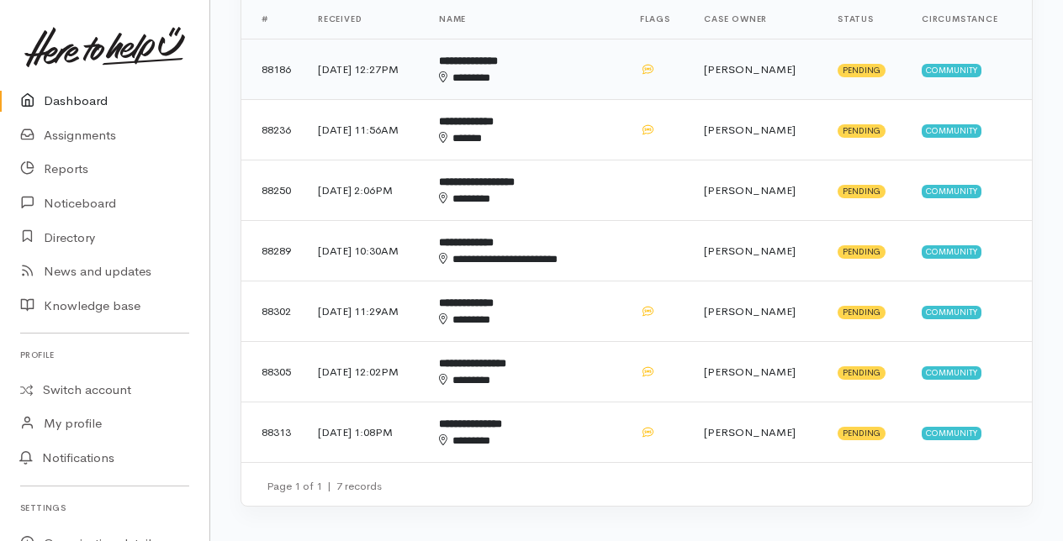
click at [515, 70] on div "********" at bounding box center [514, 78] width 151 height 17
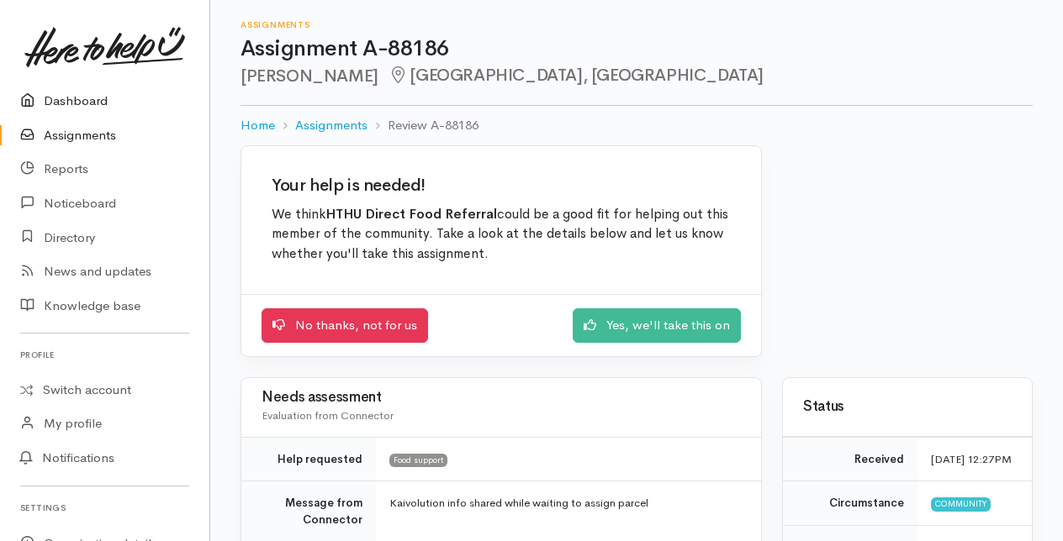
click at [94, 103] on link "Dashboard" at bounding box center [104, 101] width 209 height 34
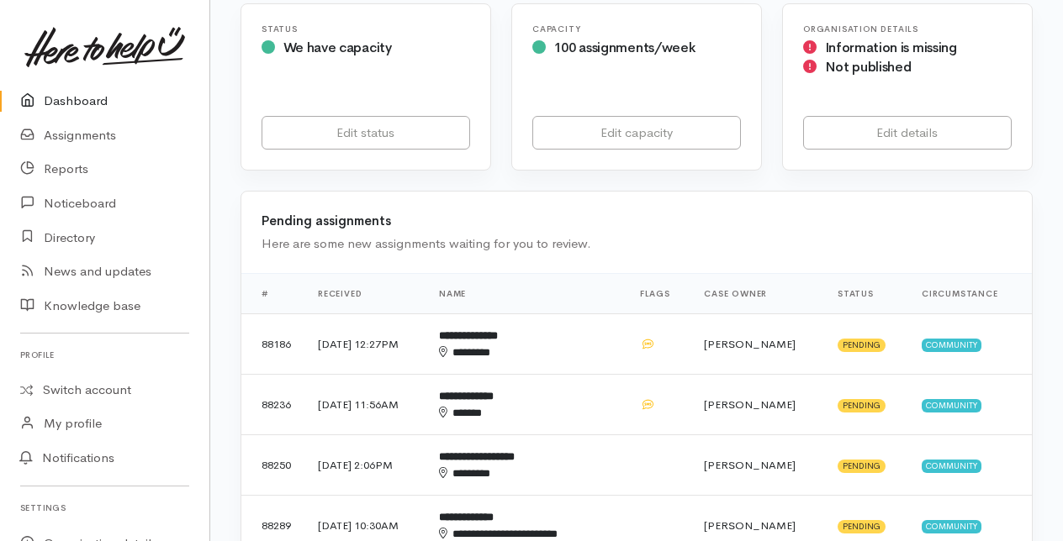
scroll to position [336, 0]
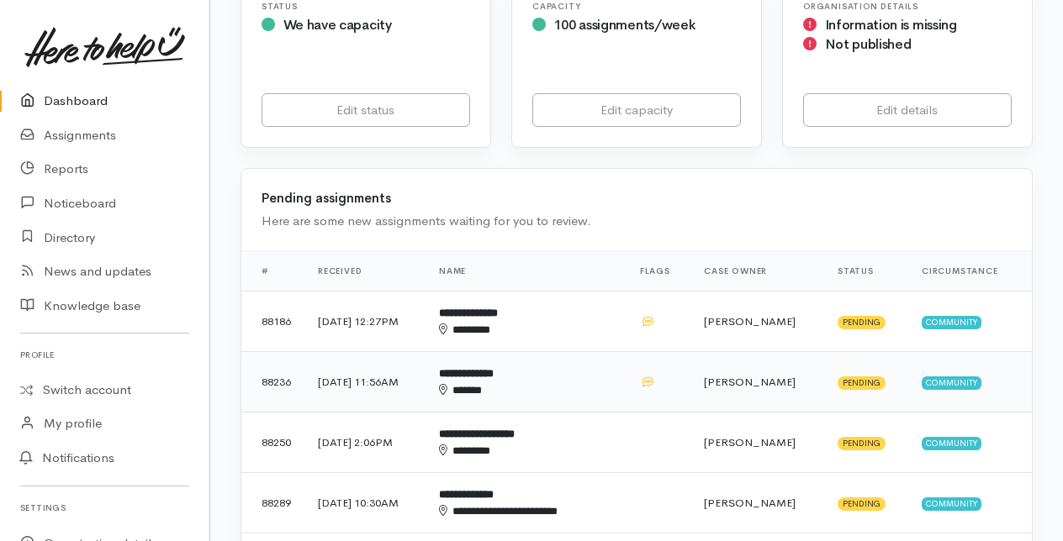
click at [512, 383] on div "******" at bounding box center [514, 391] width 151 height 17
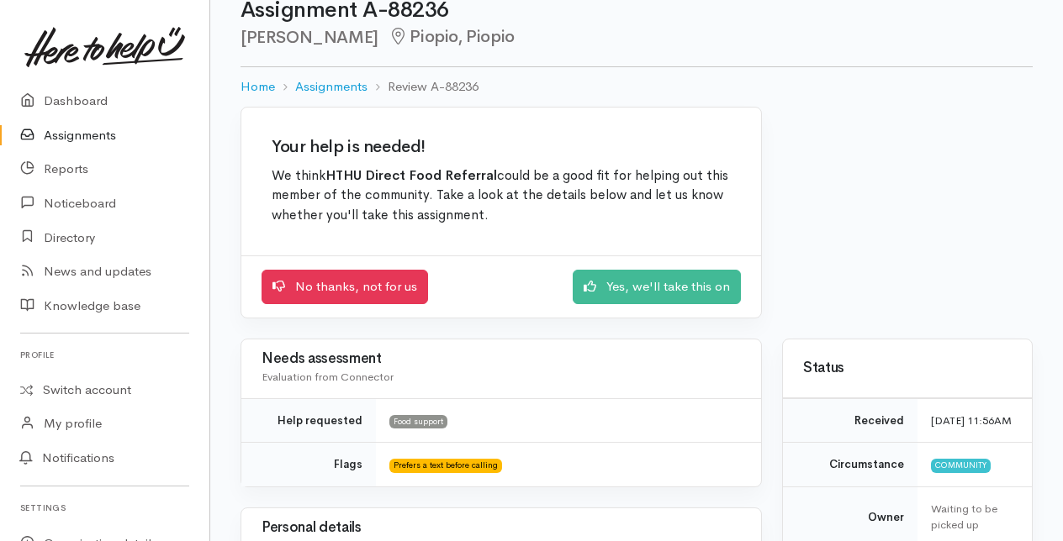
scroll to position [19, 0]
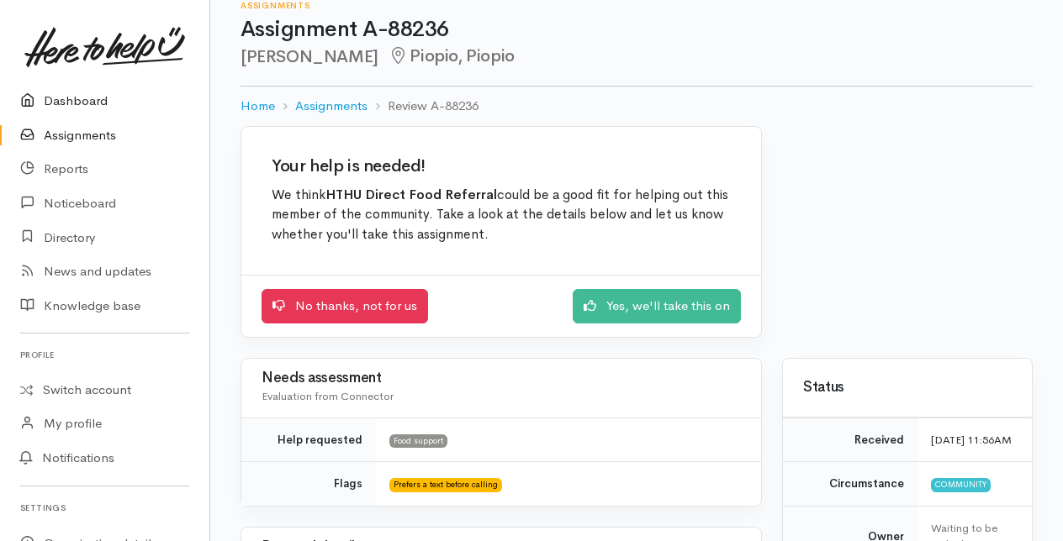
click at [76, 101] on link "Dashboard" at bounding box center [104, 101] width 209 height 34
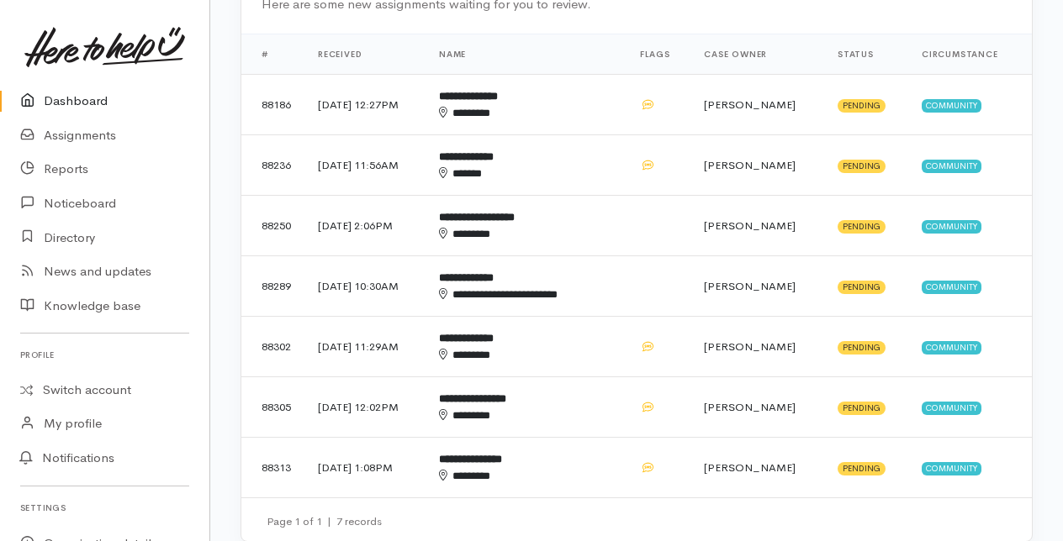
scroll to position [589, 0]
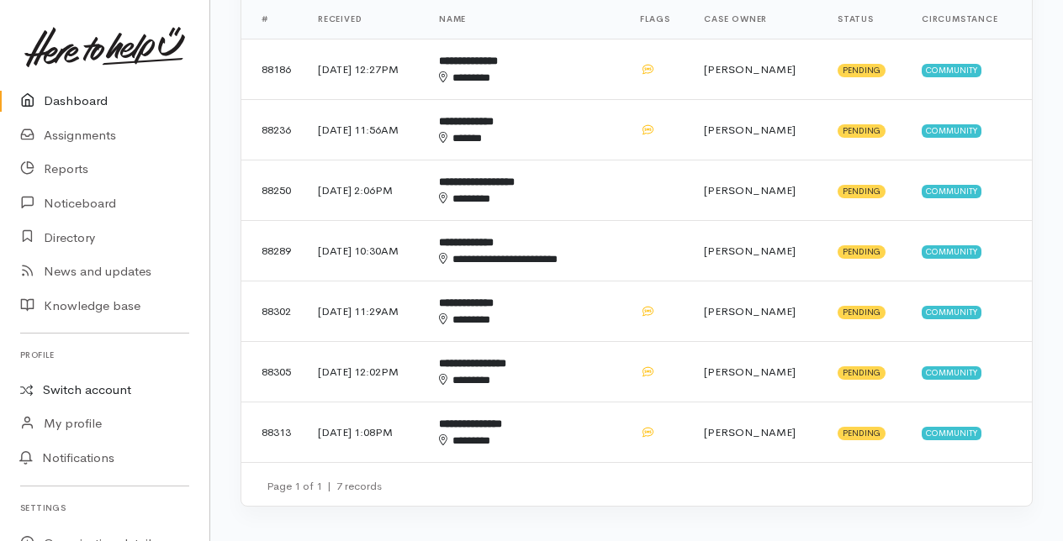
click at [82, 383] on link "Switch account" at bounding box center [104, 390] width 209 height 33
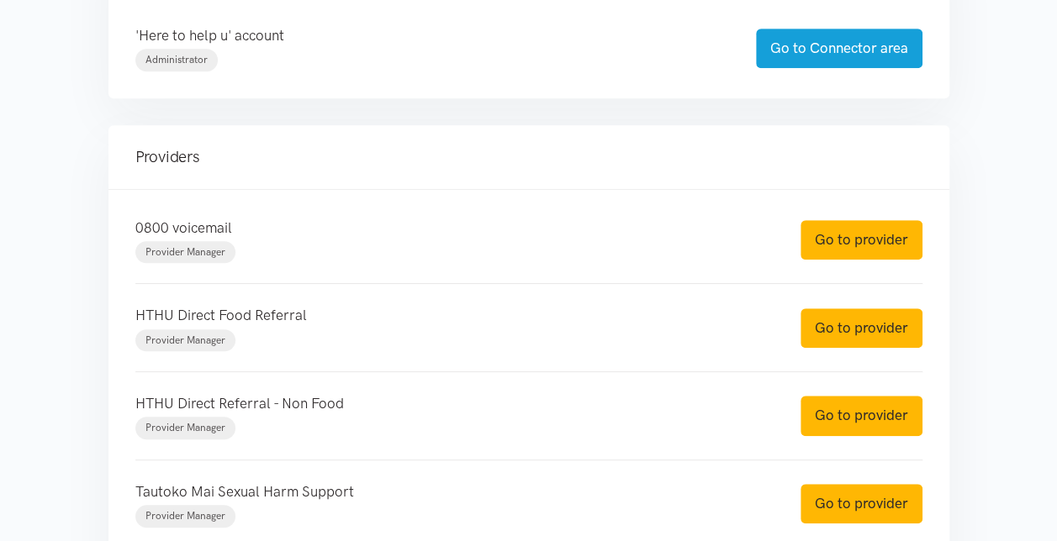
scroll to position [504, 0]
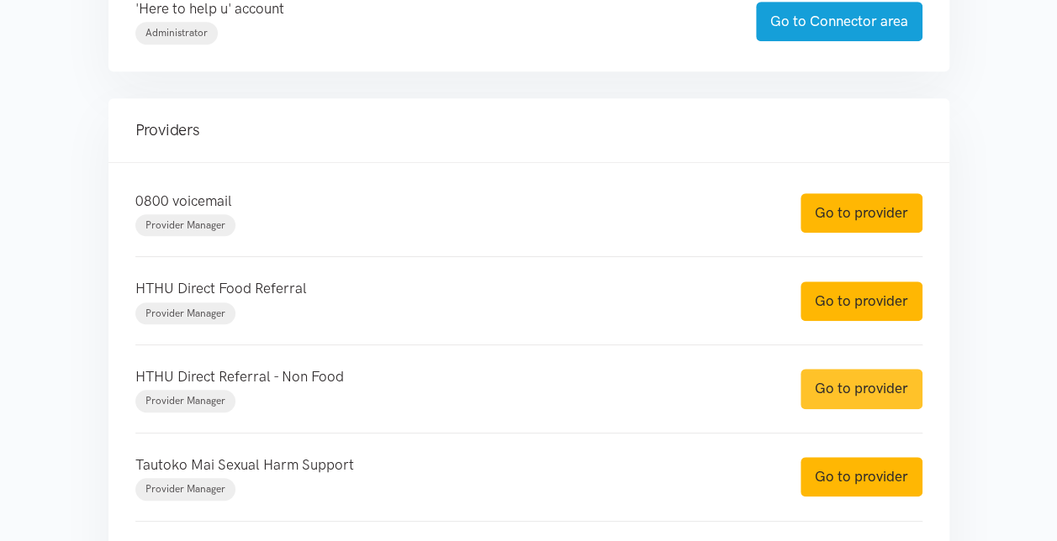
click at [851, 390] on link "Go to provider" at bounding box center [861, 389] width 122 height 40
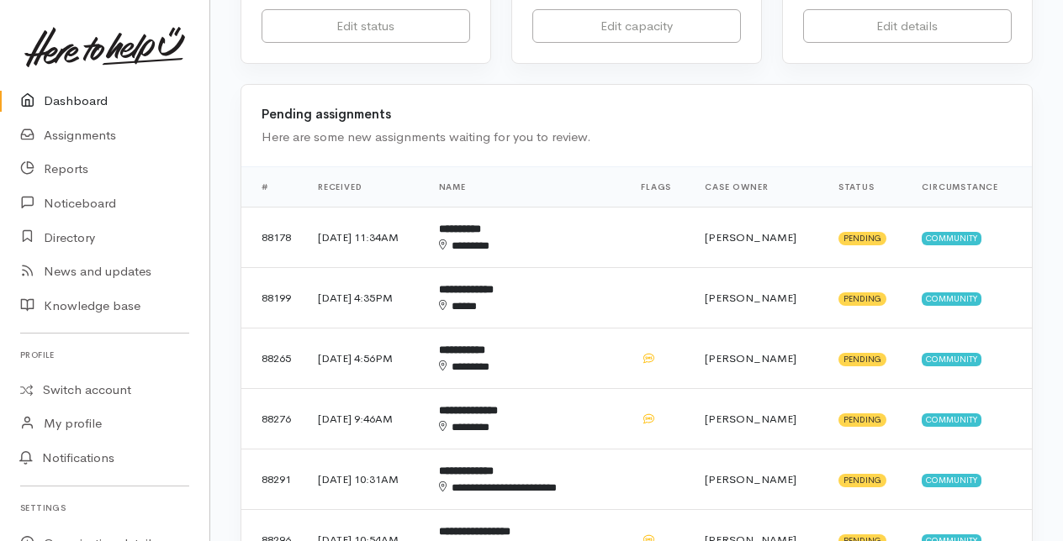
scroll to position [504, 0]
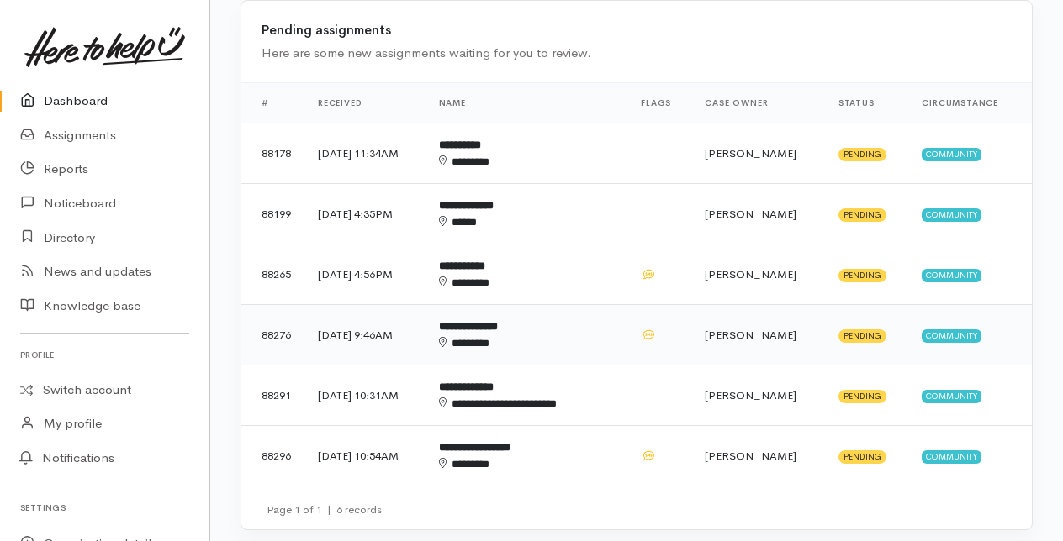
click at [498, 328] on b "**********" at bounding box center [468, 326] width 59 height 11
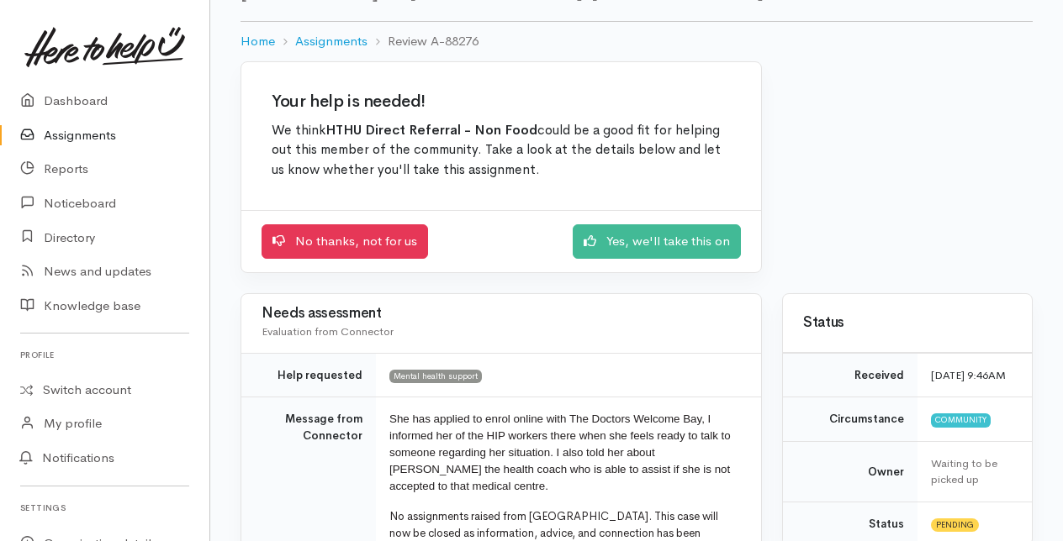
scroll to position [168, 0]
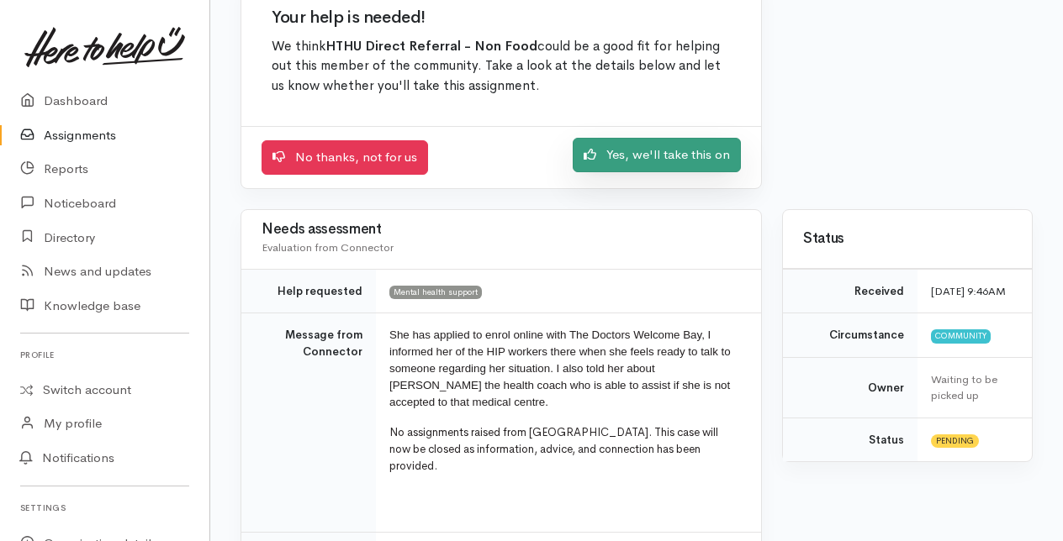
click at [651, 151] on link "Yes, we'll take this on" at bounding box center [657, 155] width 168 height 34
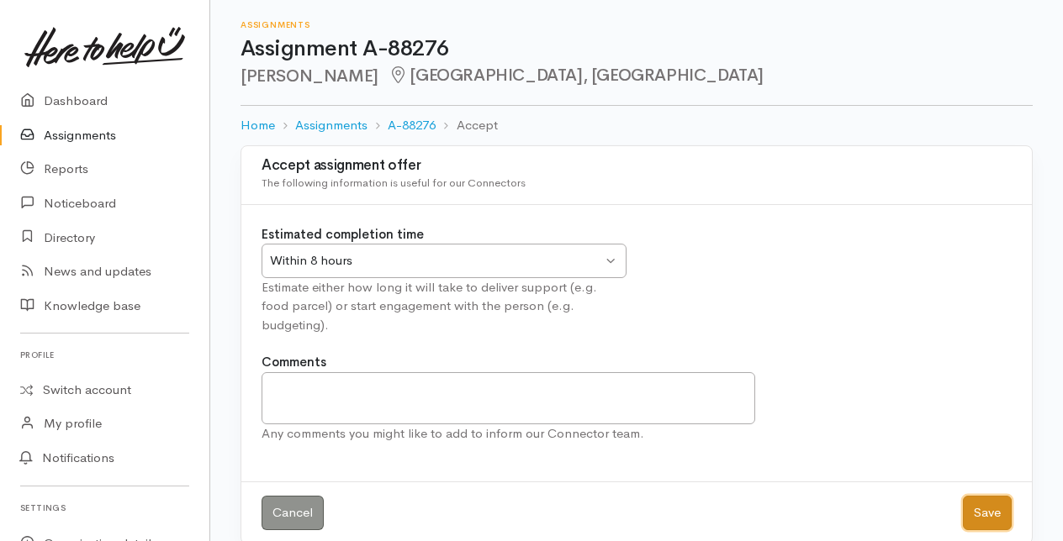
click at [982, 496] on button "Save" at bounding box center [987, 513] width 49 height 34
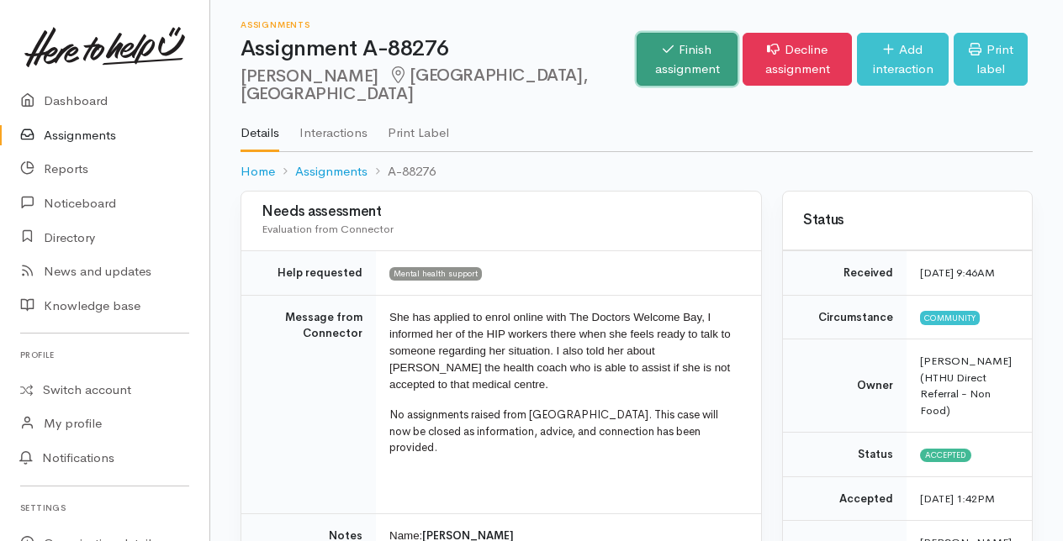
click at [636, 62] on link "Finish assignment" at bounding box center [686, 59] width 101 height 53
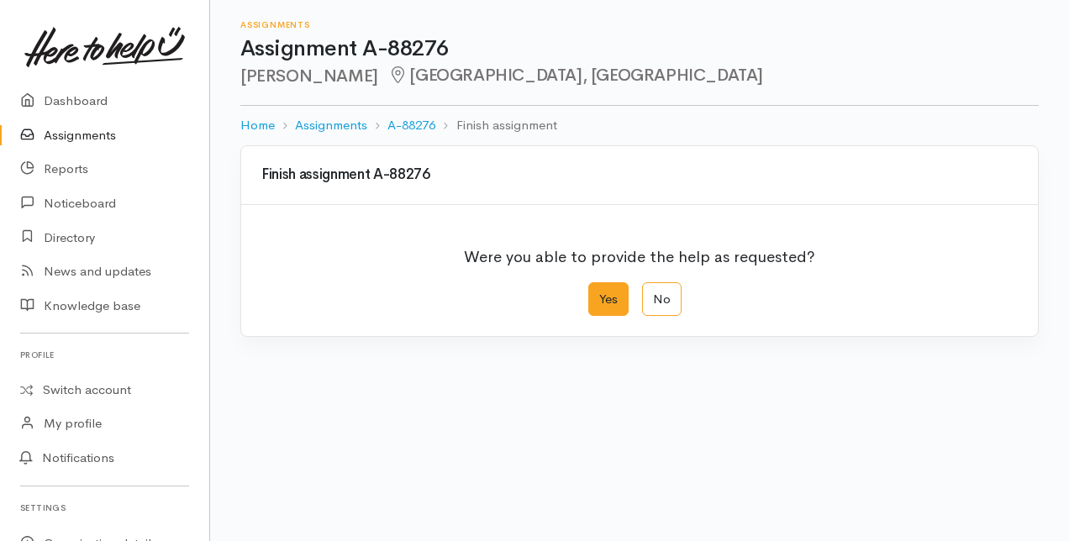
click at [602, 301] on label "Yes" at bounding box center [609, 300] width 40 height 34
click at [599, 293] on input "Yes" at bounding box center [594, 288] width 11 height 11
radio input "true"
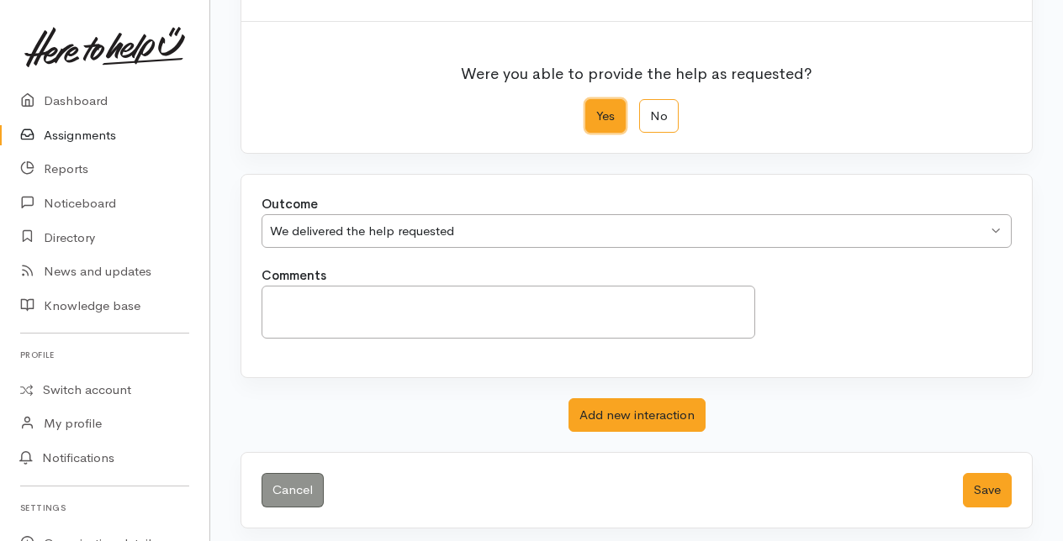
scroll to position [185, 0]
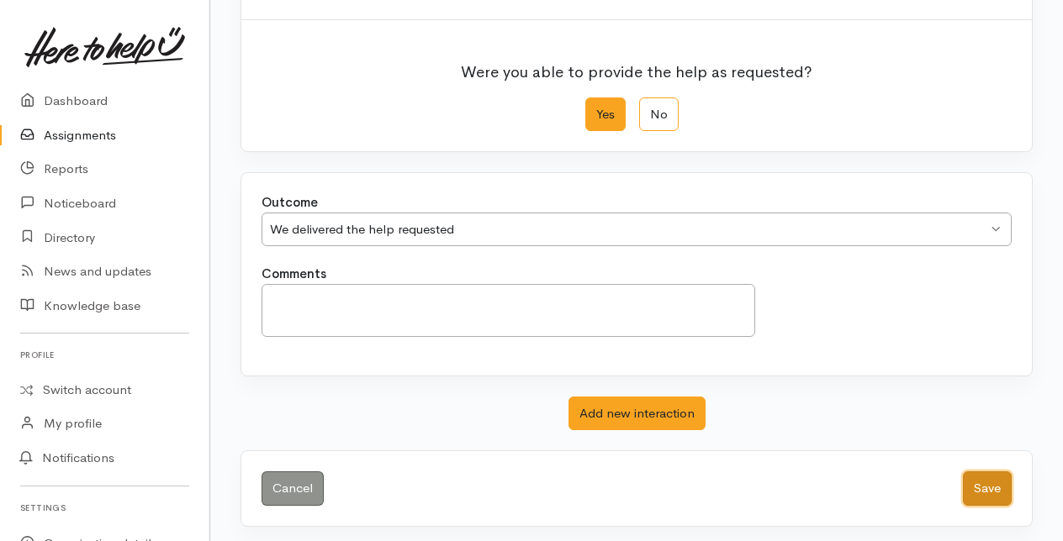
click at [982, 484] on button "Save" at bounding box center [987, 489] width 49 height 34
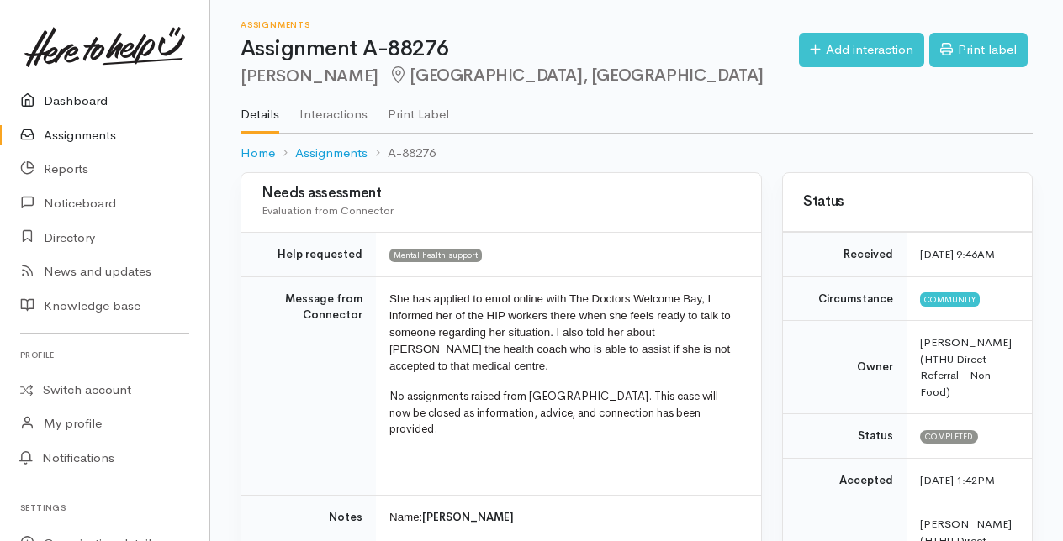
click at [78, 98] on link "Dashboard" at bounding box center [104, 101] width 209 height 34
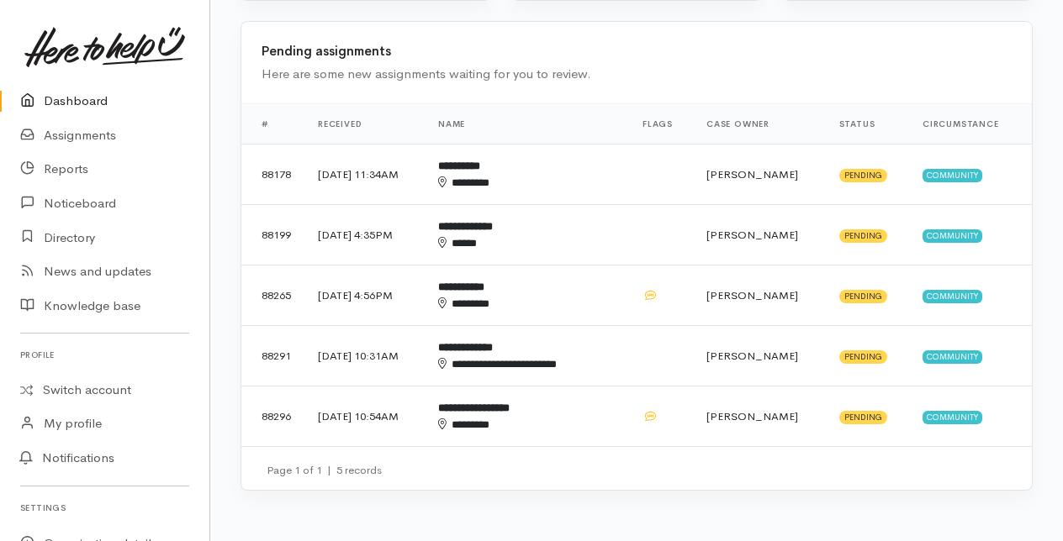
scroll to position [504, 0]
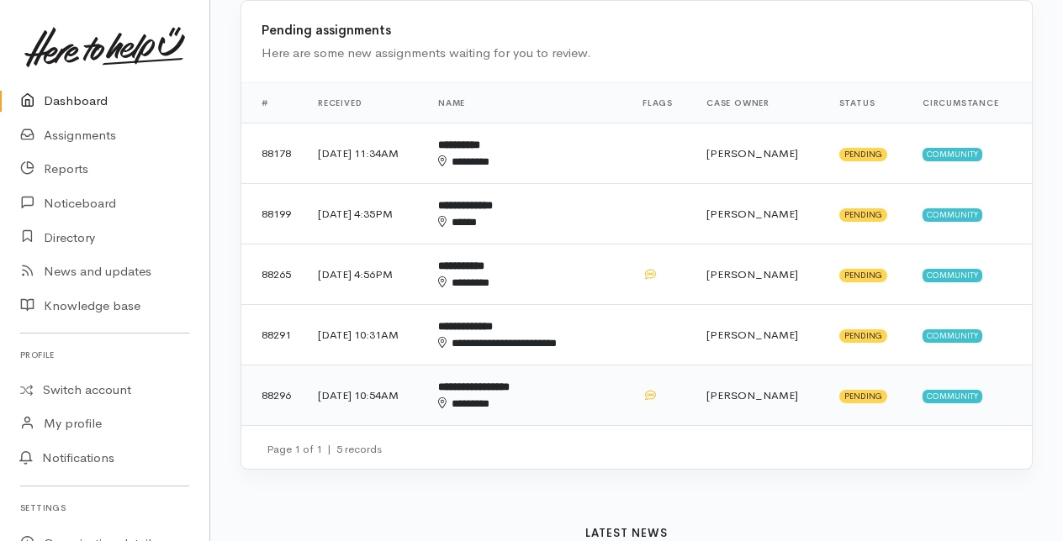
click at [530, 399] on div "********" at bounding box center [516, 404] width 156 height 17
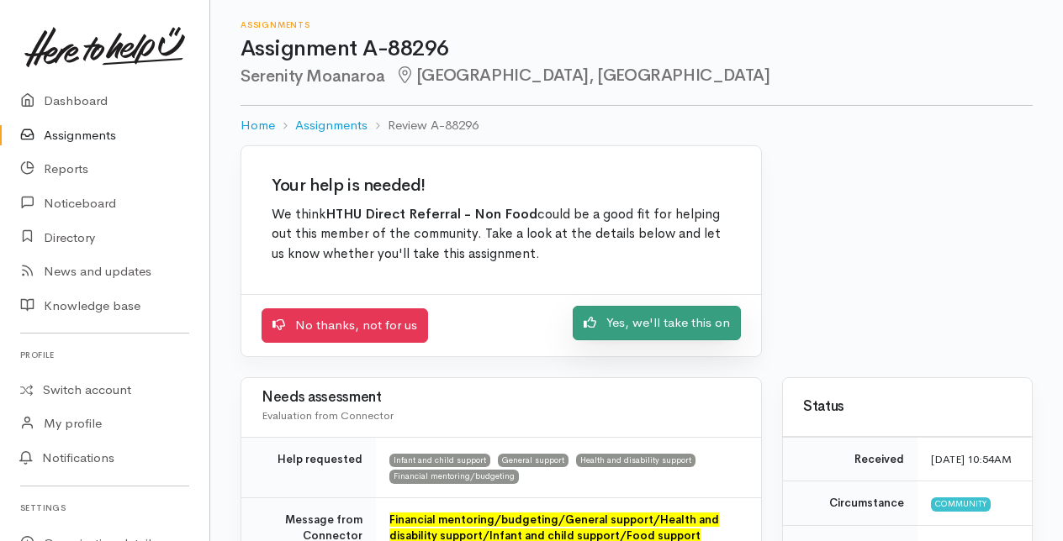
click at [647, 317] on link "Yes, we'll take this on" at bounding box center [657, 323] width 168 height 34
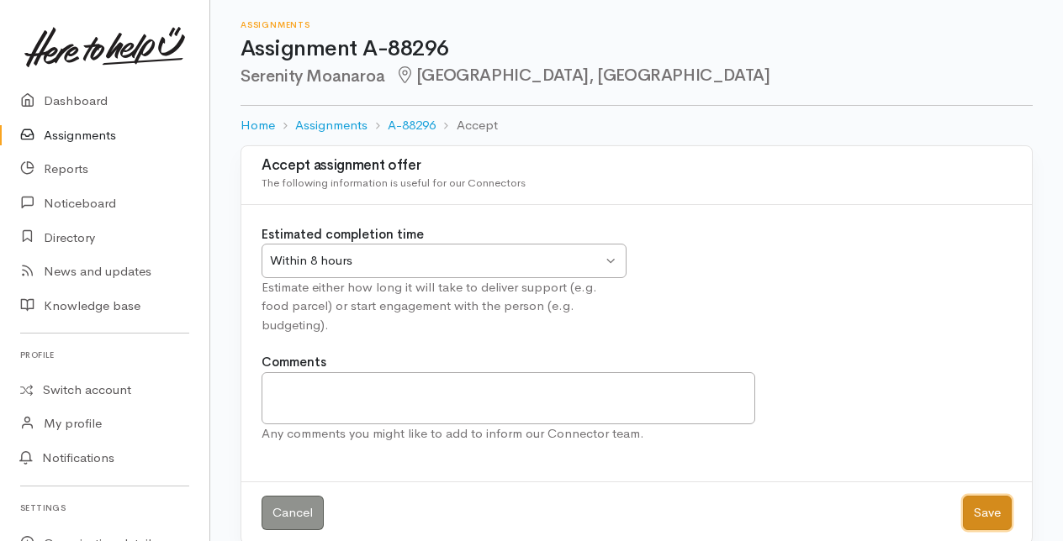
click at [1008, 501] on button "Save" at bounding box center [987, 513] width 49 height 34
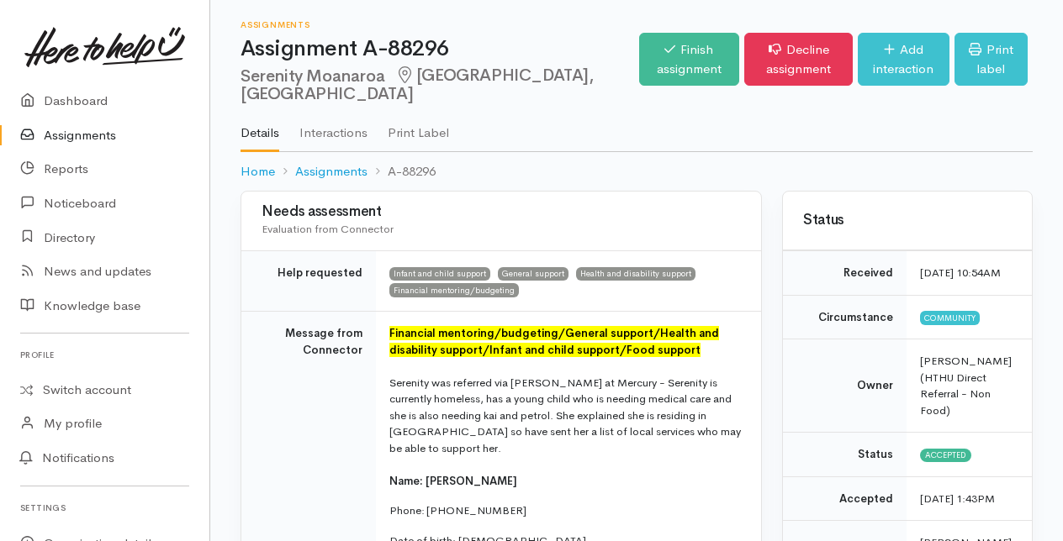
click at [639, 30] on div "Finish assignment Decline assignment Add interaction Print label" at bounding box center [835, 61] width 393 height 73
click at [639, 66] on link "Finish assignment" at bounding box center [689, 59] width 101 height 53
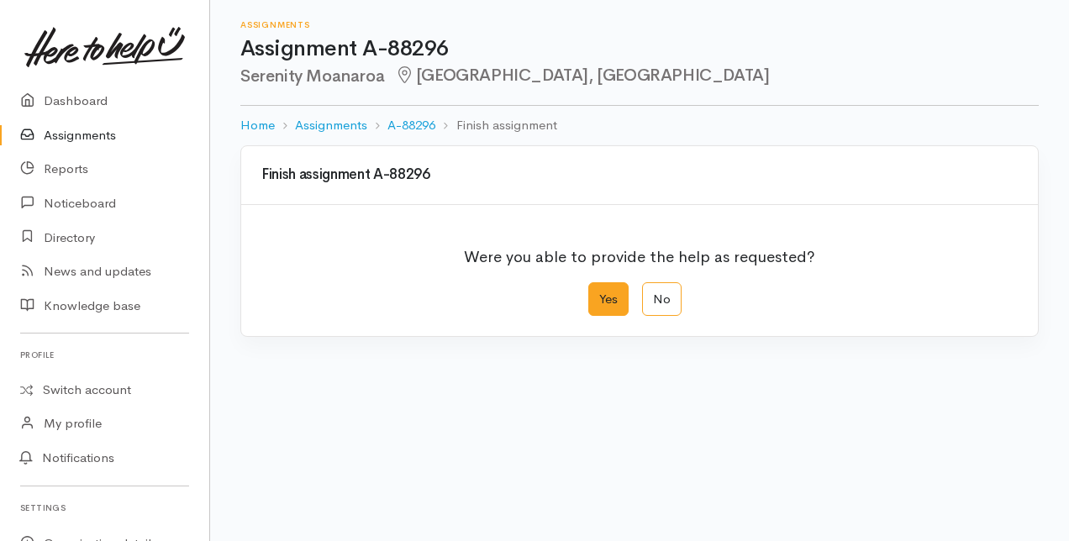
click at [600, 296] on label "Yes" at bounding box center [609, 300] width 40 height 34
click at [599, 293] on input "Yes" at bounding box center [594, 288] width 11 height 11
radio input "true"
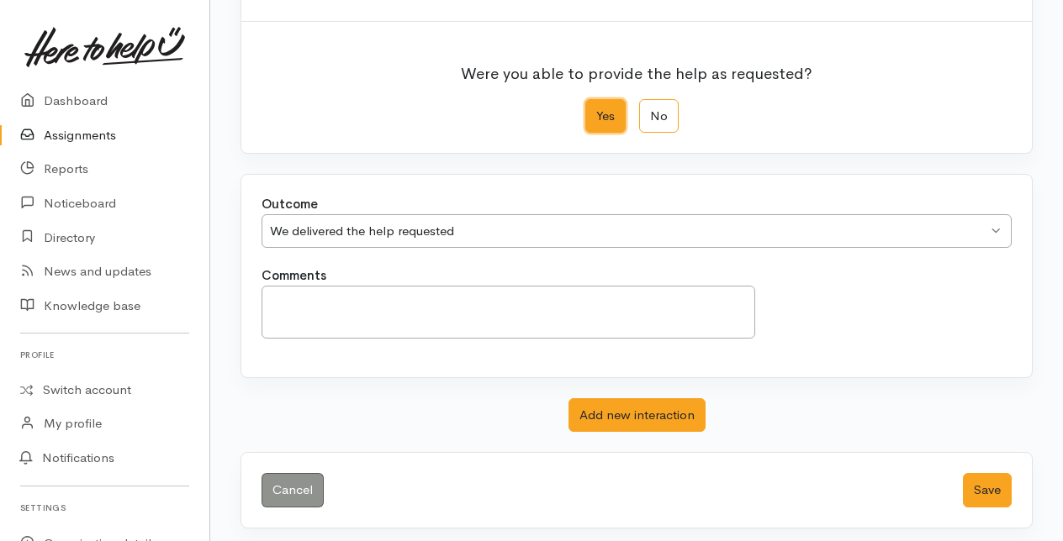
scroll to position [185, 0]
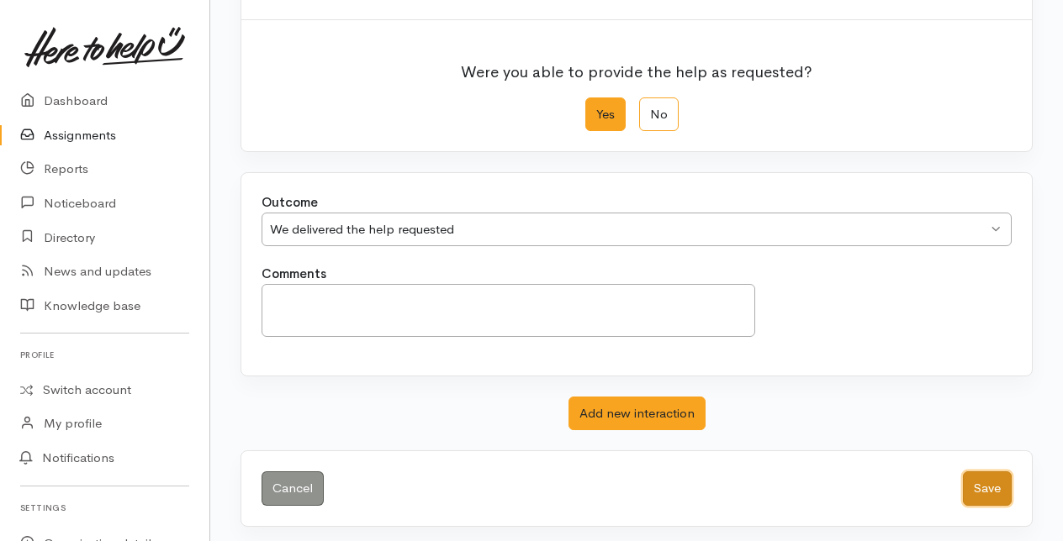
click at [989, 493] on button "Save" at bounding box center [987, 489] width 49 height 34
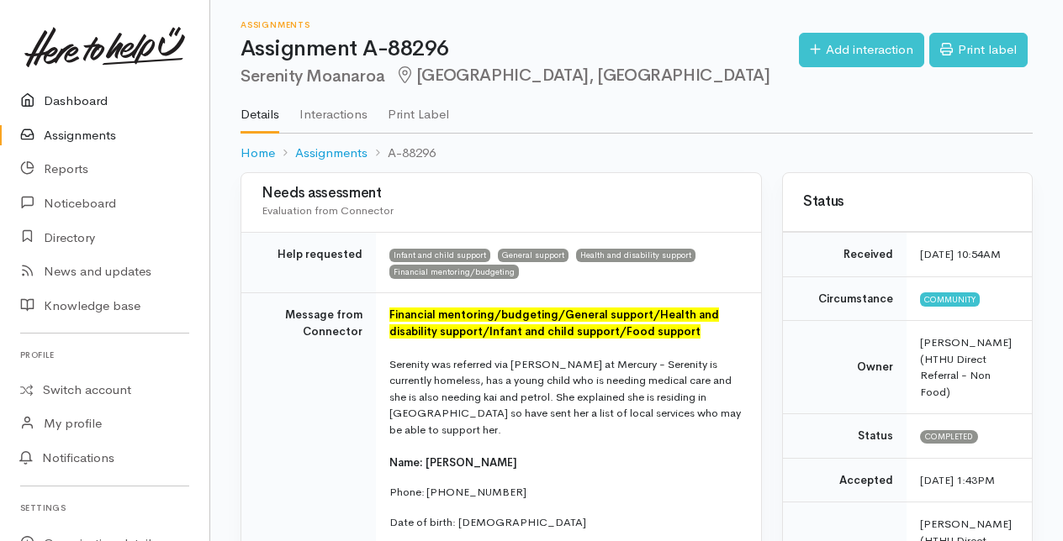
click at [60, 94] on link "Dashboard" at bounding box center [104, 101] width 209 height 34
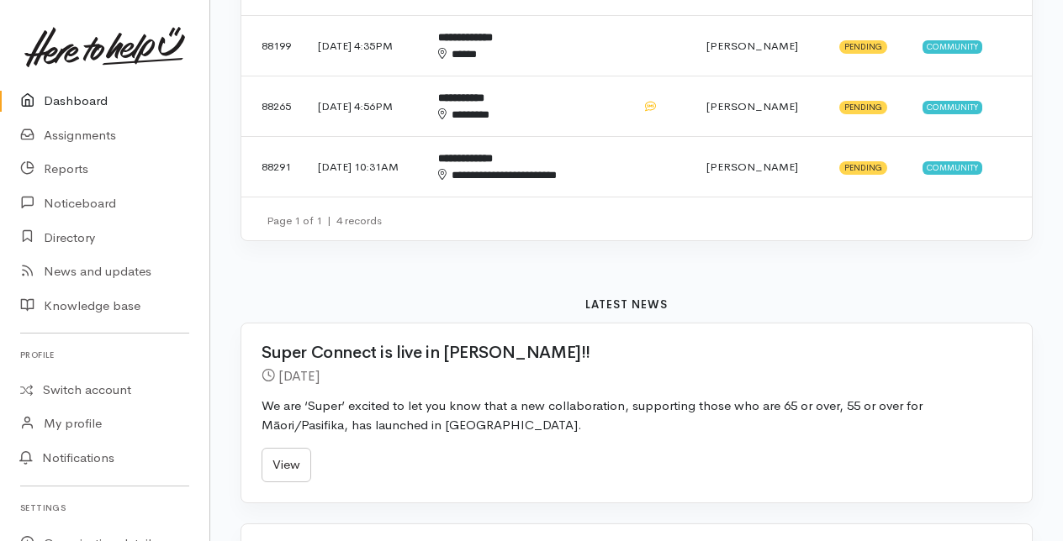
scroll to position [757, 0]
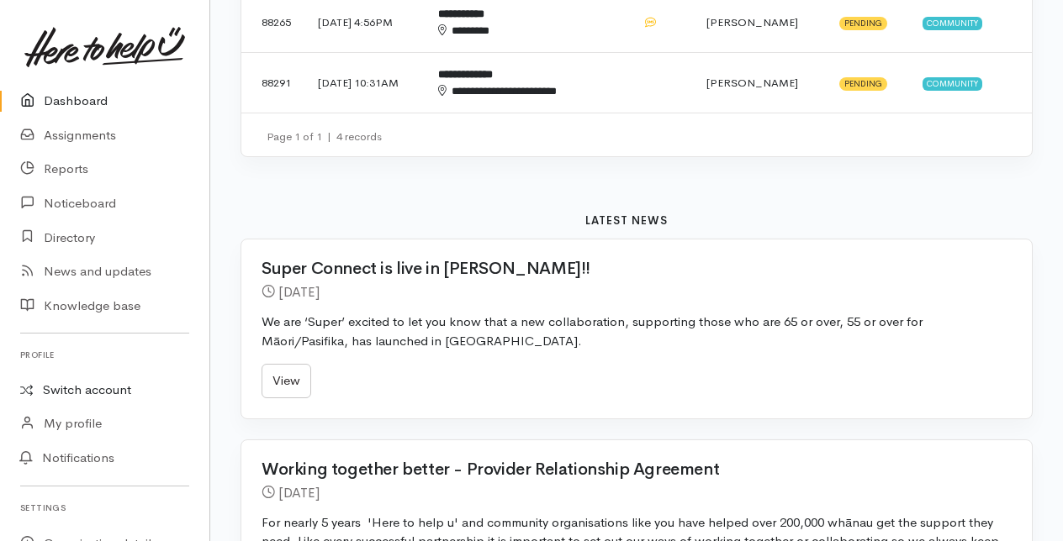
click at [91, 388] on link "Switch account" at bounding box center [104, 390] width 209 height 33
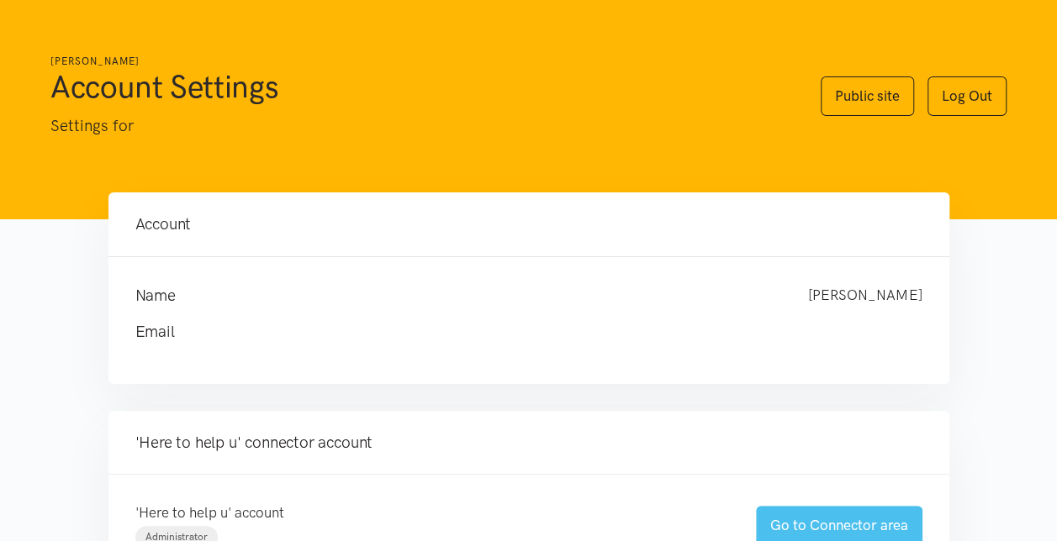
click at [857, 521] on link "Go to Connector area" at bounding box center [839, 526] width 166 height 40
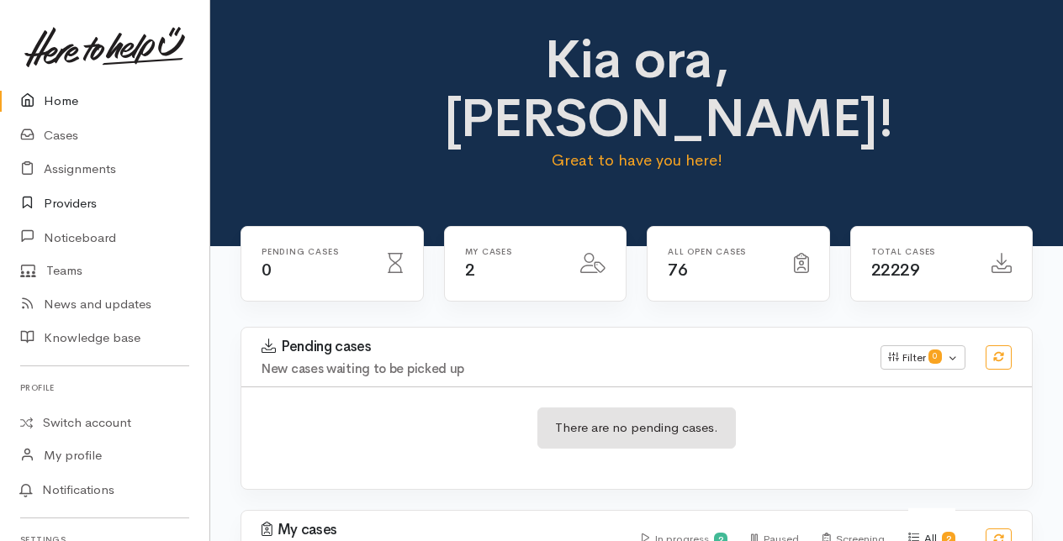
click at [58, 200] on link "Providers" at bounding box center [104, 204] width 209 height 34
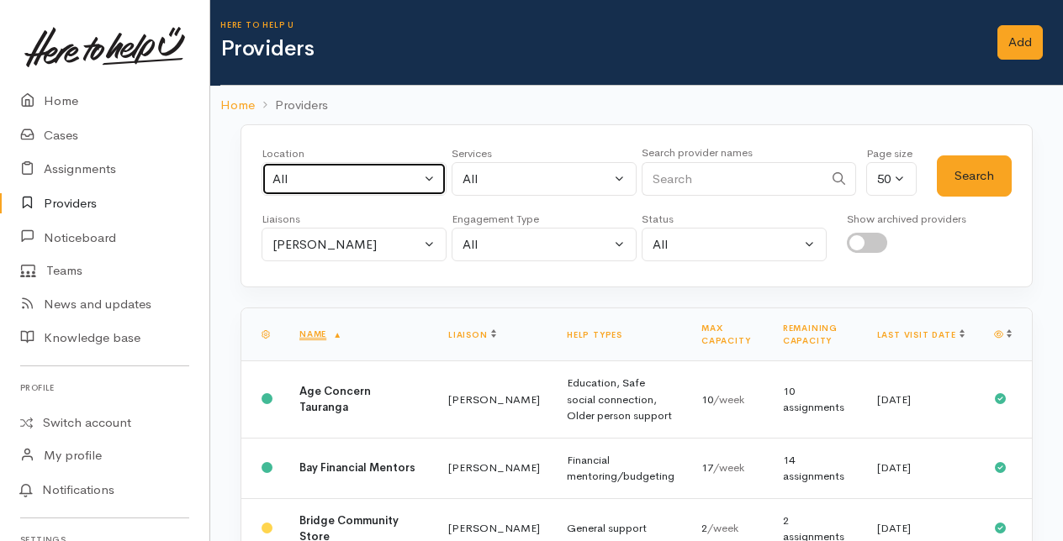
click at [432, 172] on button "All" at bounding box center [353, 179] width 185 height 34
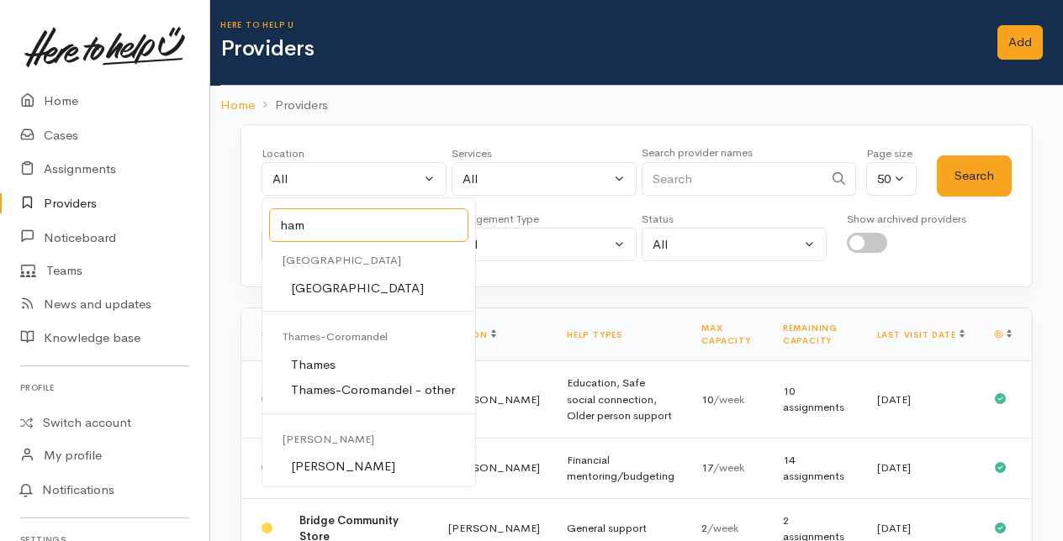
type input "ham"
click at [316, 462] on span "[PERSON_NAME]" at bounding box center [343, 466] width 104 height 19
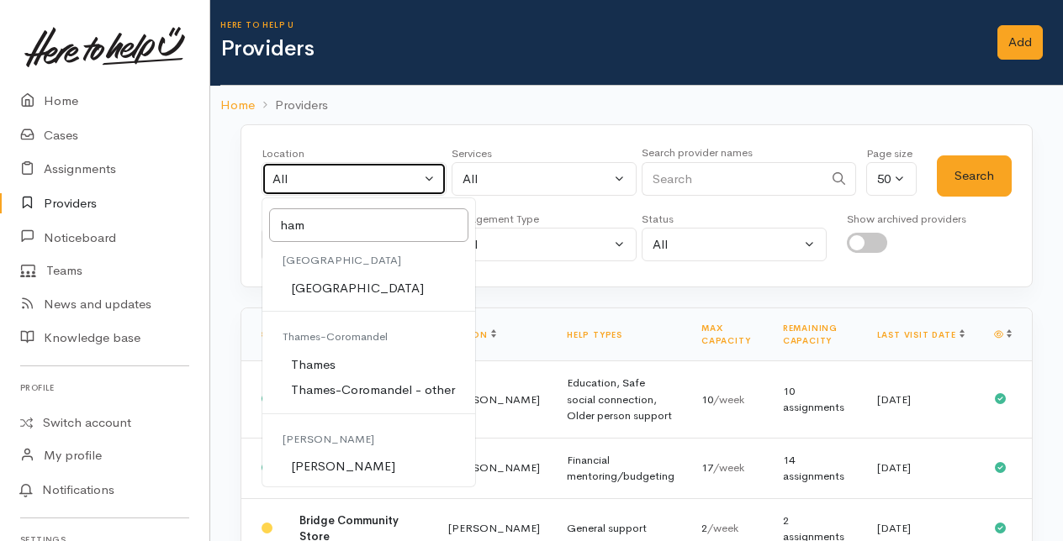
select select "1"
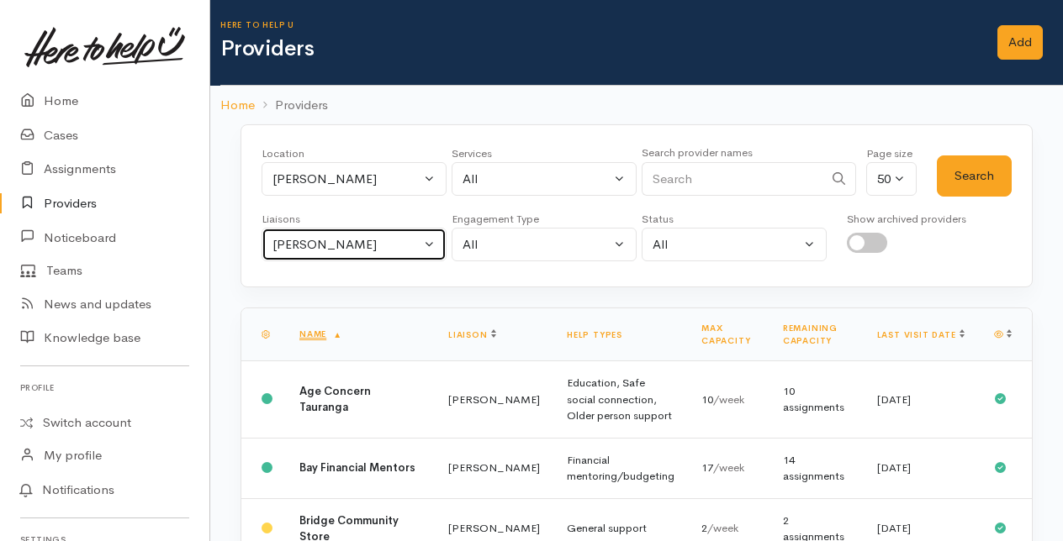
click at [427, 244] on button "Amanda Gabb" at bounding box center [353, 245] width 185 height 34
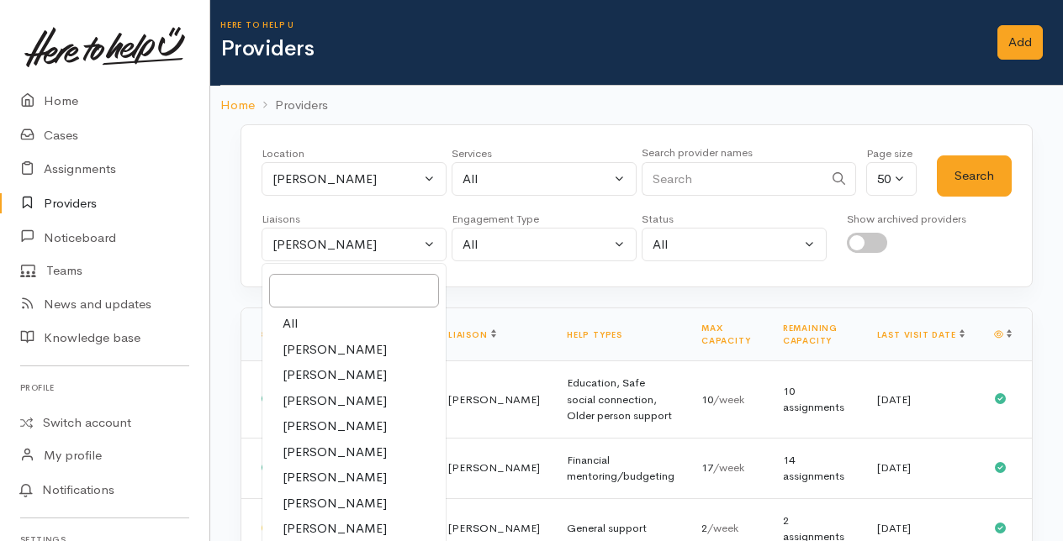
click at [295, 320] on span "All" at bounding box center [290, 323] width 15 height 19
select select "null"
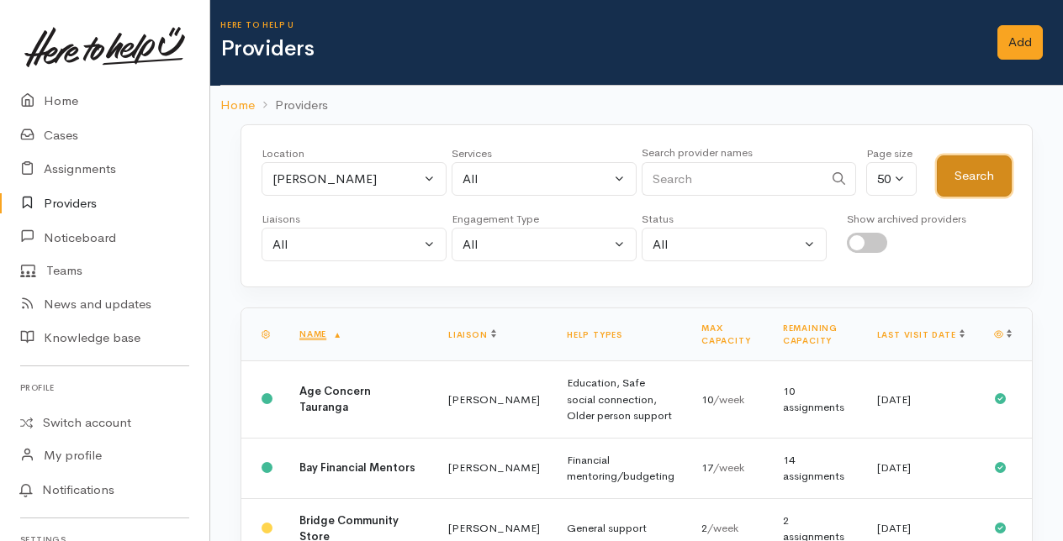
click at [957, 182] on button "Search" at bounding box center [974, 176] width 75 height 41
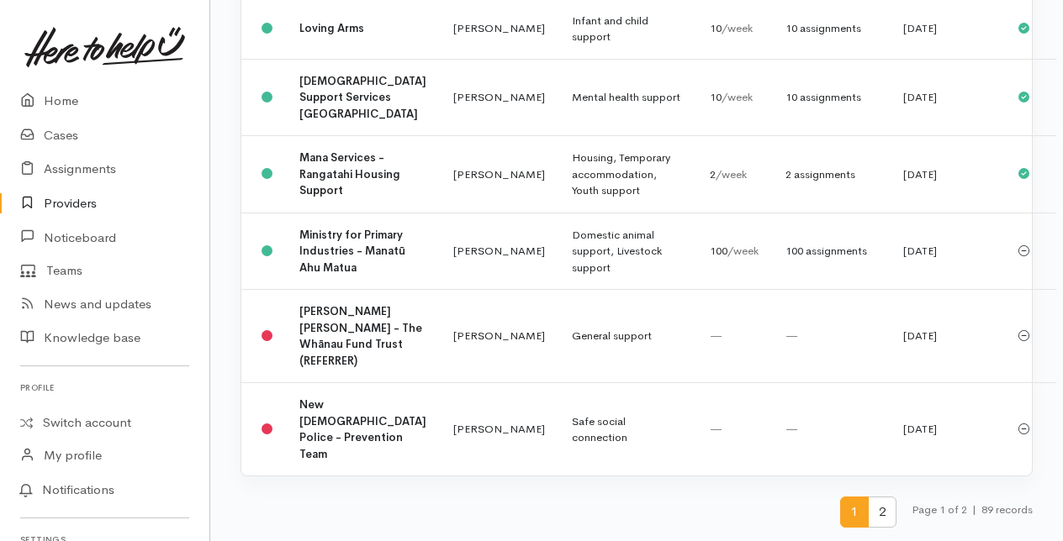
scroll to position [4762, 0]
click at [878, 510] on span "2" at bounding box center [882, 512] width 29 height 31
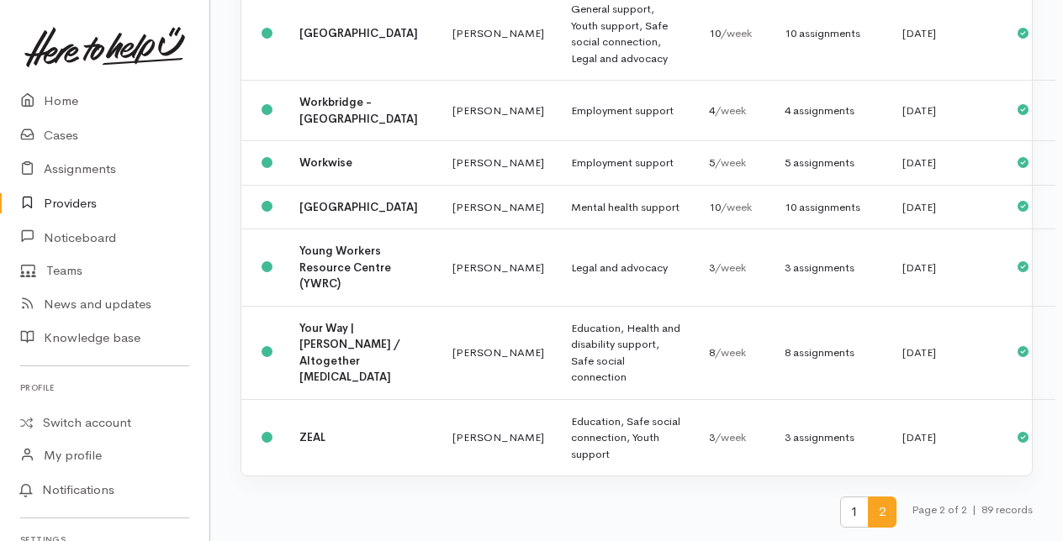
scroll to position [3477, 0]
click at [848, 515] on span "1" at bounding box center [854, 512] width 29 height 31
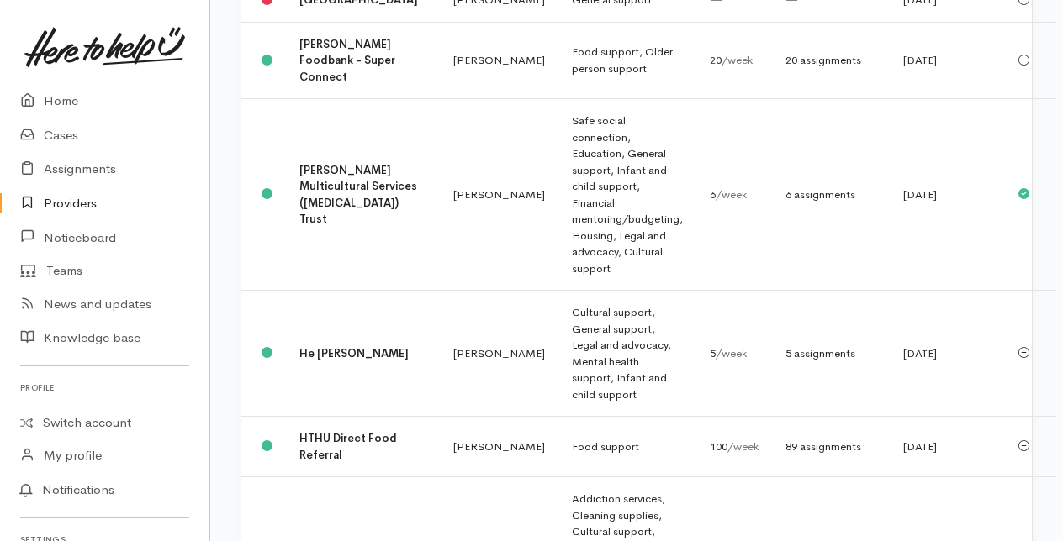
scroll to position [2859, 0]
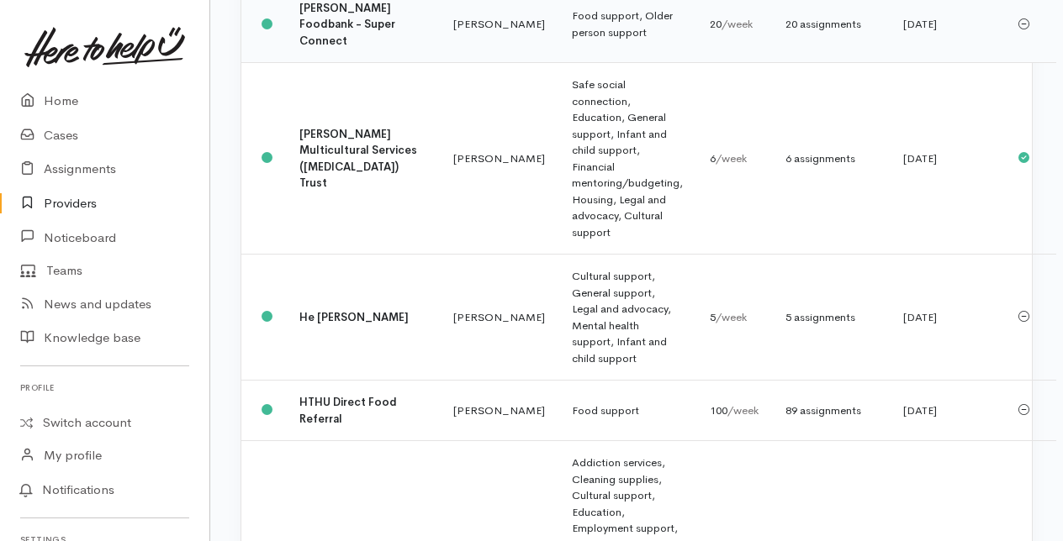
click at [319, 48] on b "Hamilton Foodbank - Super Connect" at bounding box center [347, 24] width 96 height 47
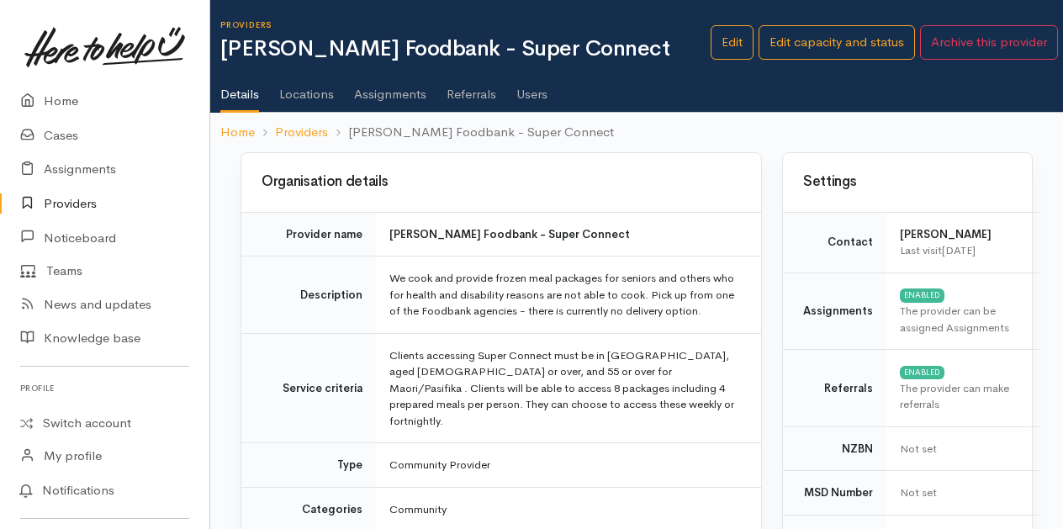
click at [398, 91] on link "Assignments" at bounding box center [390, 88] width 72 height 47
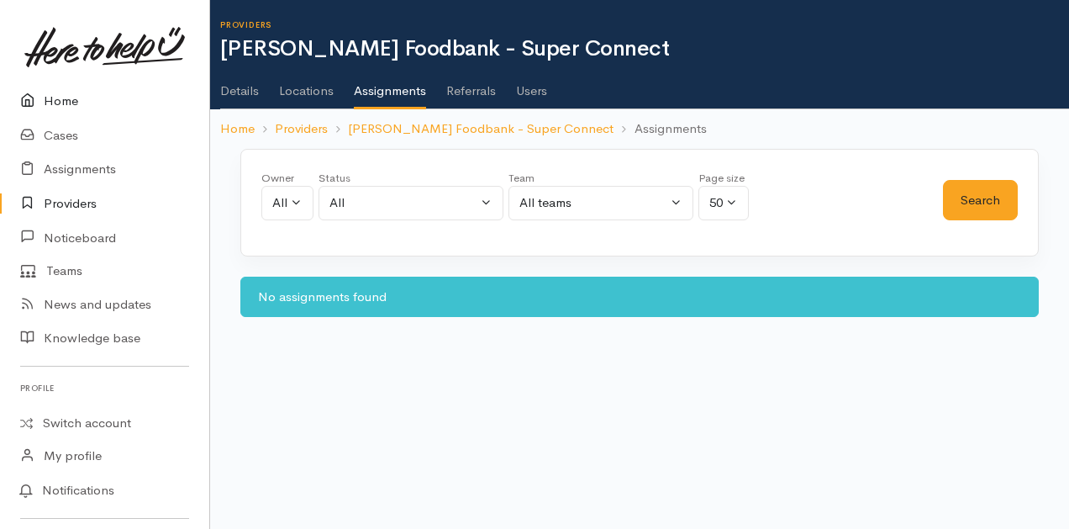
click at [59, 98] on link "Home" at bounding box center [104, 101] width 209 height 34
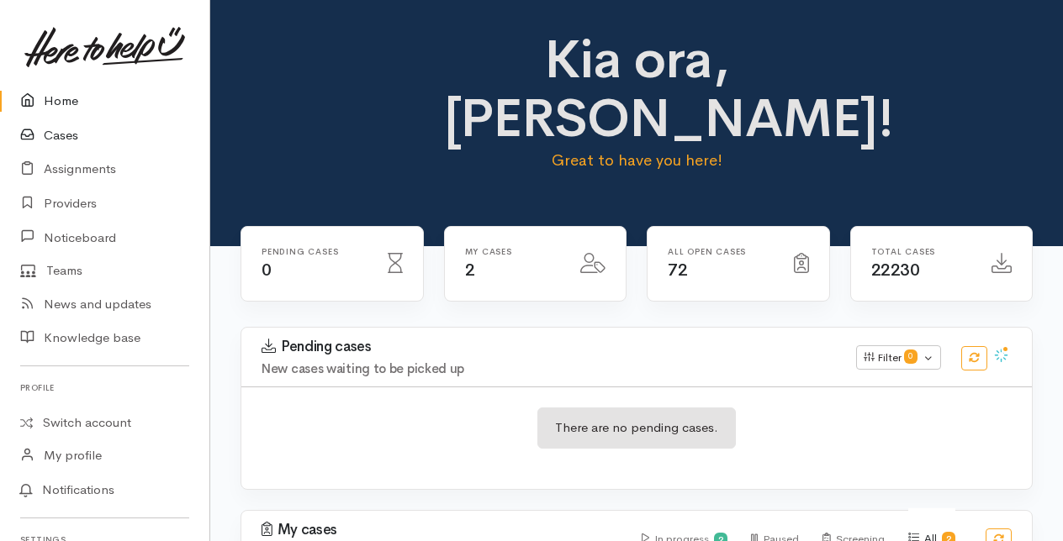
click at [55, 133] on link "Cases" at bounding box center [104, 136] width 209 height 34
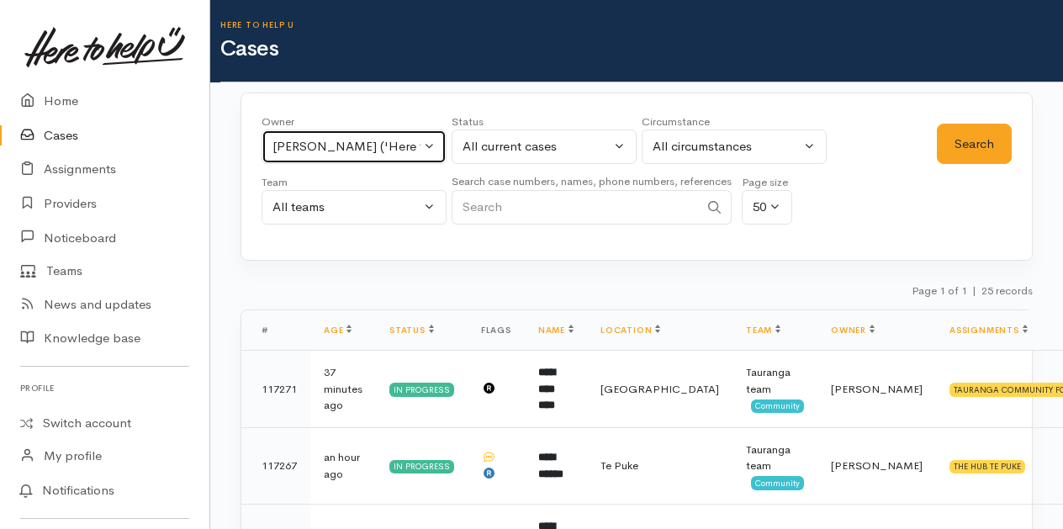
click at [434, 149] on button "Malia Stowers ('Here to help u')" at bounding box center [353, 146] width 185 height 34
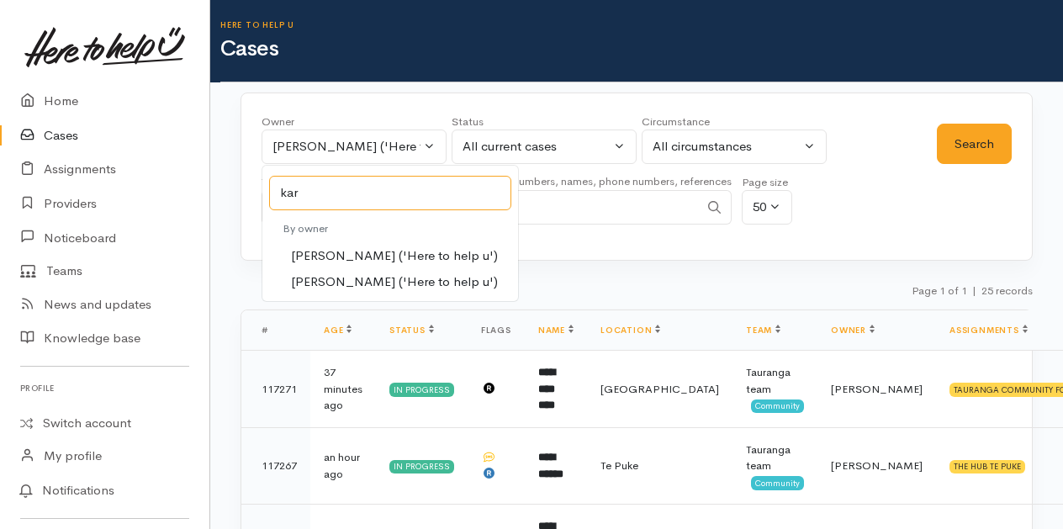
type input "kar"
click at [313, 248] on span "Karli Morris ('Here to help u')" at bounding box center [394, 255] width 207 height 19
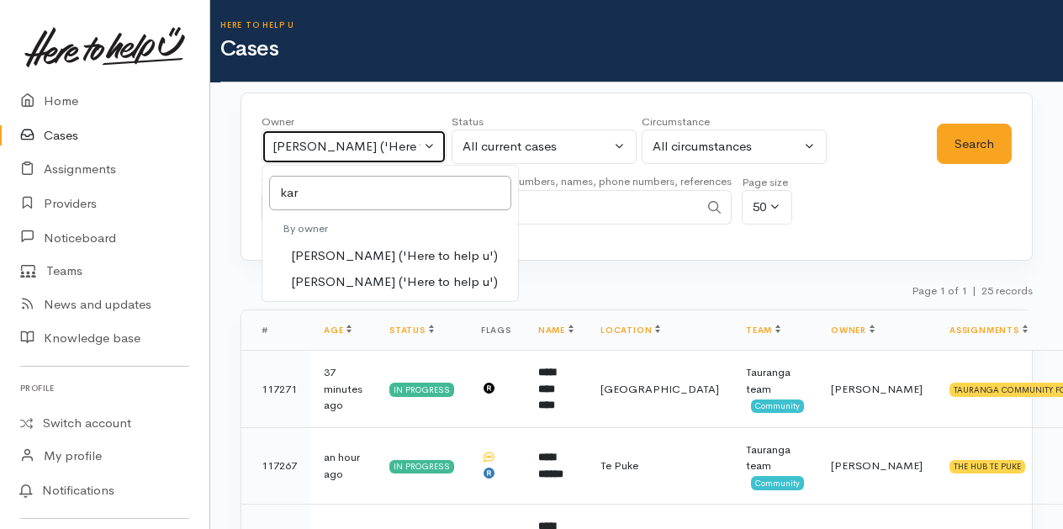
select select "435"
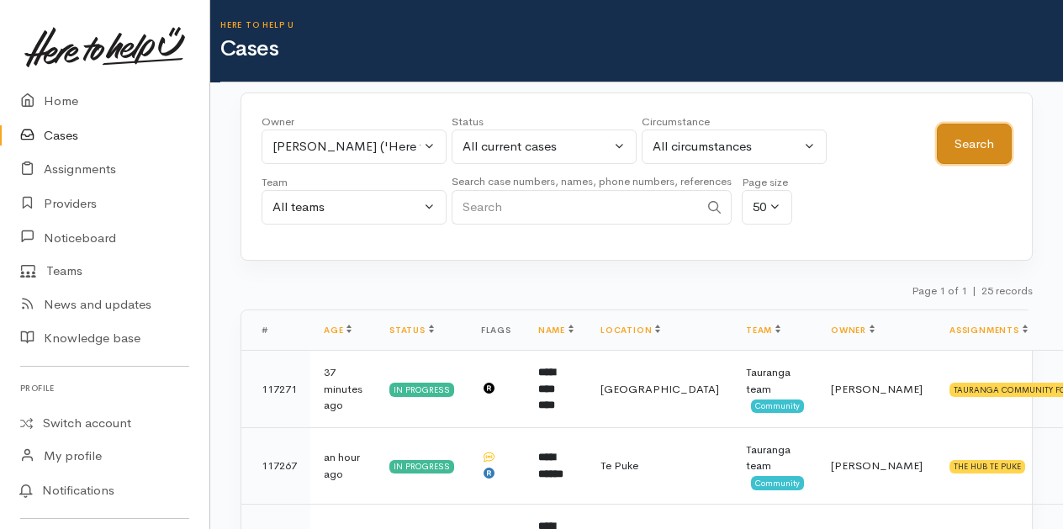
click at [982, 143] on button "Search" at bounding box center [974, 144] width 75 height 41
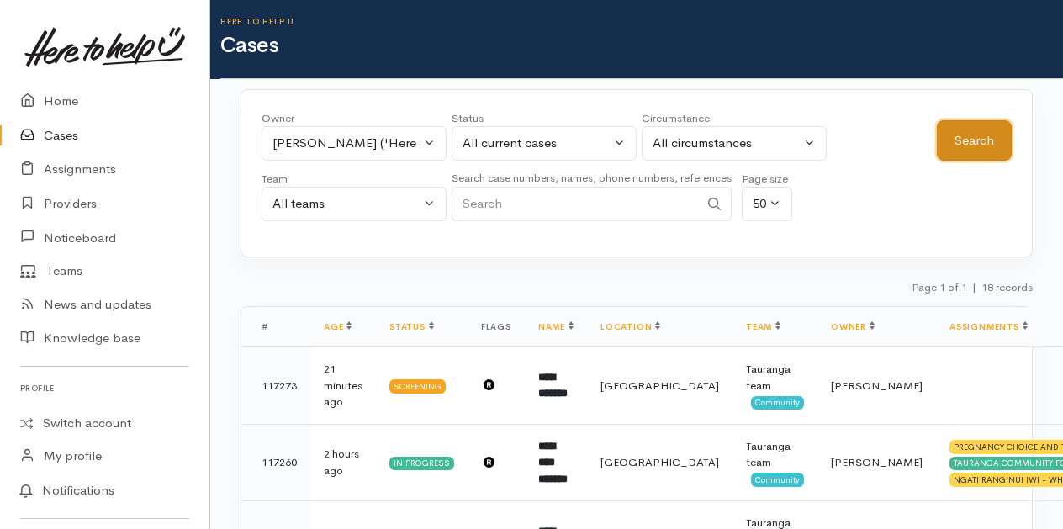
scroll to position [4, 0]
